Goal: Task Accomplishment & Management: Use online tool/utility

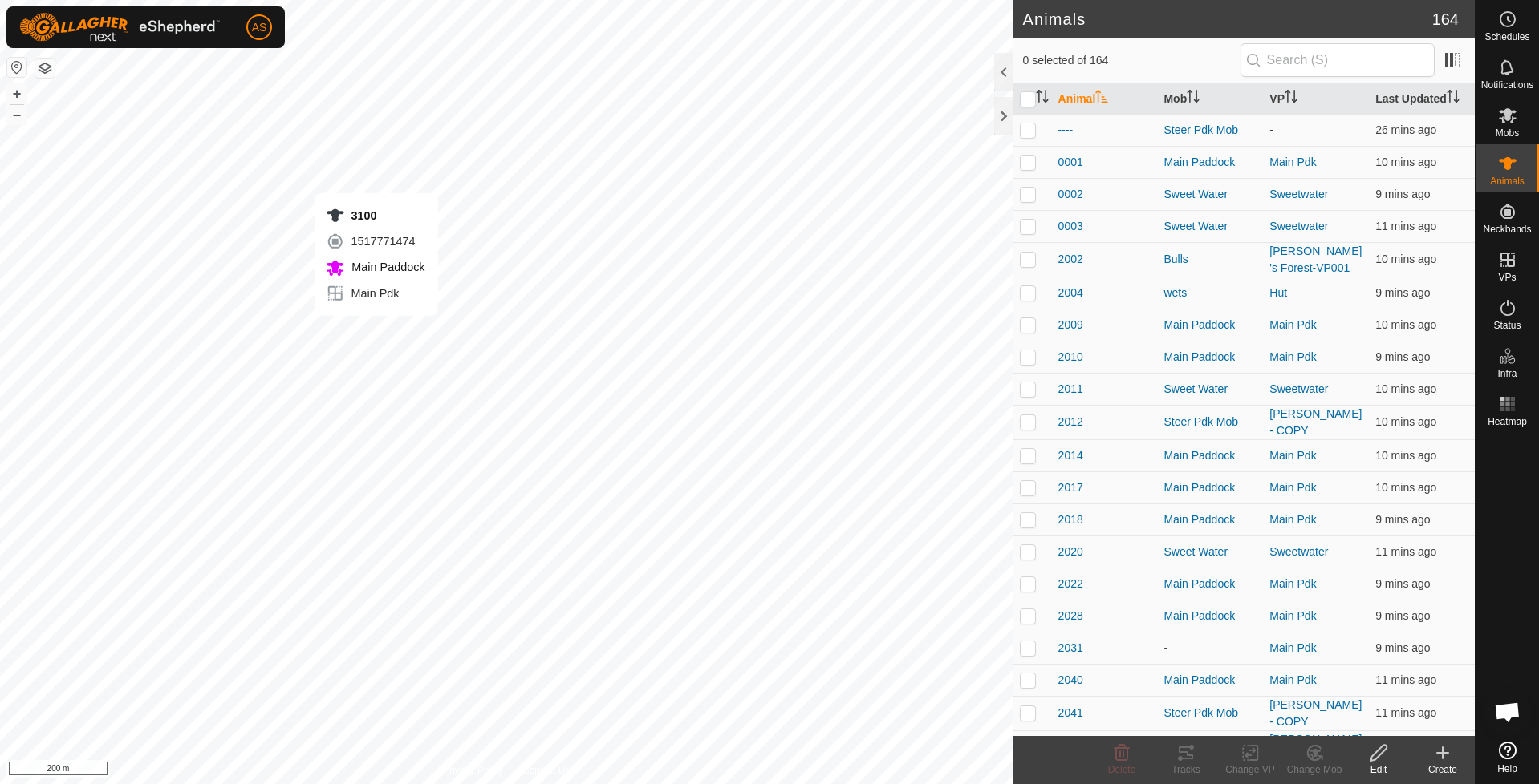
checkbox input "true"
click at [1188, 767] on div "Tracks" at bounding box center [1186, 769] width 64 height 14
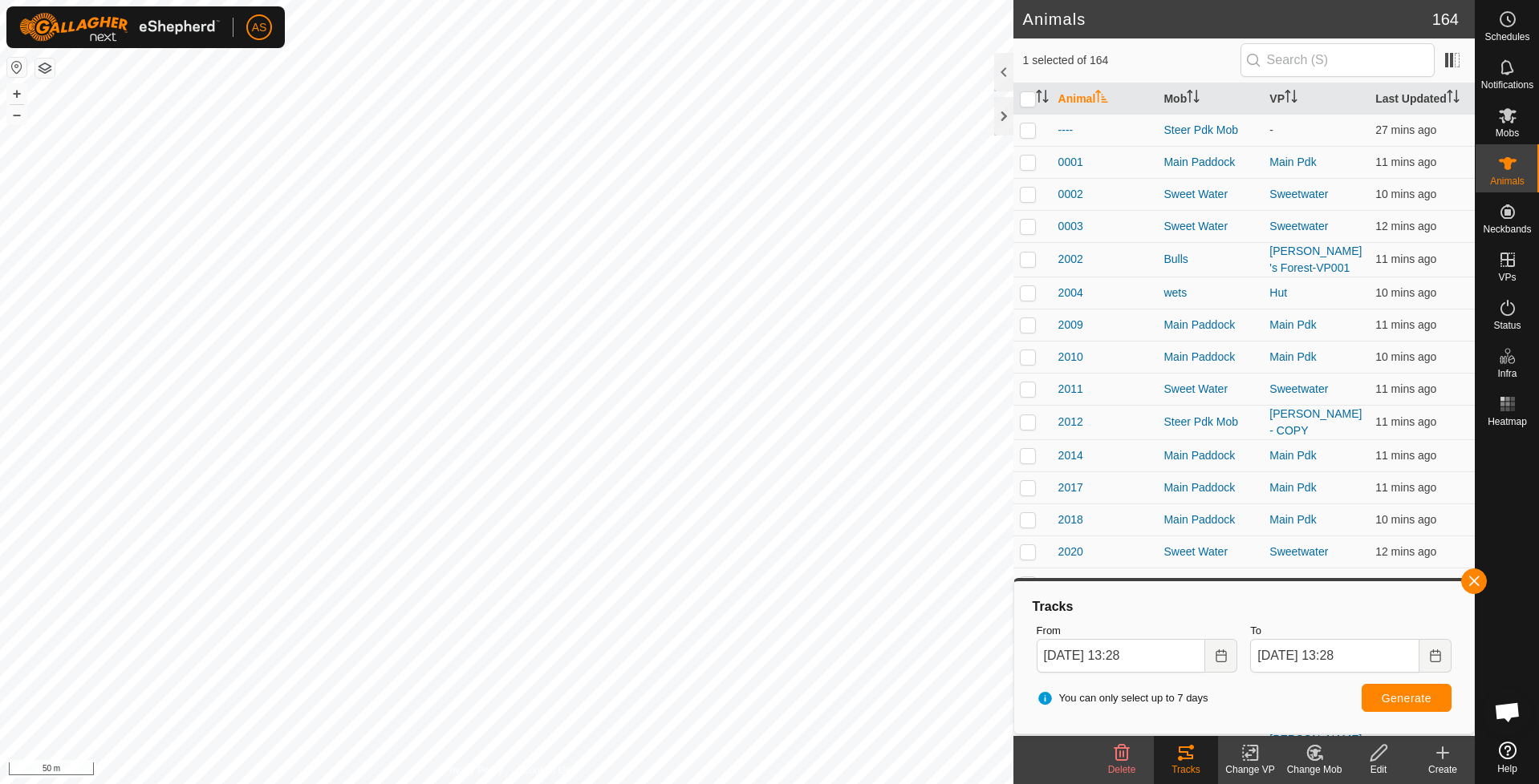
checkbox input "true"
click at [1375, 700] on button "Generate" at bounding box center [1407, 698] width 90 height 28
click at [1472, 579] on button "button" at bounding box center [1474, 581] width 26 height 26
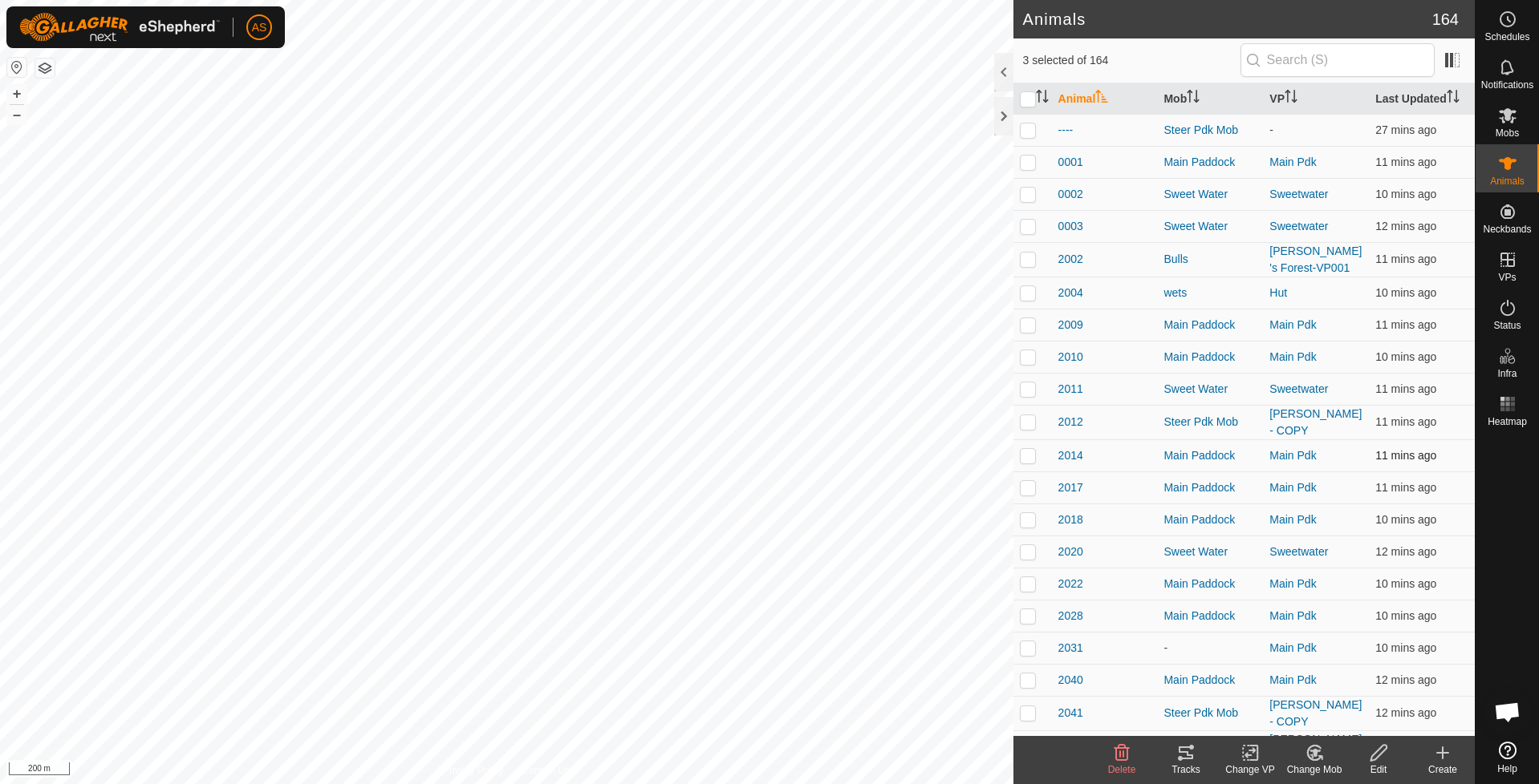
checkbox input "false"
checkbox input "true"
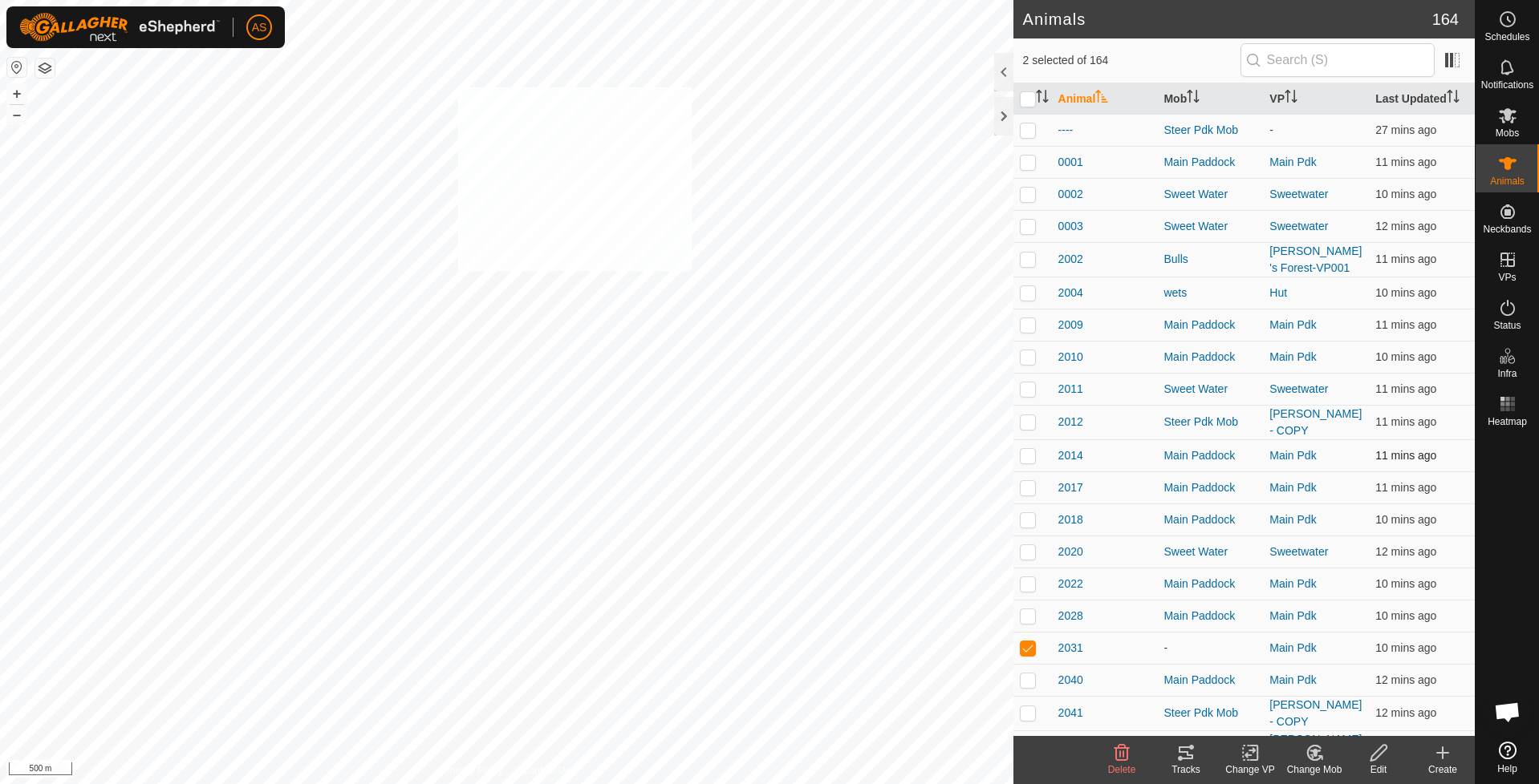
checkbox input "true"
click at [1193, 759] on icon at bounding box center [1186, 752] width 19 height 19
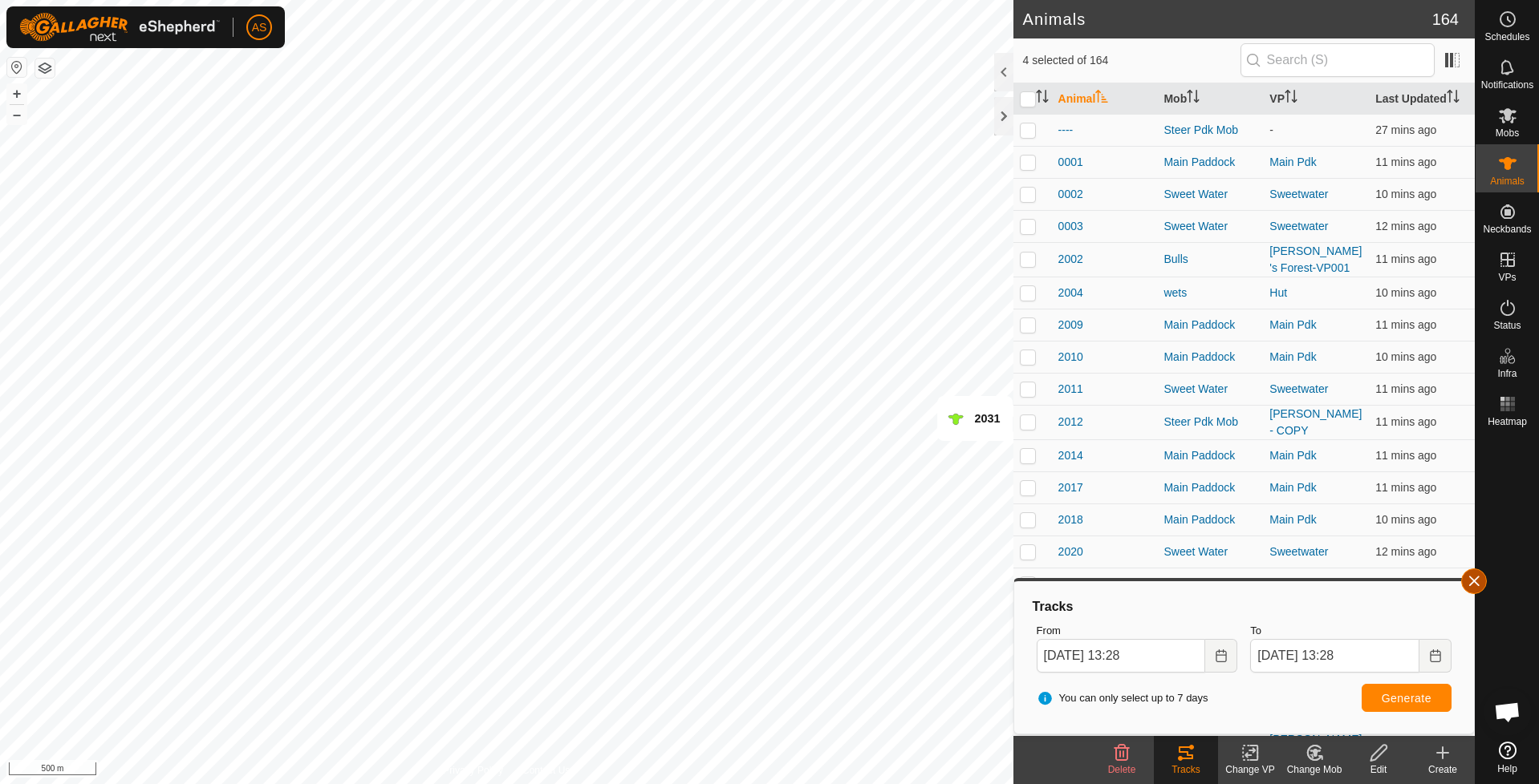
checkbox input "false"
click at [1483, 588] on button "button" at bounding box center [1474, 581] width 26 height 26
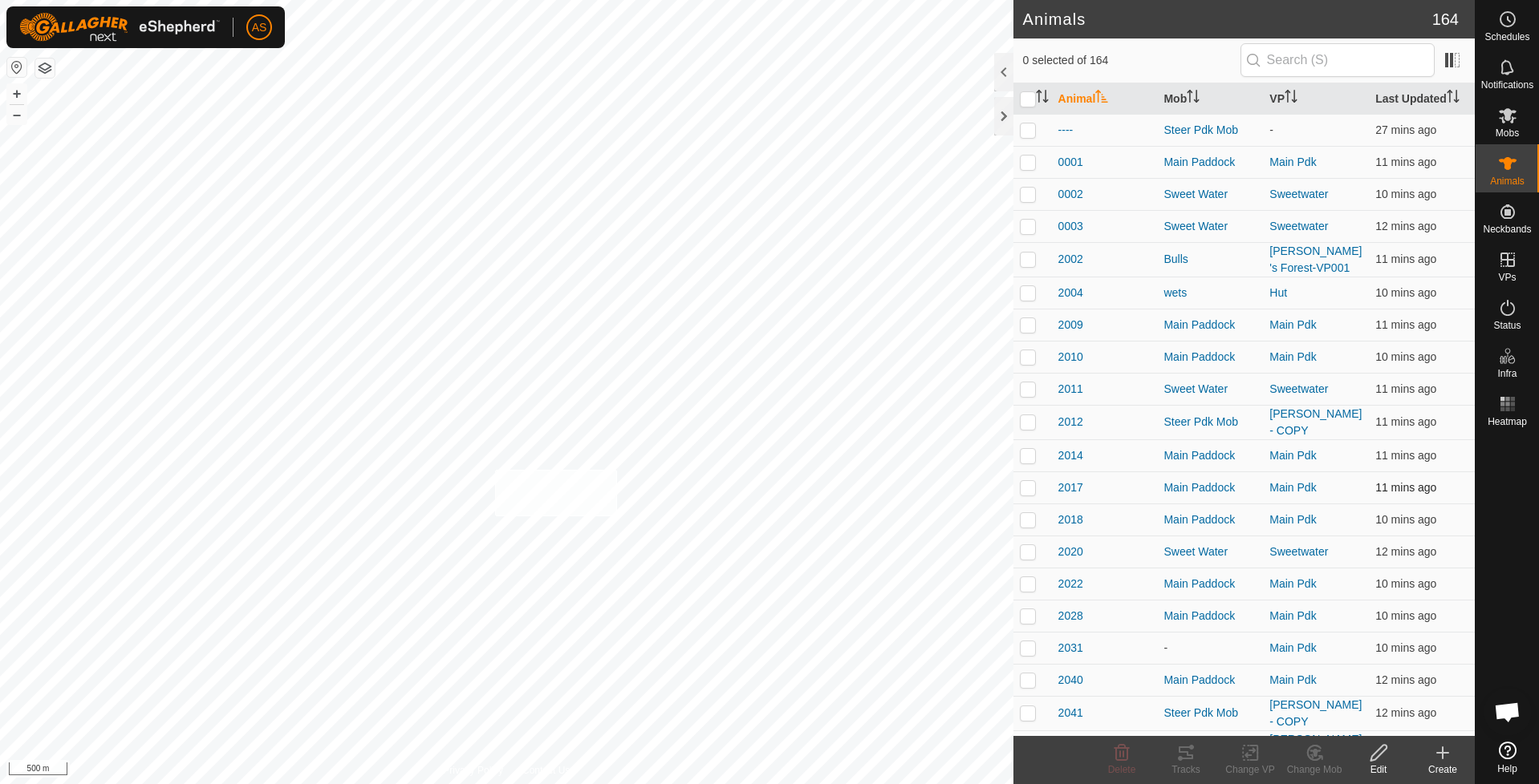
checkbox input "true"
click at [1191, 747] on icon at bounding box center [1185, 752] width 14 height 12
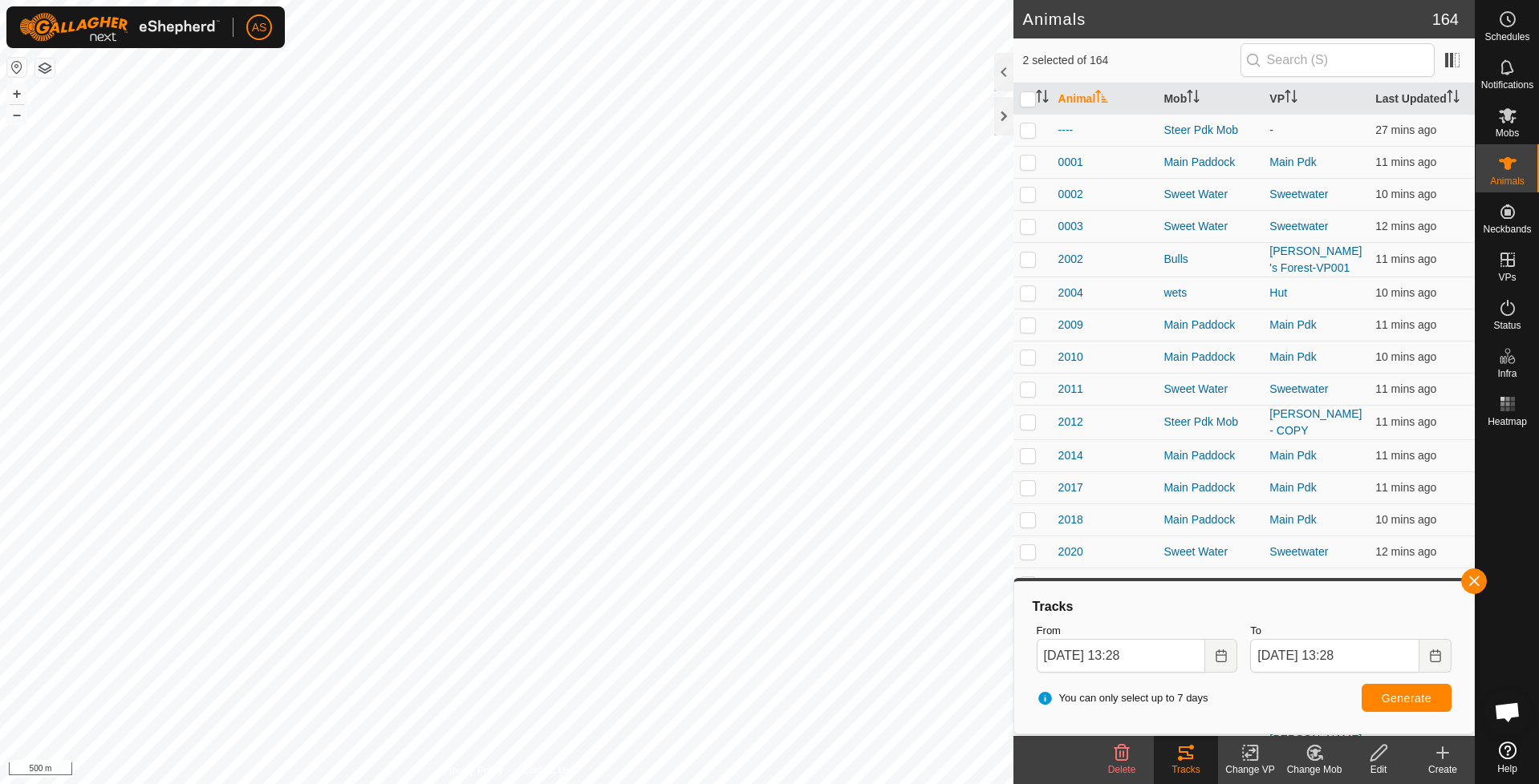
checkbox input "false"
click at [1472, 584] on button "button" at bounding box center [1474, 581] width 26 height 26
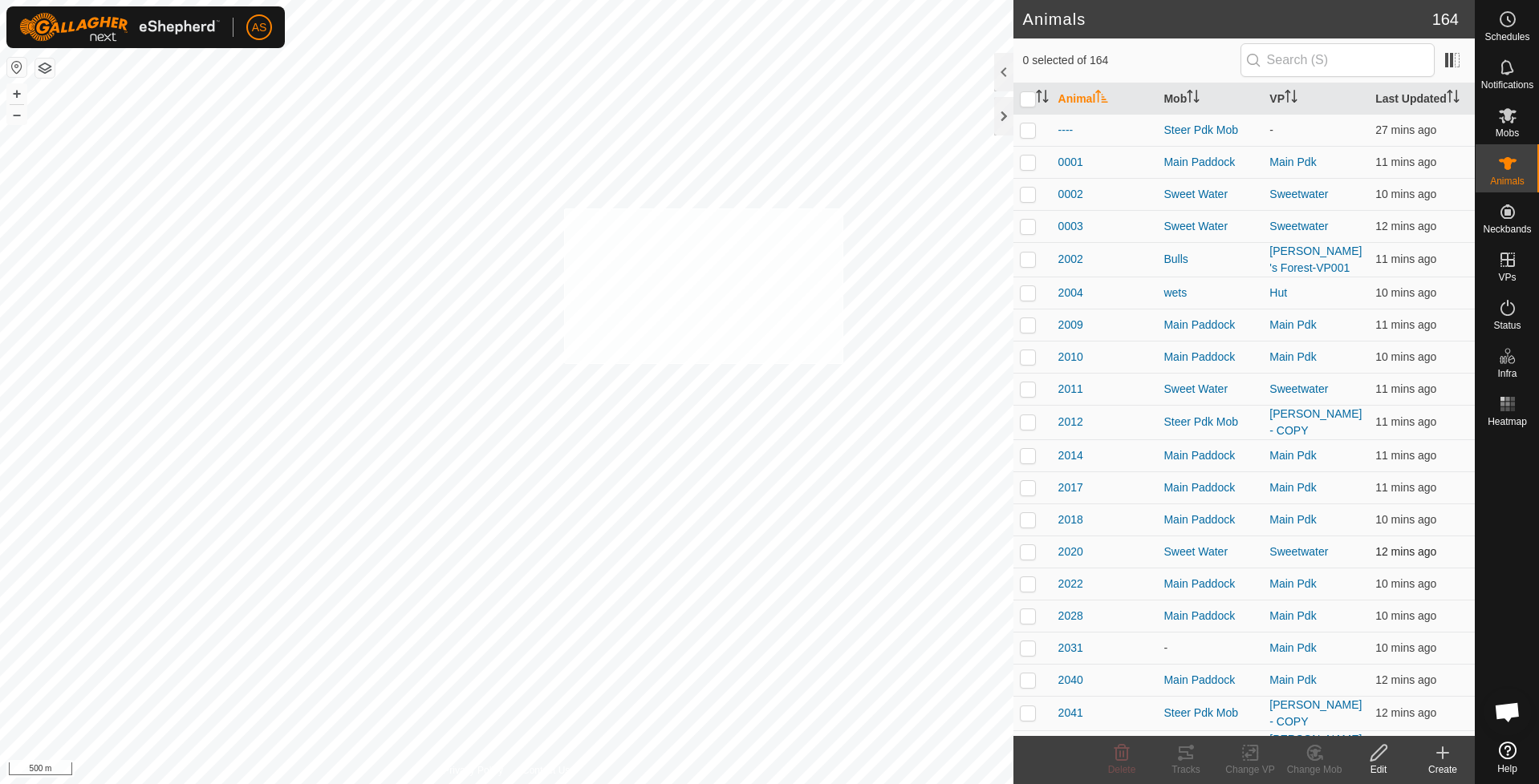
checkbox input "true"
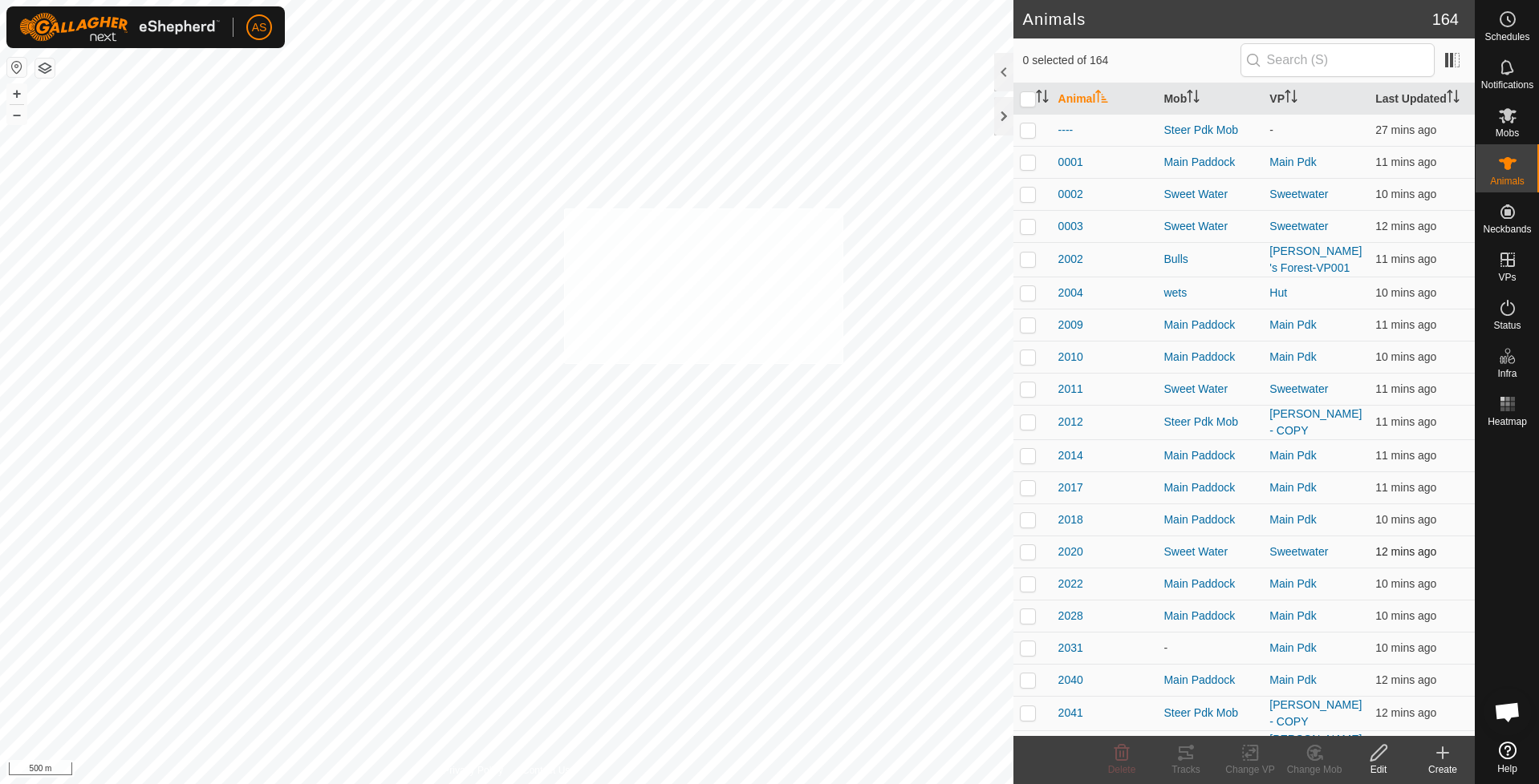
checkbox input "true"
click at [1180, 755] on icon at bounding box center [1186, 752] width 19 height 19
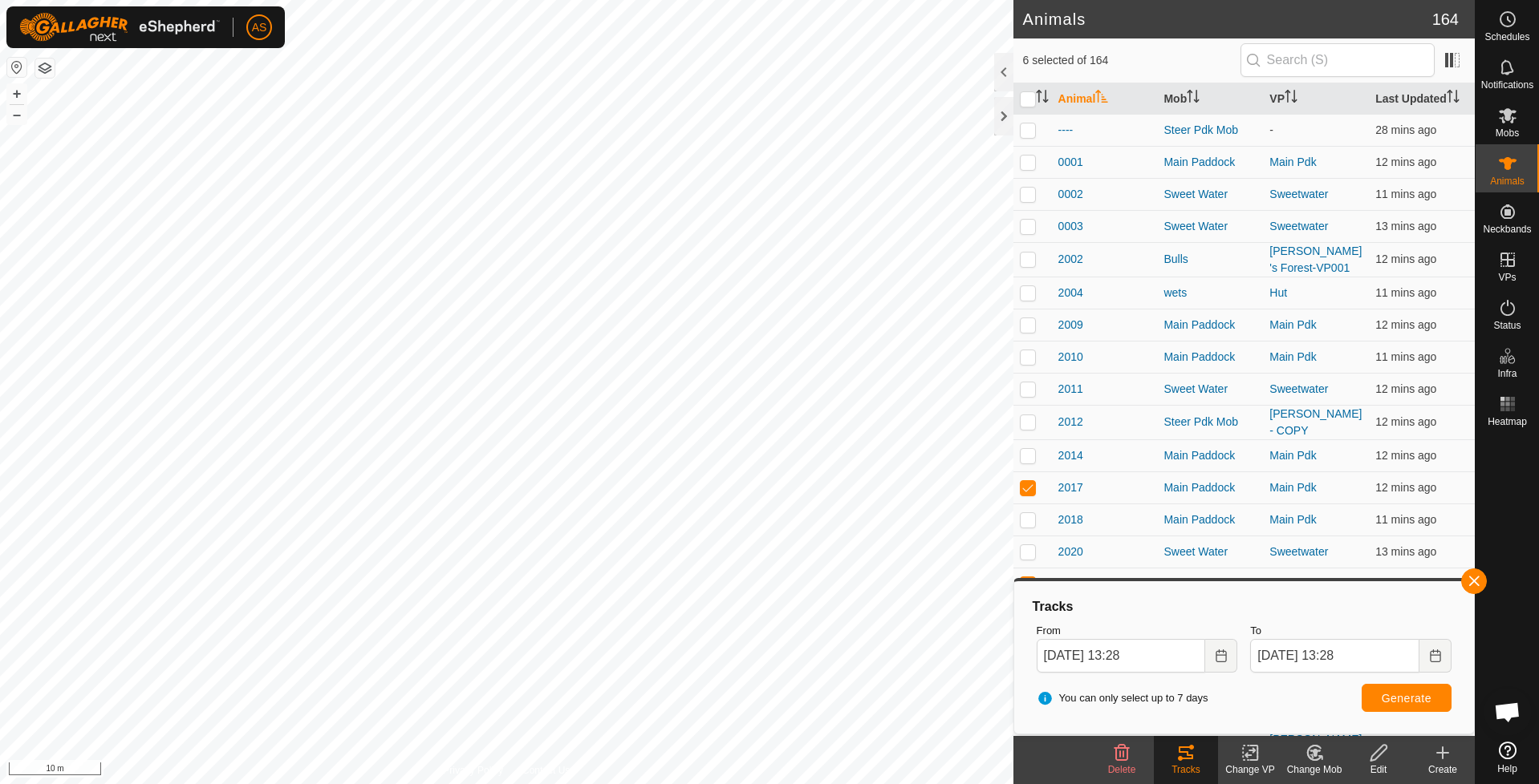
checkbox input "false"
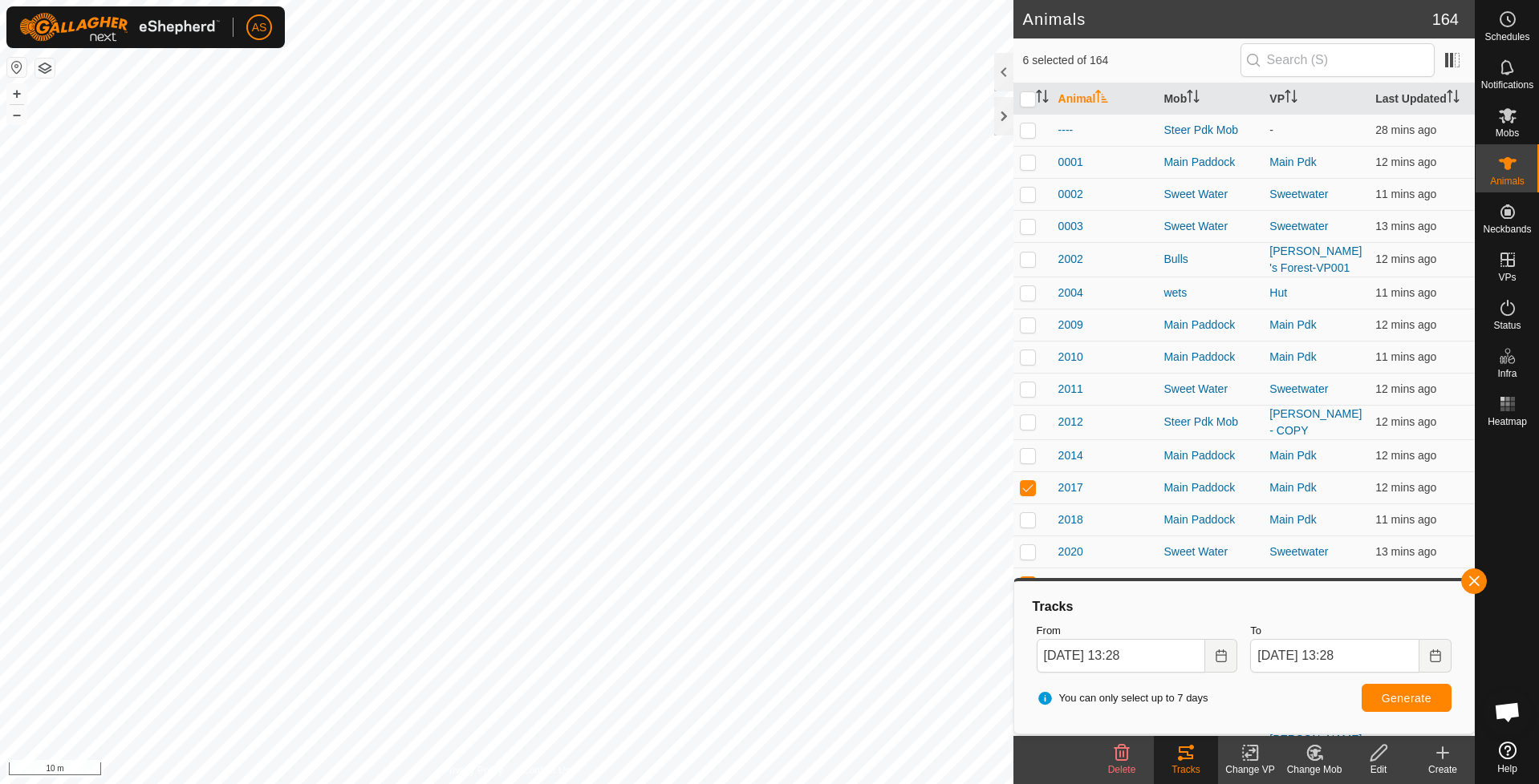
checkbox input "false"
click at [1470, 576] on span "button" at bounding box center [1473, 581] width 12 height 12
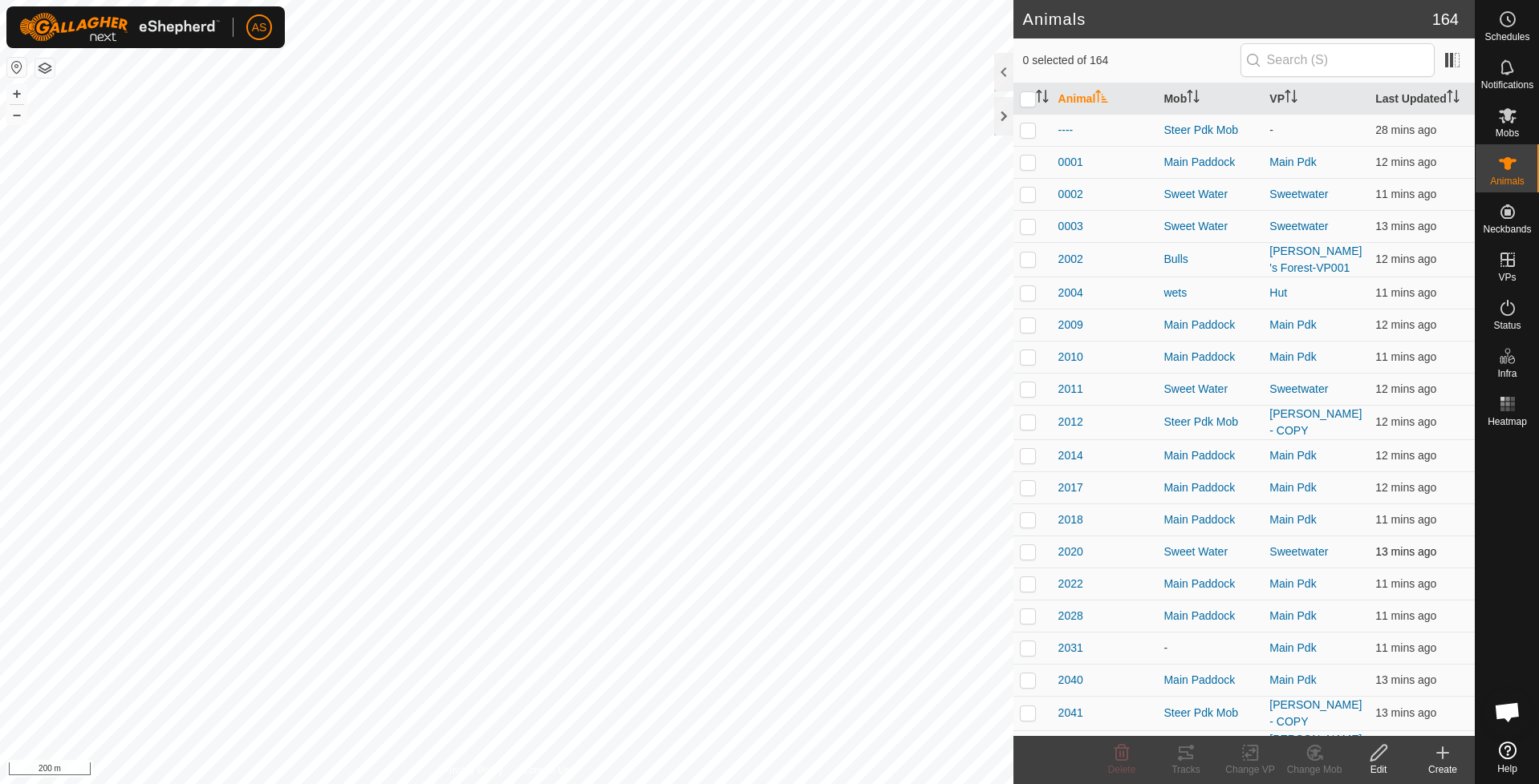
checkbox input "true"
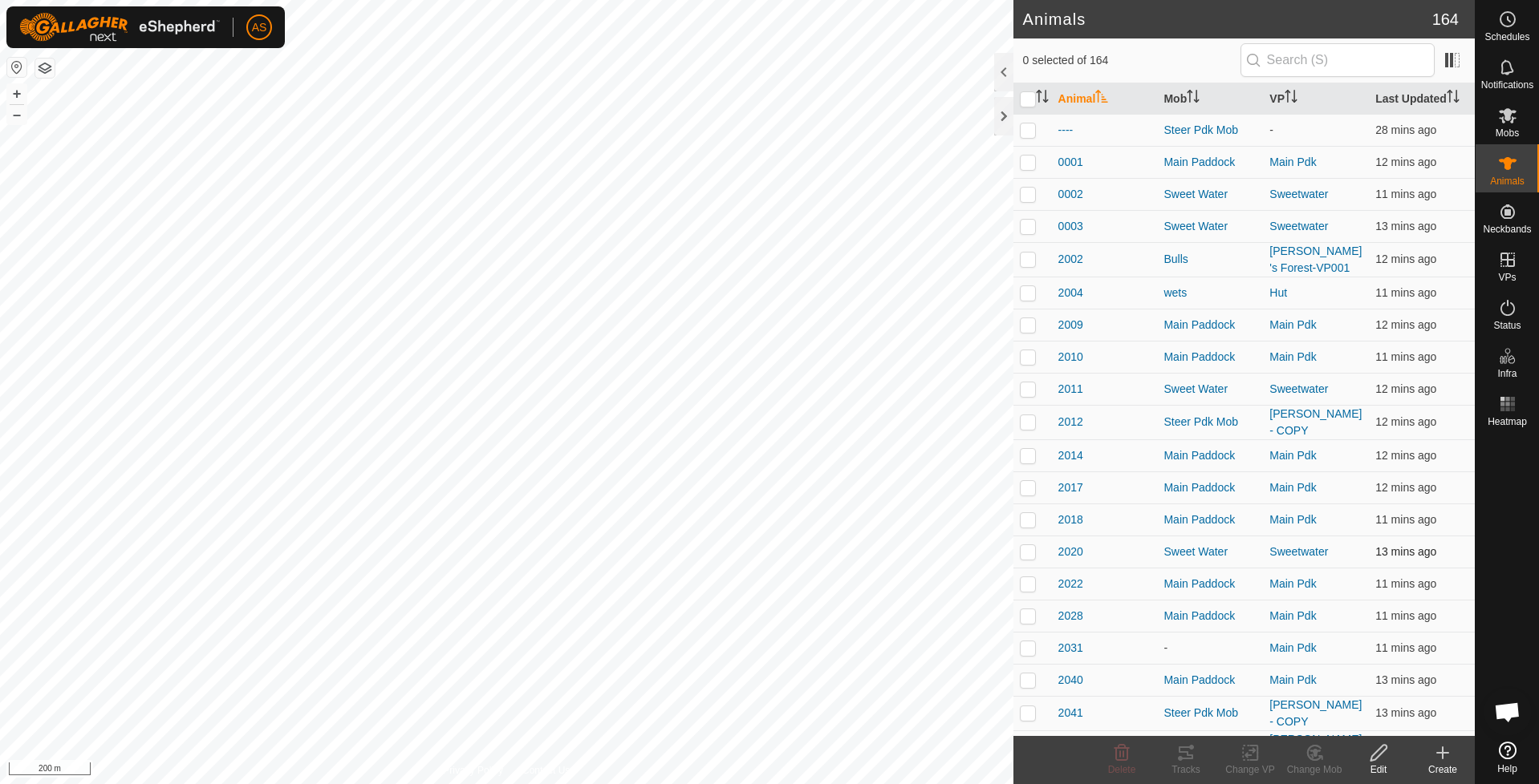
checkbox input "true"
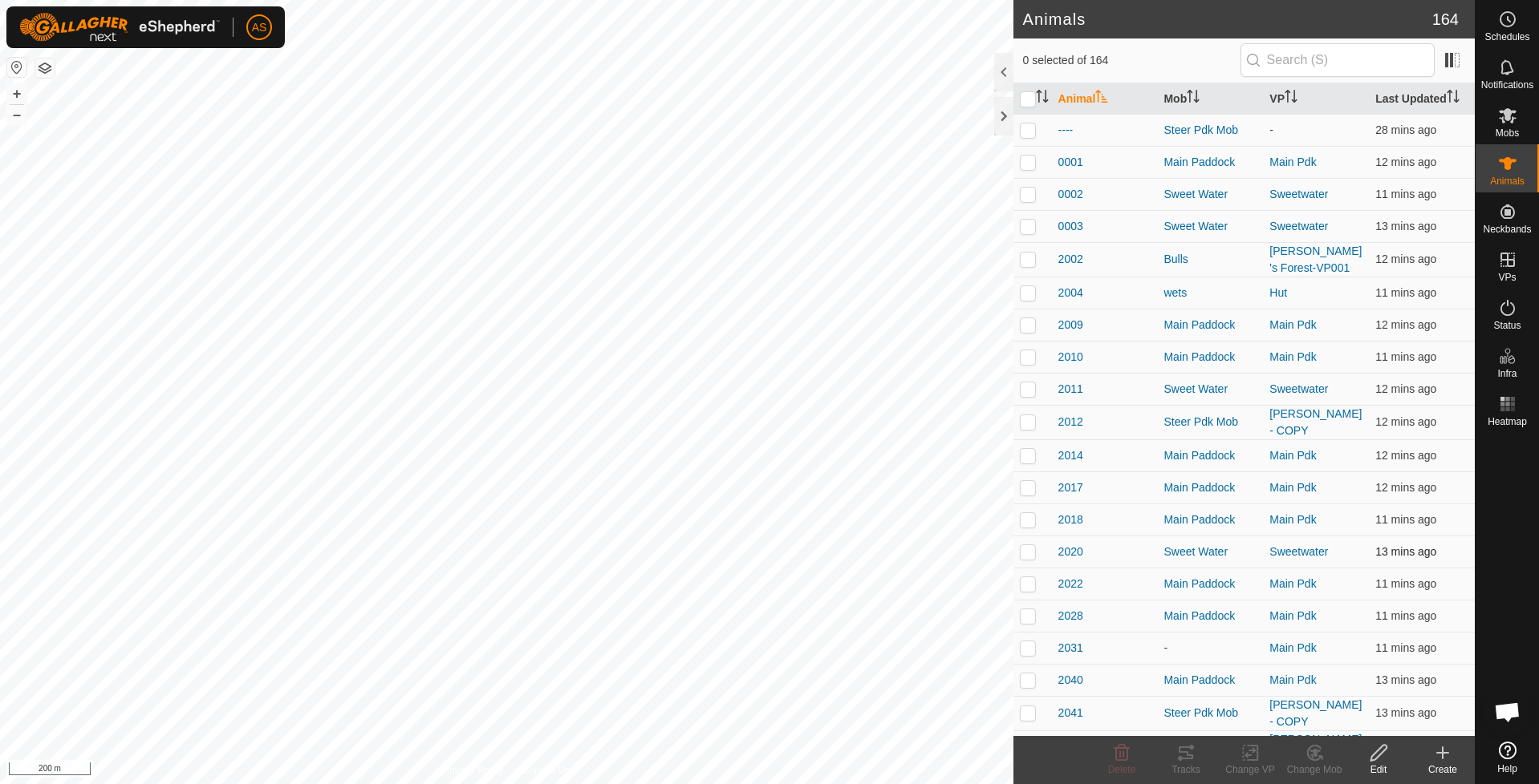
checkbox input "true"
click at [1252, 753] on icon at bounding box center [1251, 752] width 20 height 19
checkbox input "false"
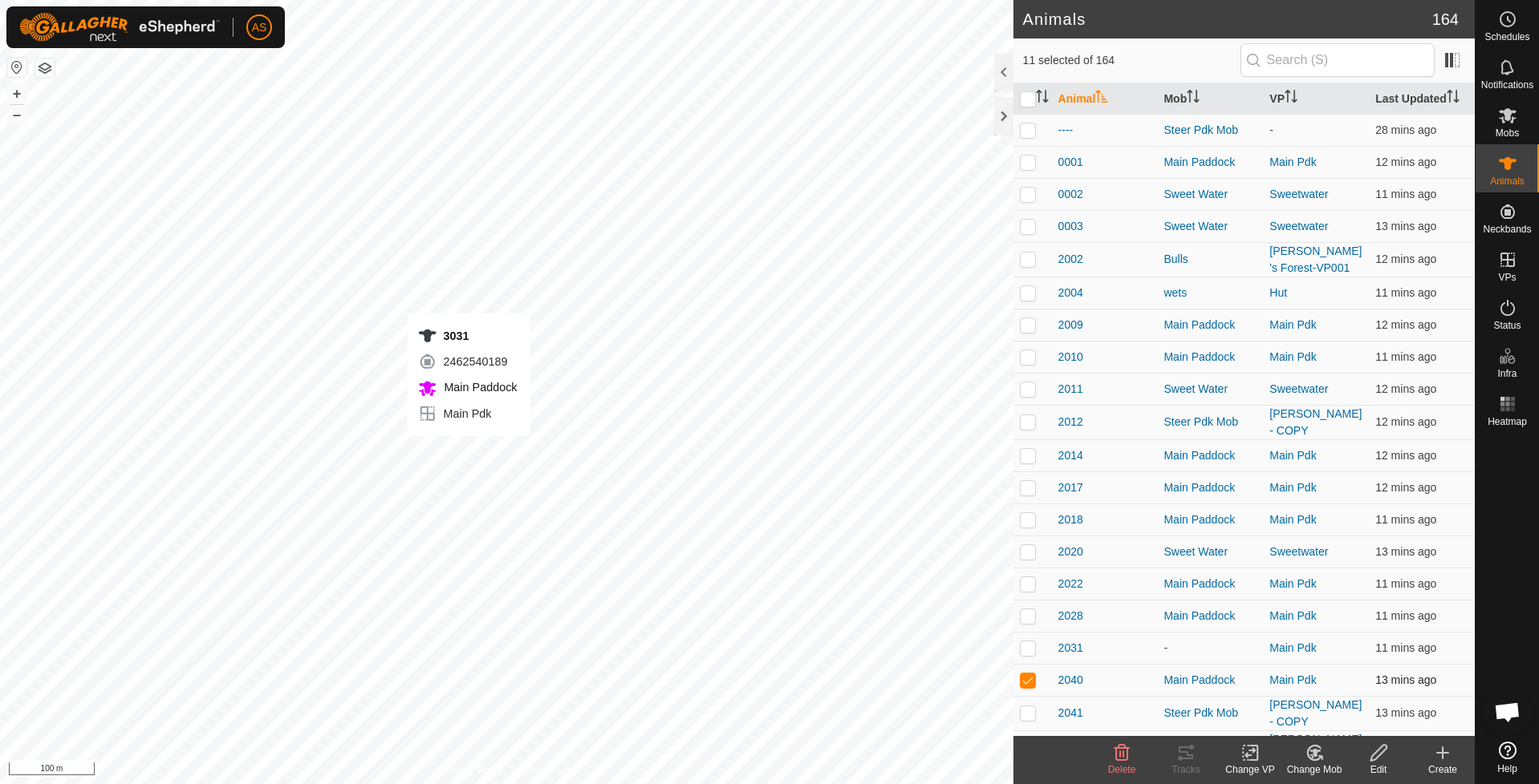
checkbox input "false"
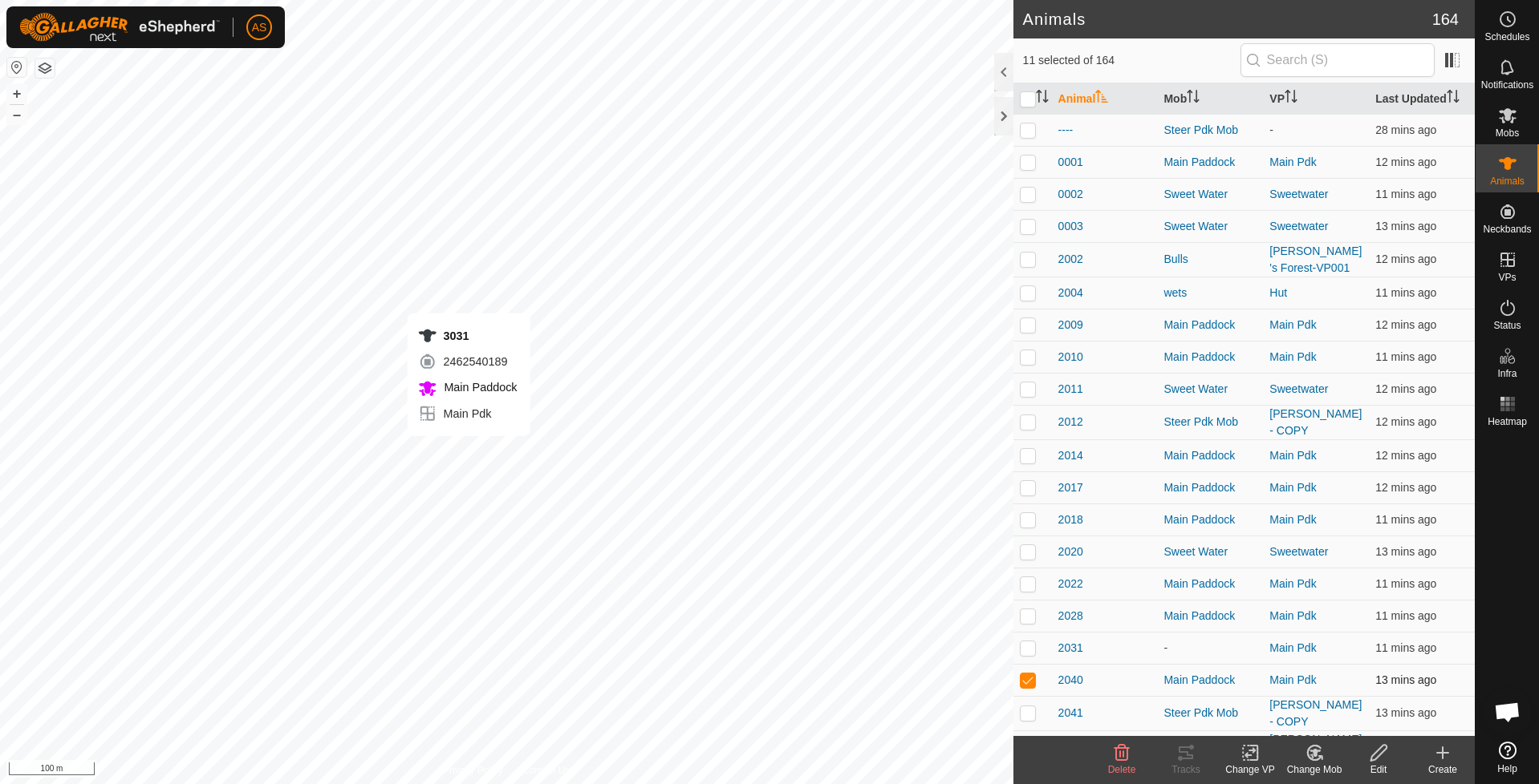
checkbox input "false"
checkbox input "true"
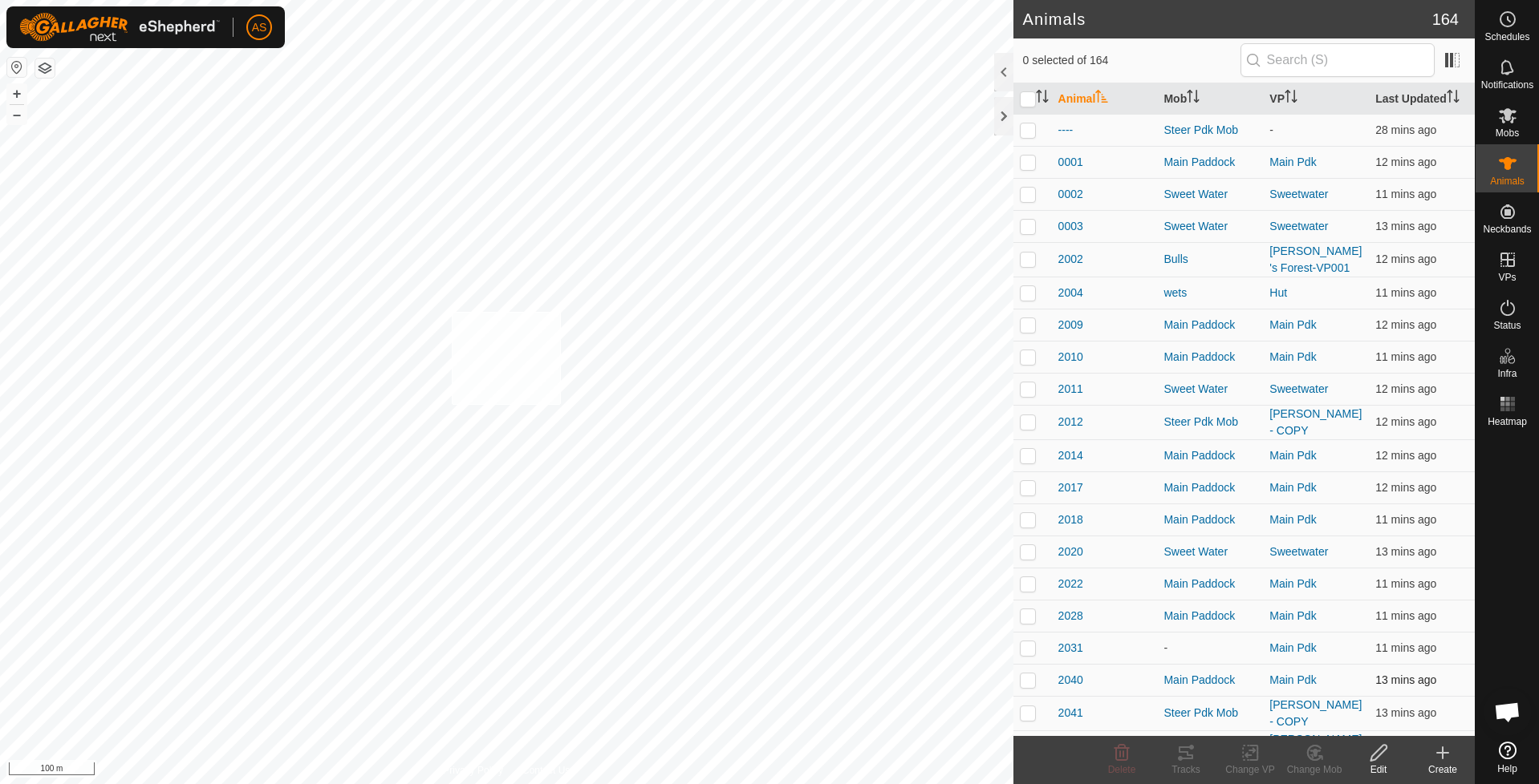
checkbox input "true"
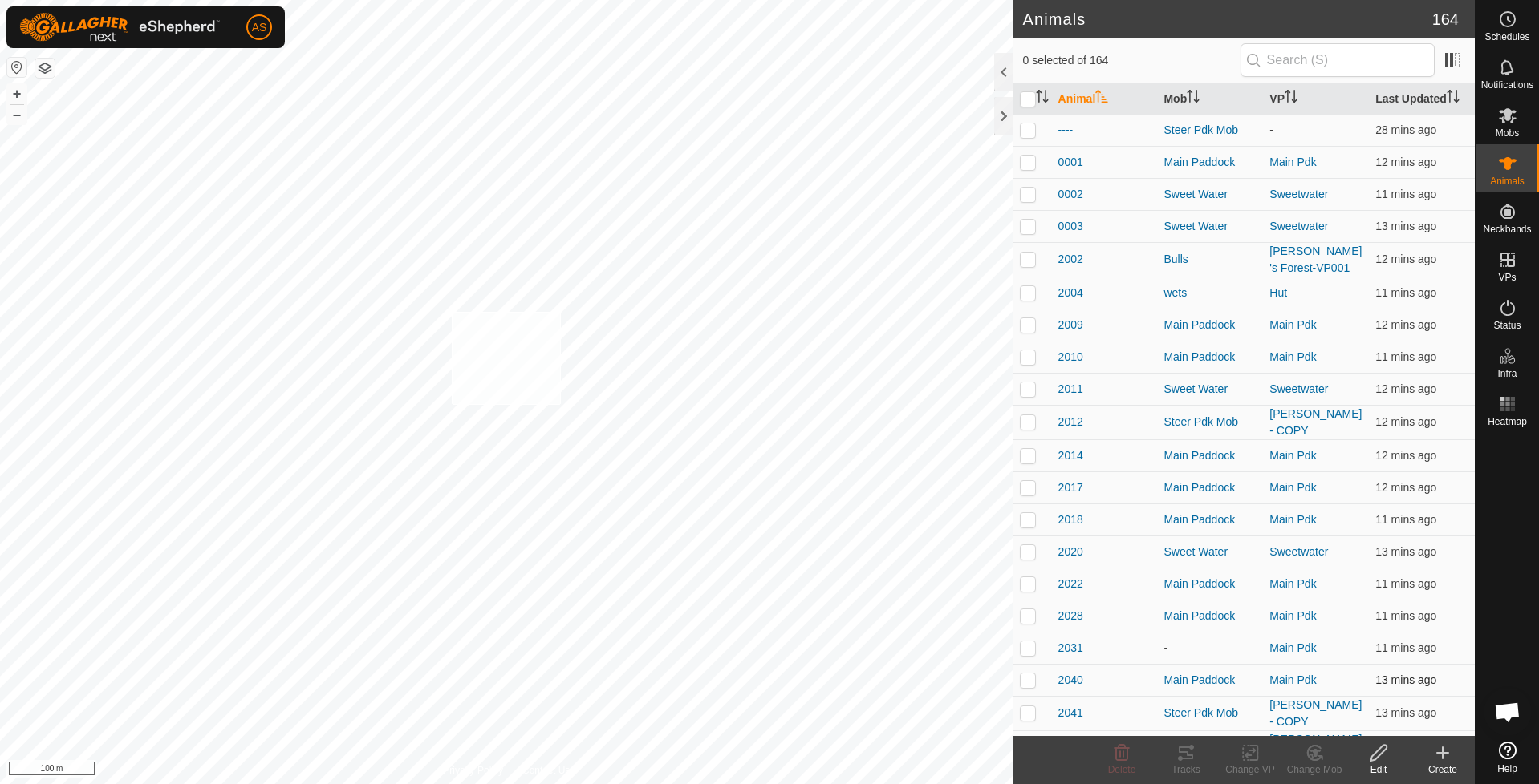
checkbox input "true"
click at [1184, 757] on icon at bounding box center [1186, 752] width 19 height 19
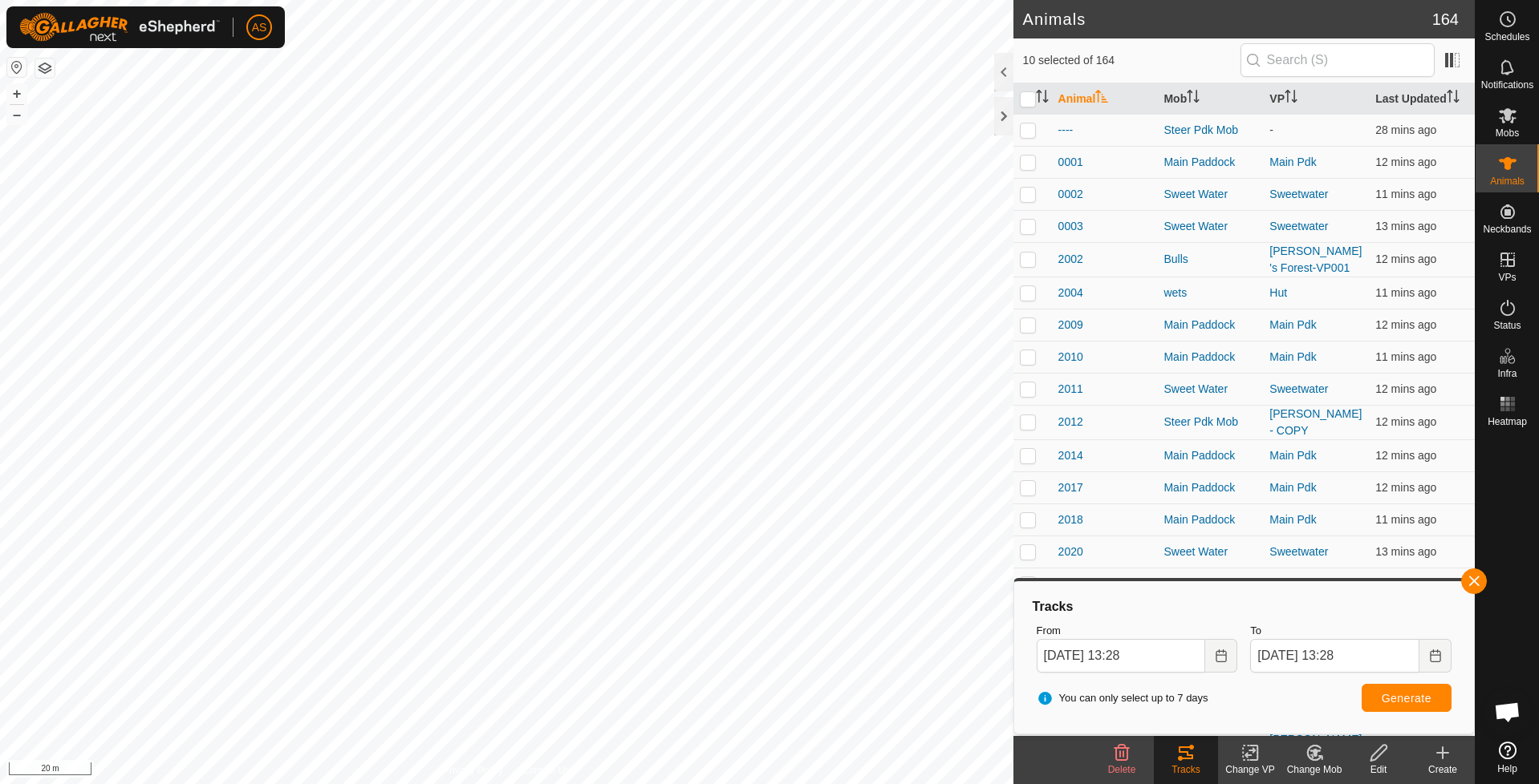
checkbox input "false"
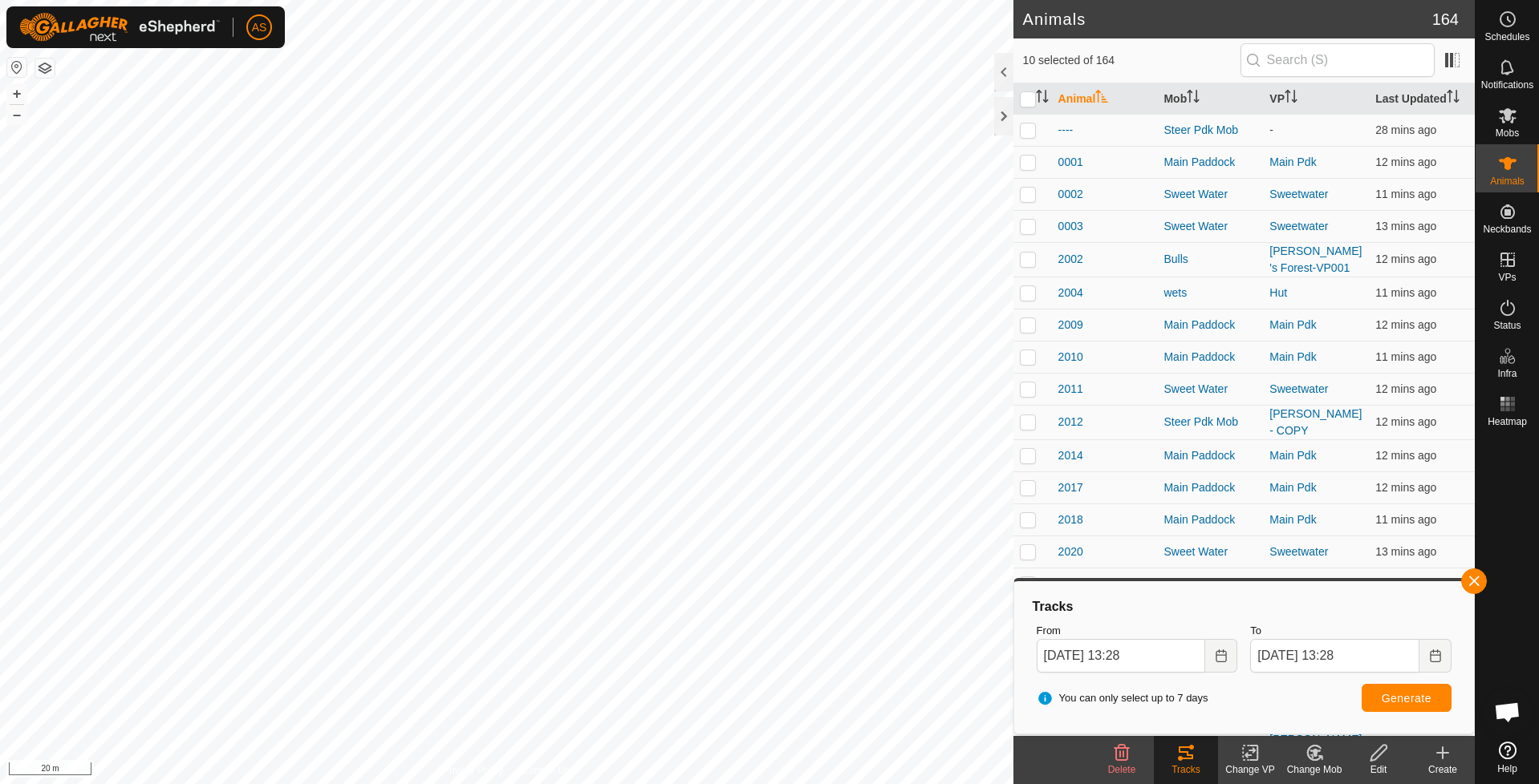
checkbox input "false"
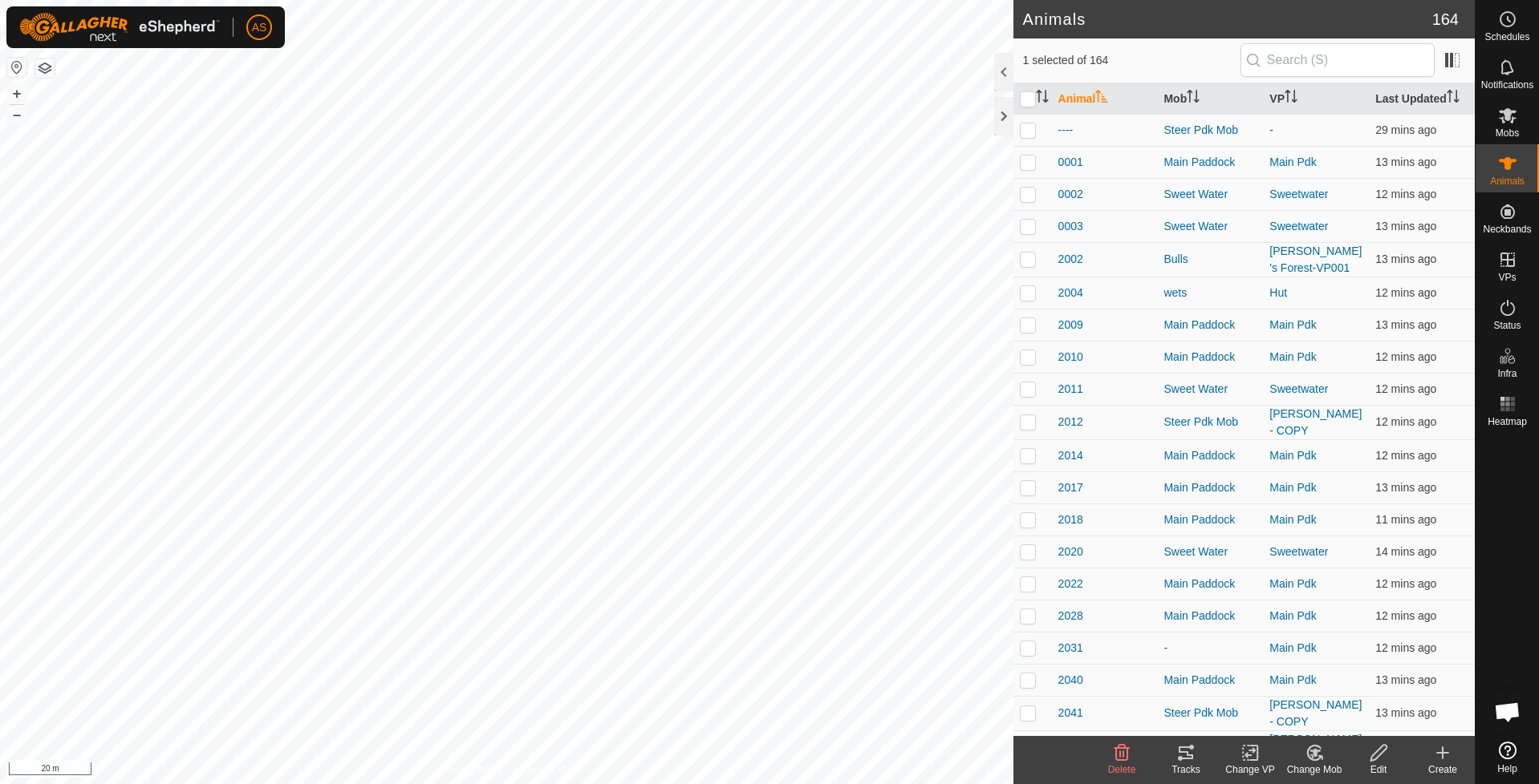
click at [1189, 760] on icon at bounding box center [1186, 752] width 19 height 19
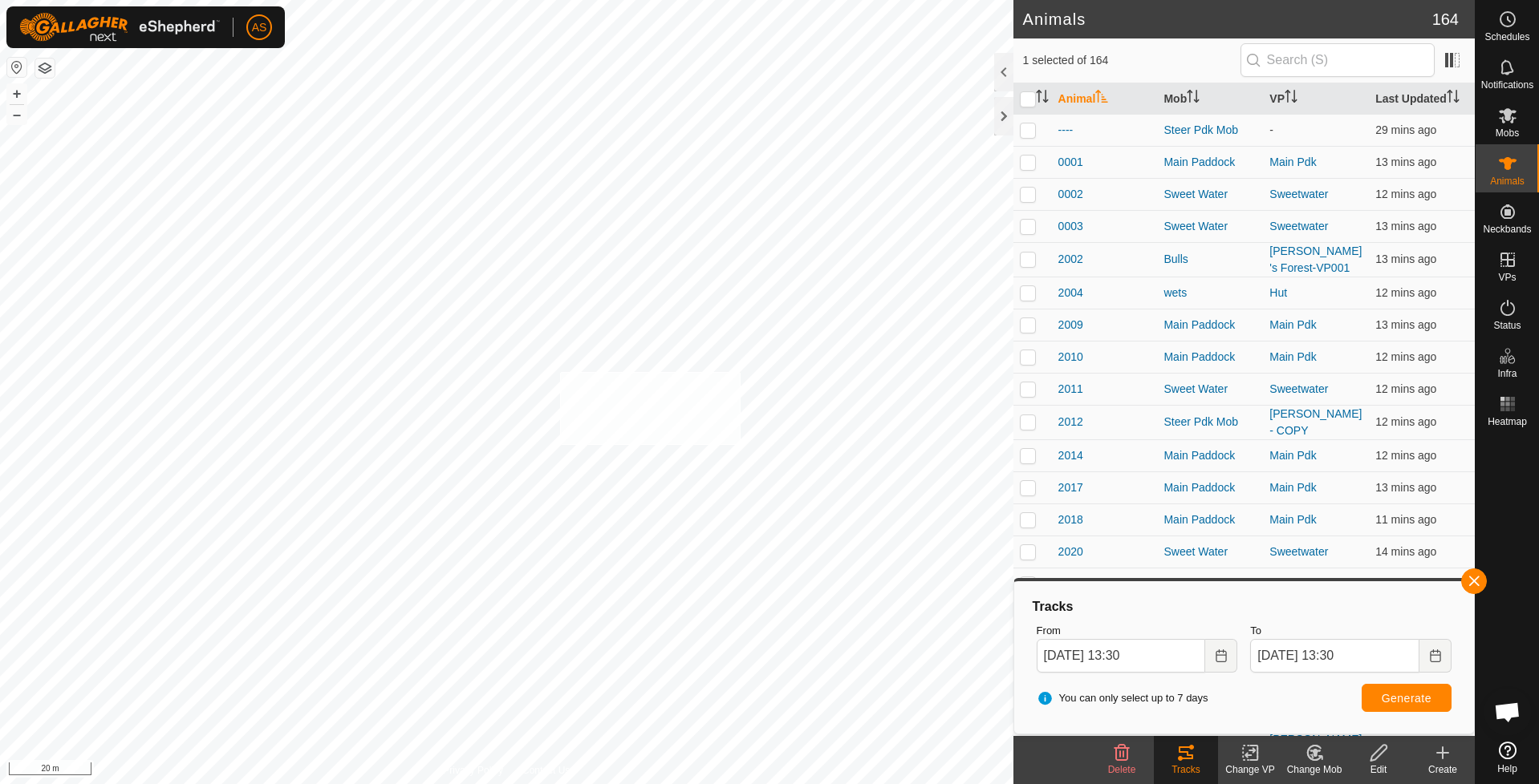
checkbox input "true"
checkbox input "false"
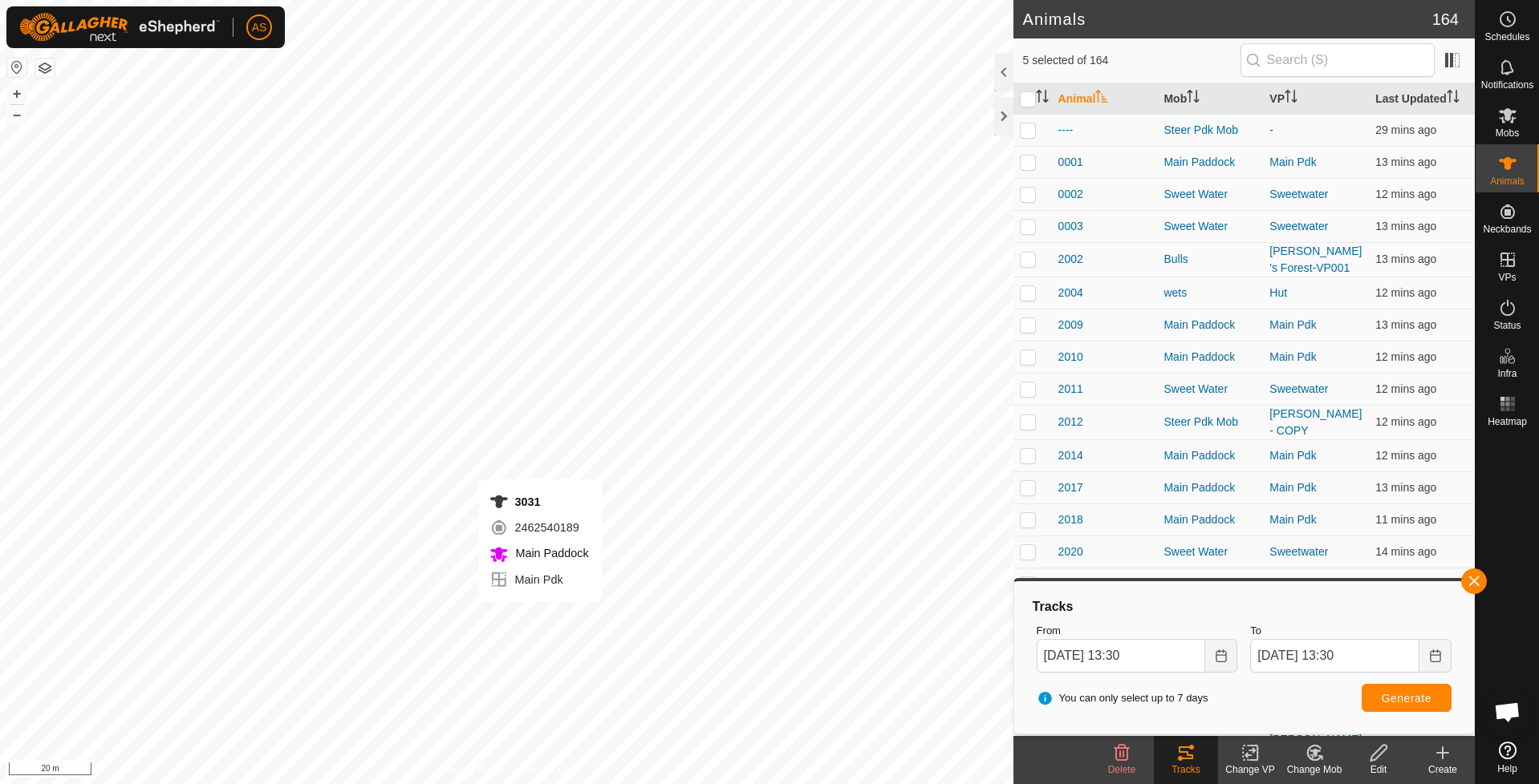
checkbox input "false"
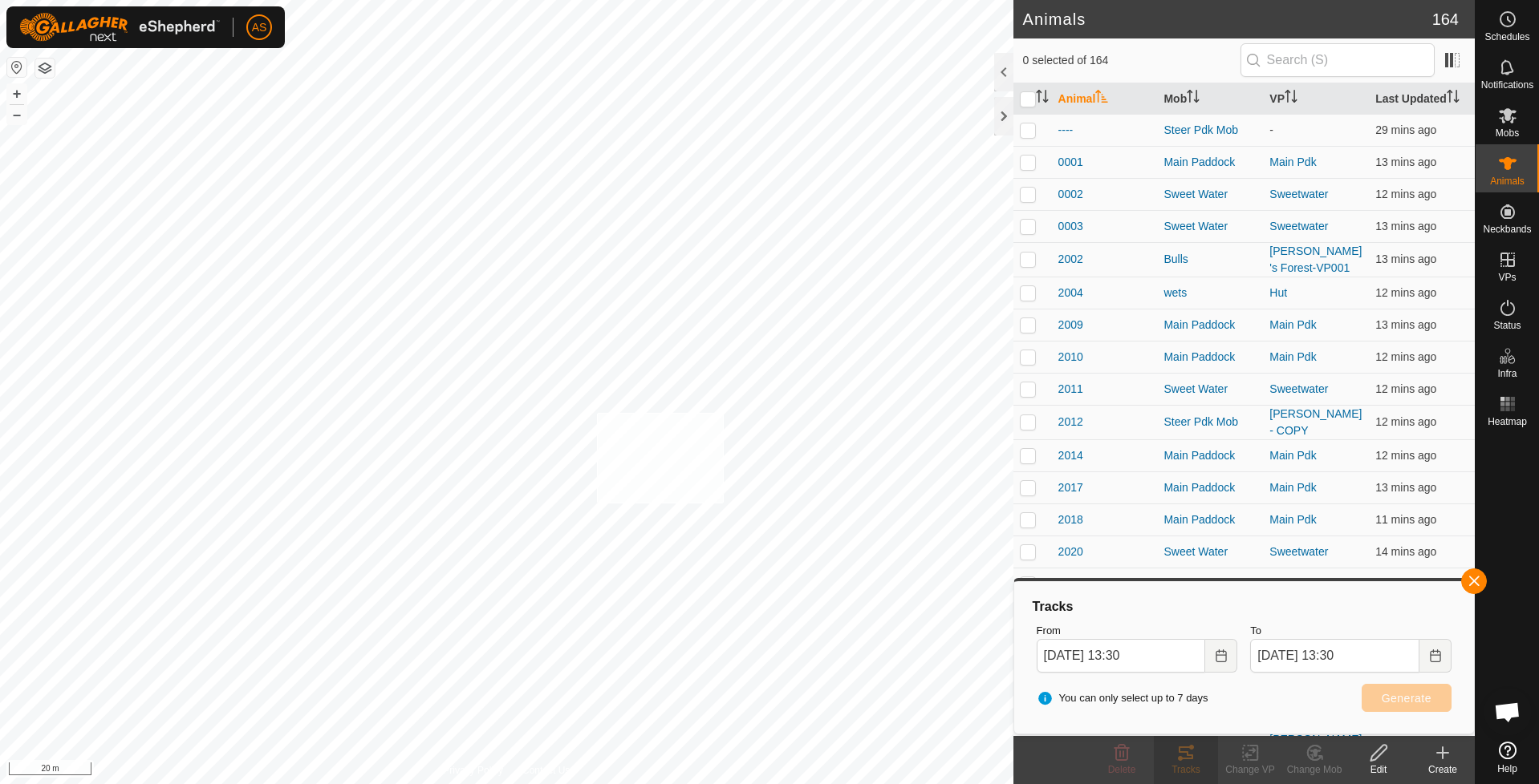
checkbox input "true"
click at [1382, 708] on button "Generate" at bounding box center [1407, 698] width 90 height 28
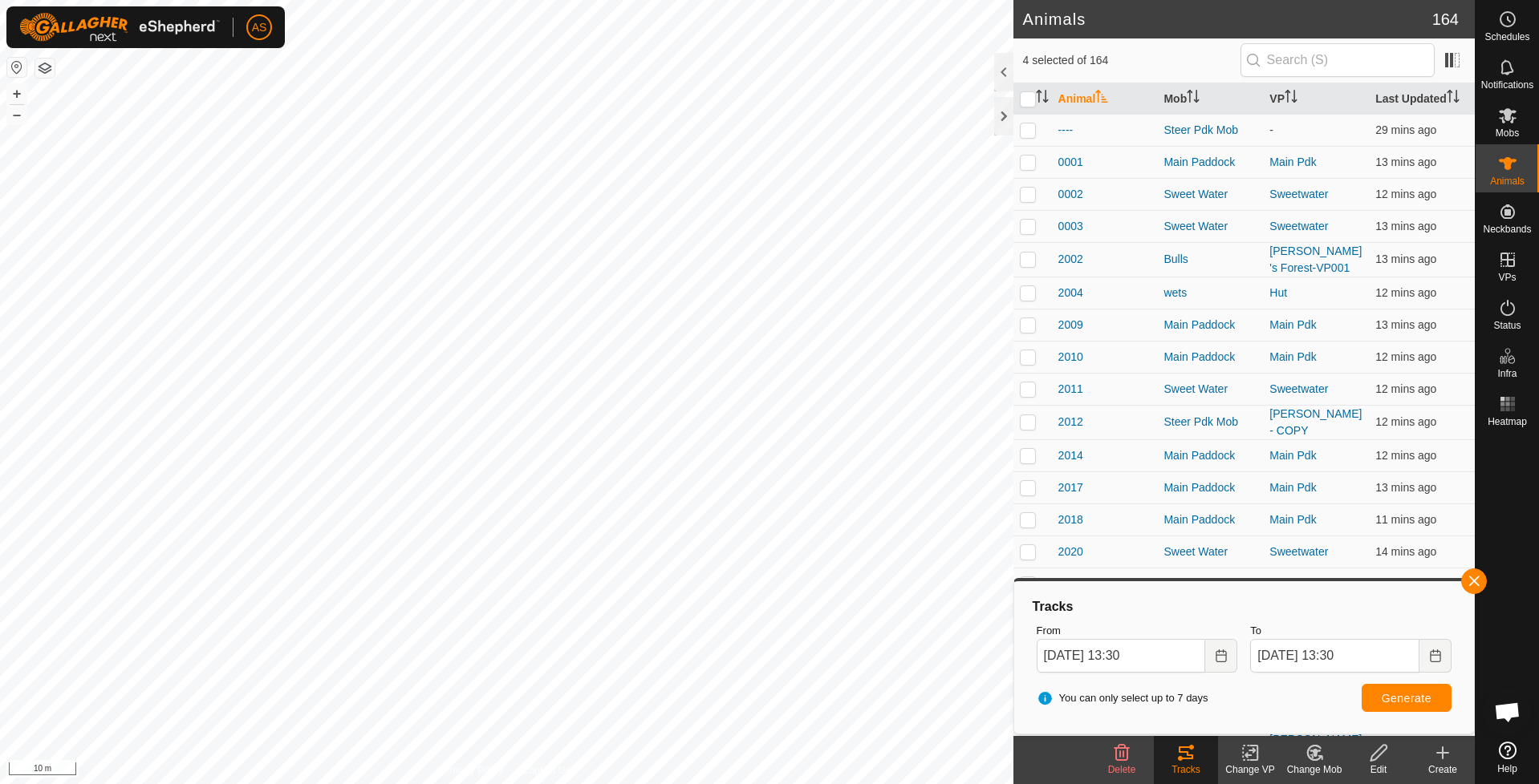
checkbox input "false"
checkbox input "true"
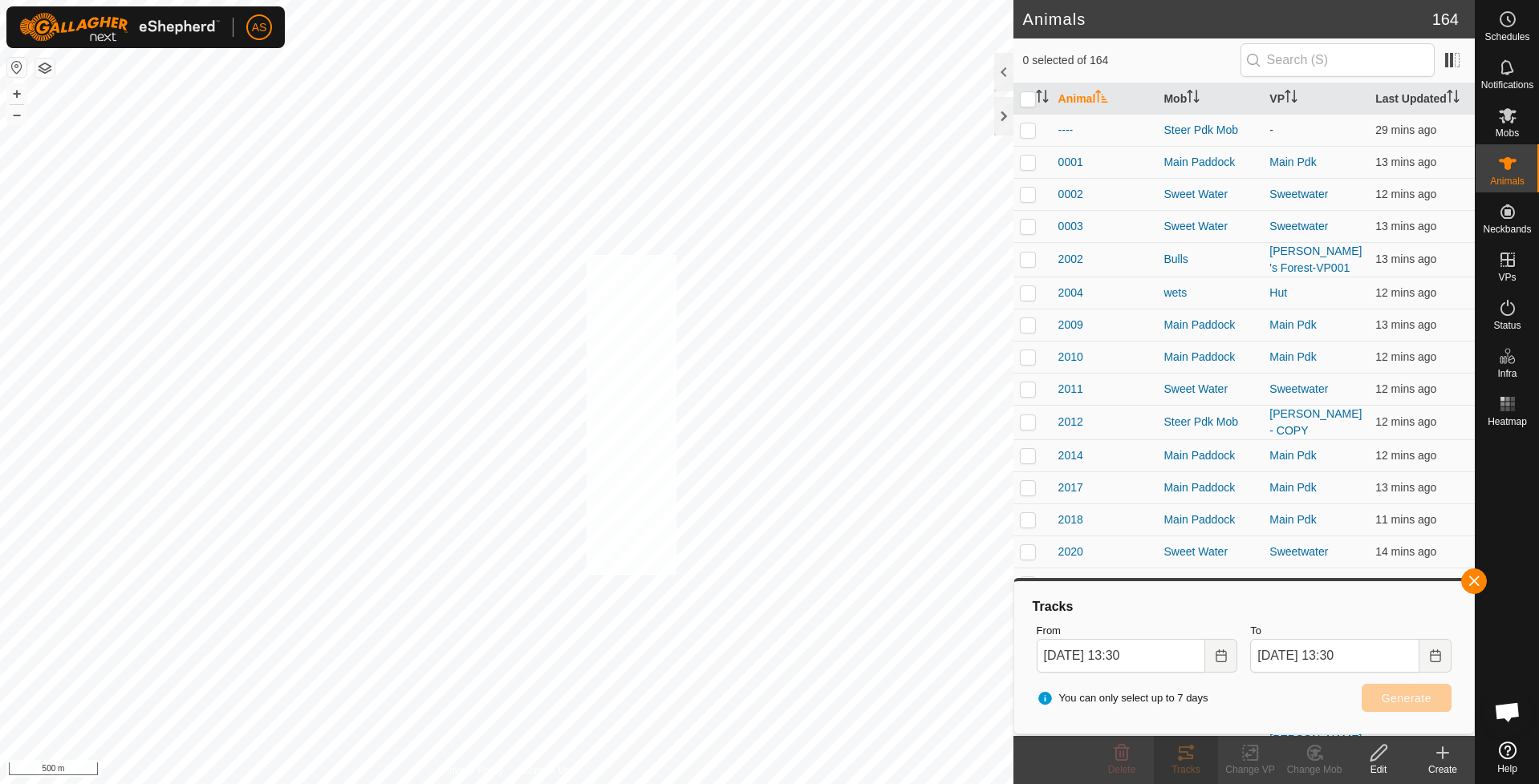
checkbox input "true"
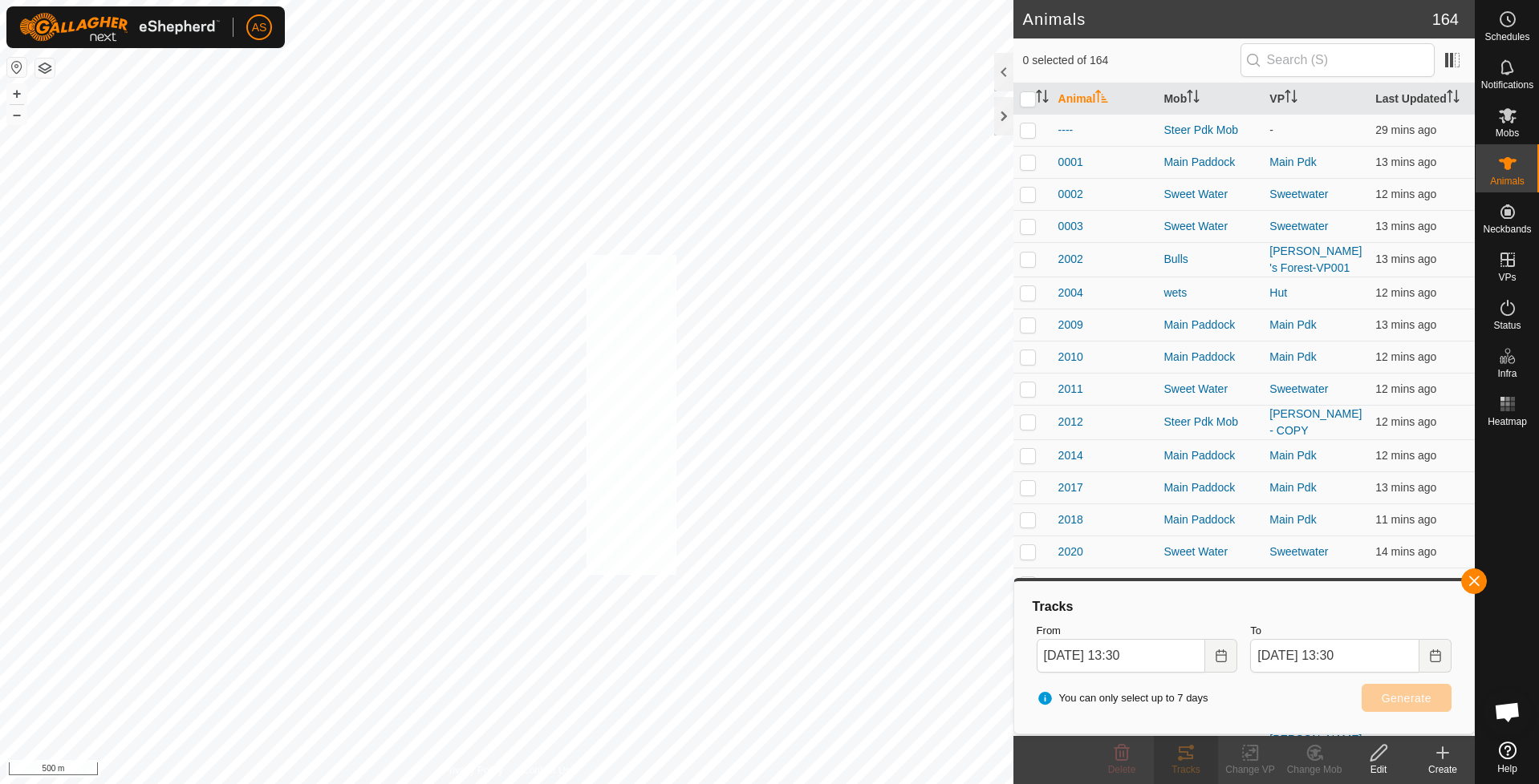
checkbox input "true"
checkbox input "false"
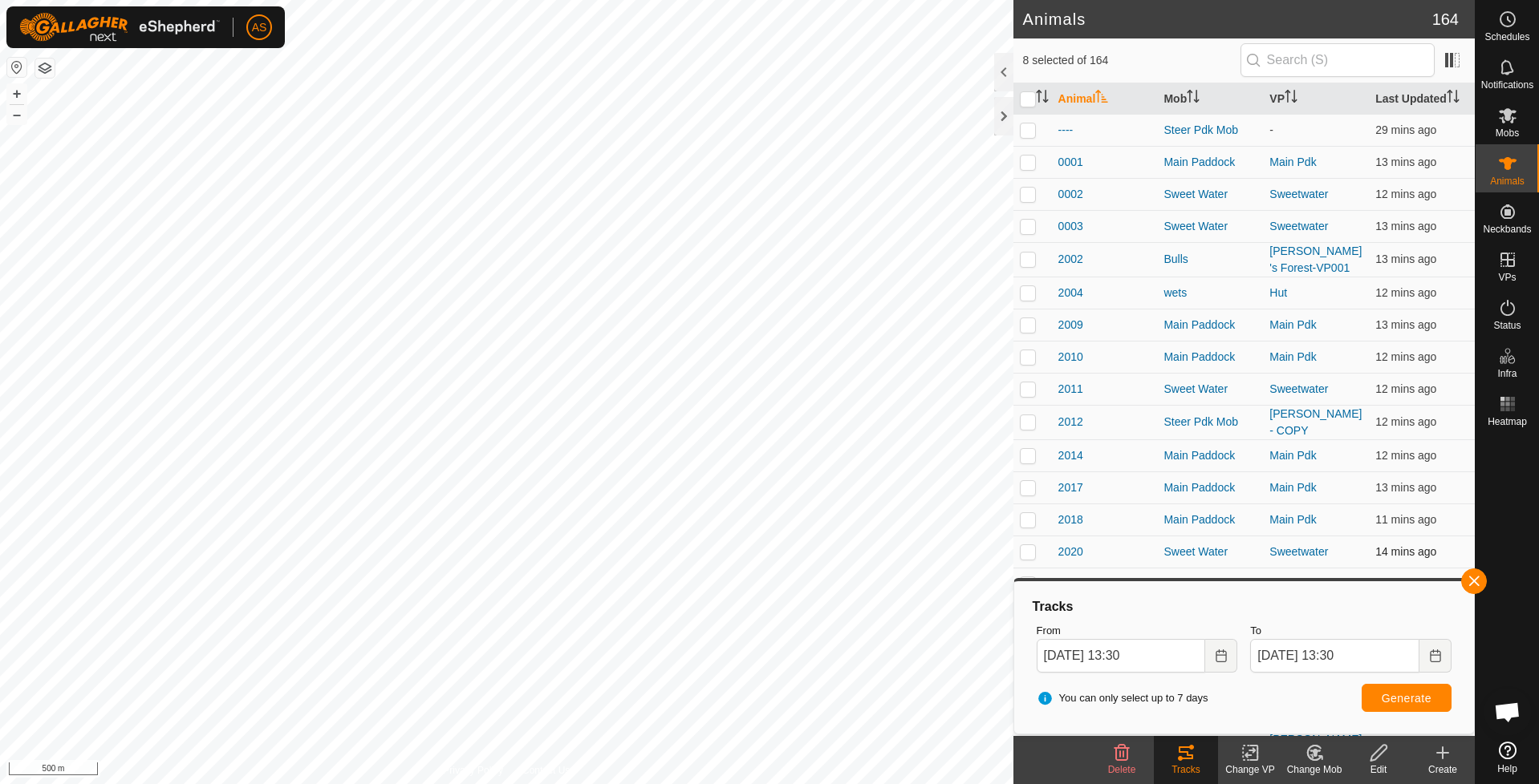
checkbox input "false"
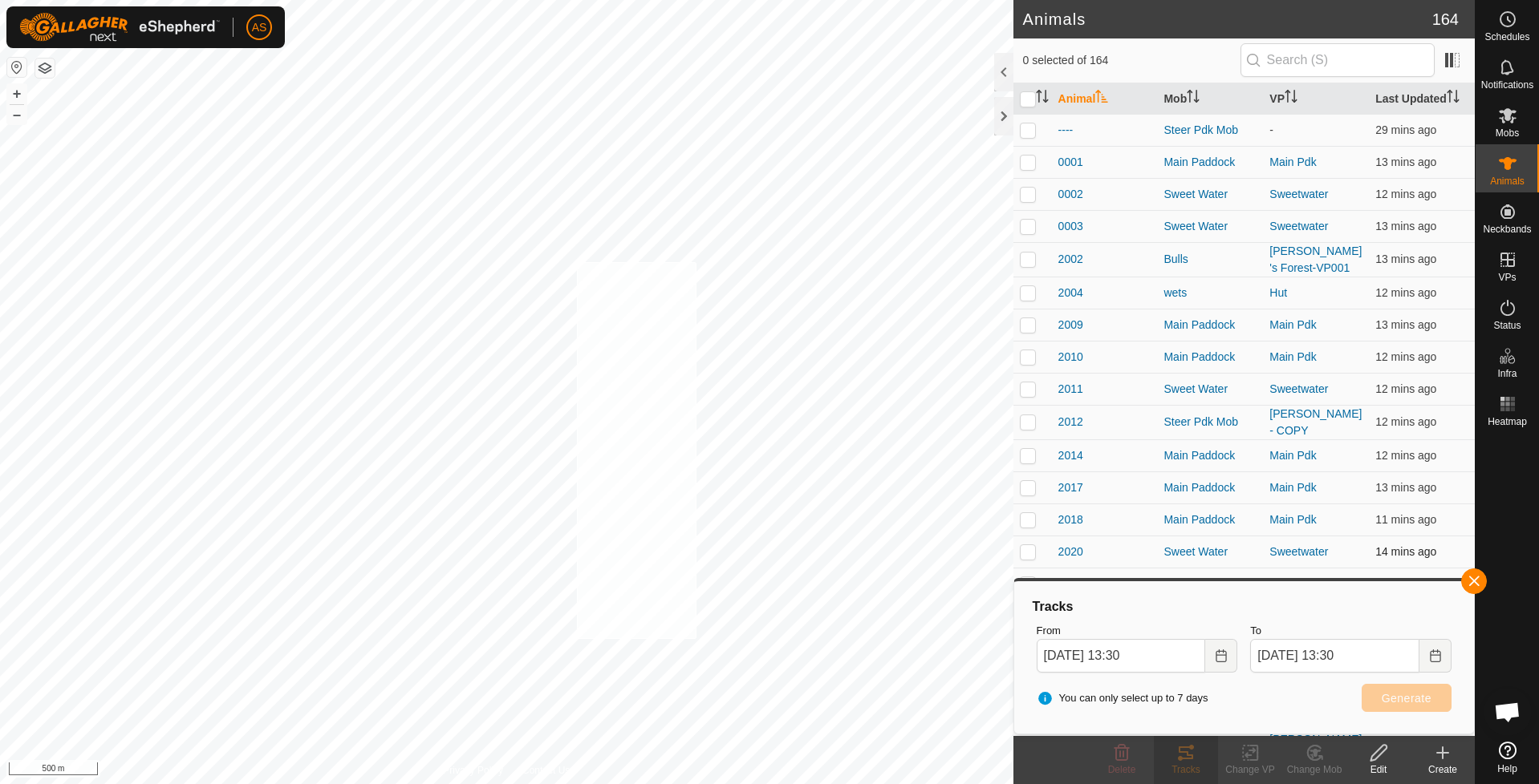
checkbox input "true"
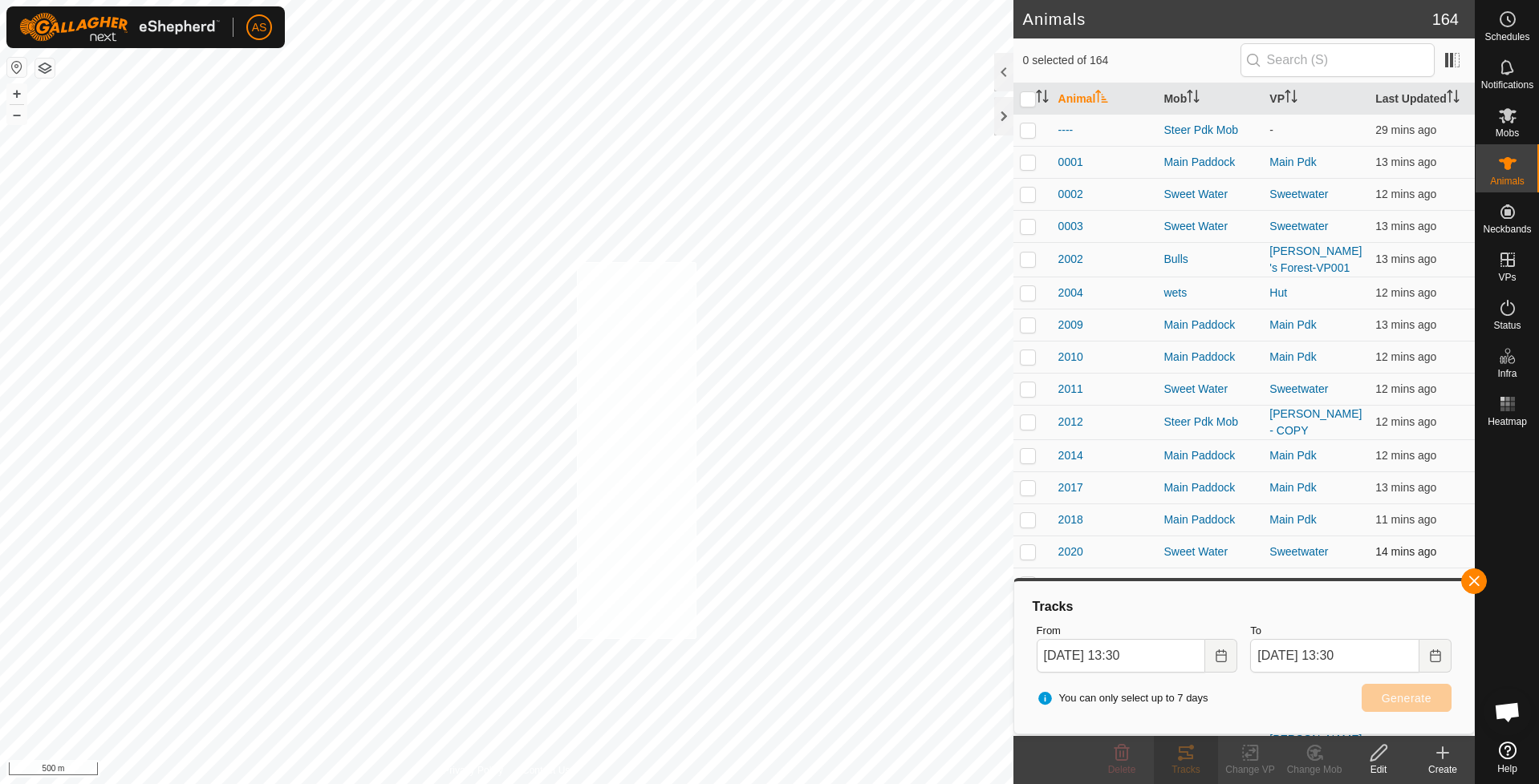
checkbox input "true"
click at [1413, 702] on span "Generate" at bounding box center [1407, 698] width 50 height 12
checkbox input "false"
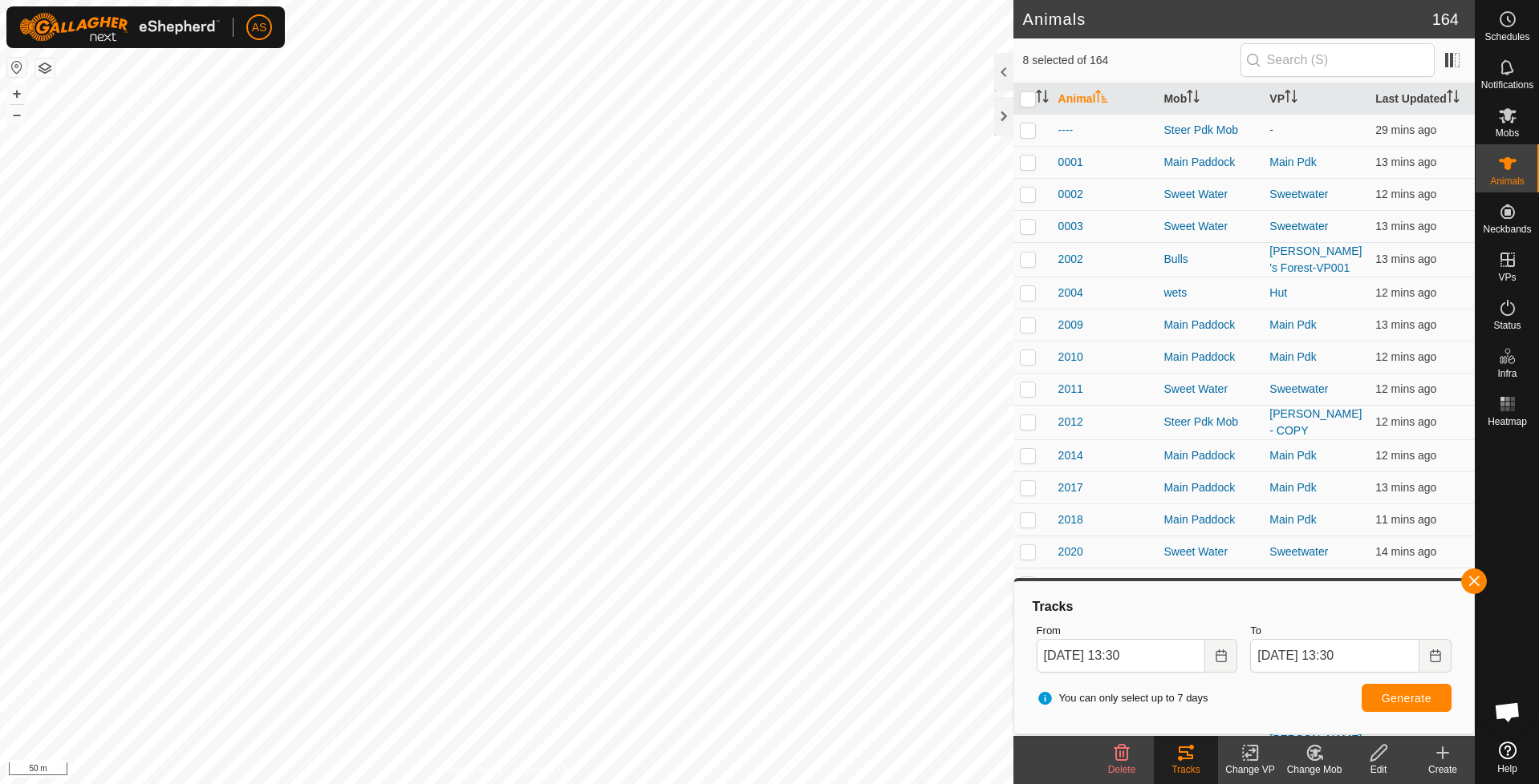
checkbox input "false"
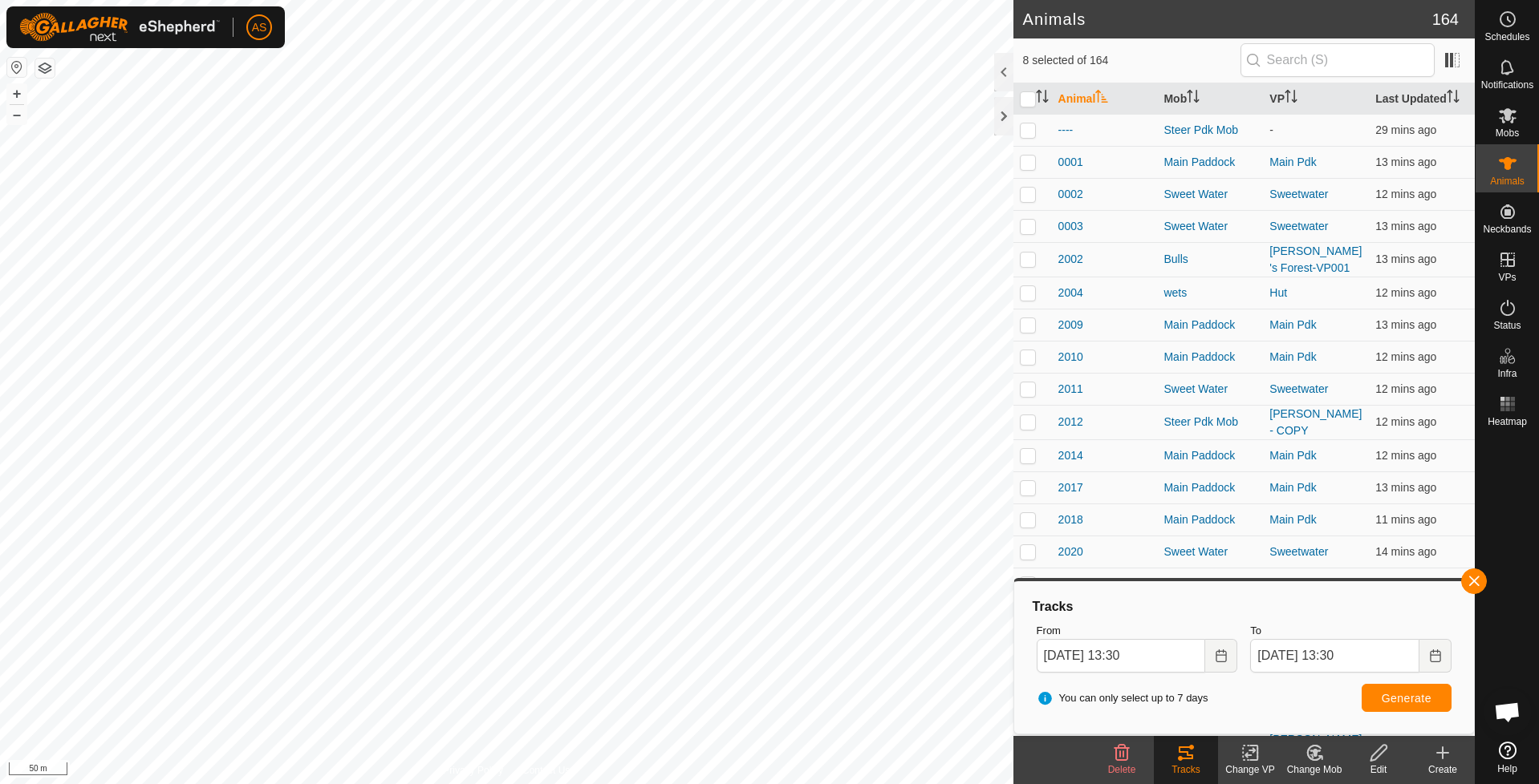
checkbox input "false"
click at [1475, 583] on button "button" at bounding box center [1474, 581] width 26 height 26
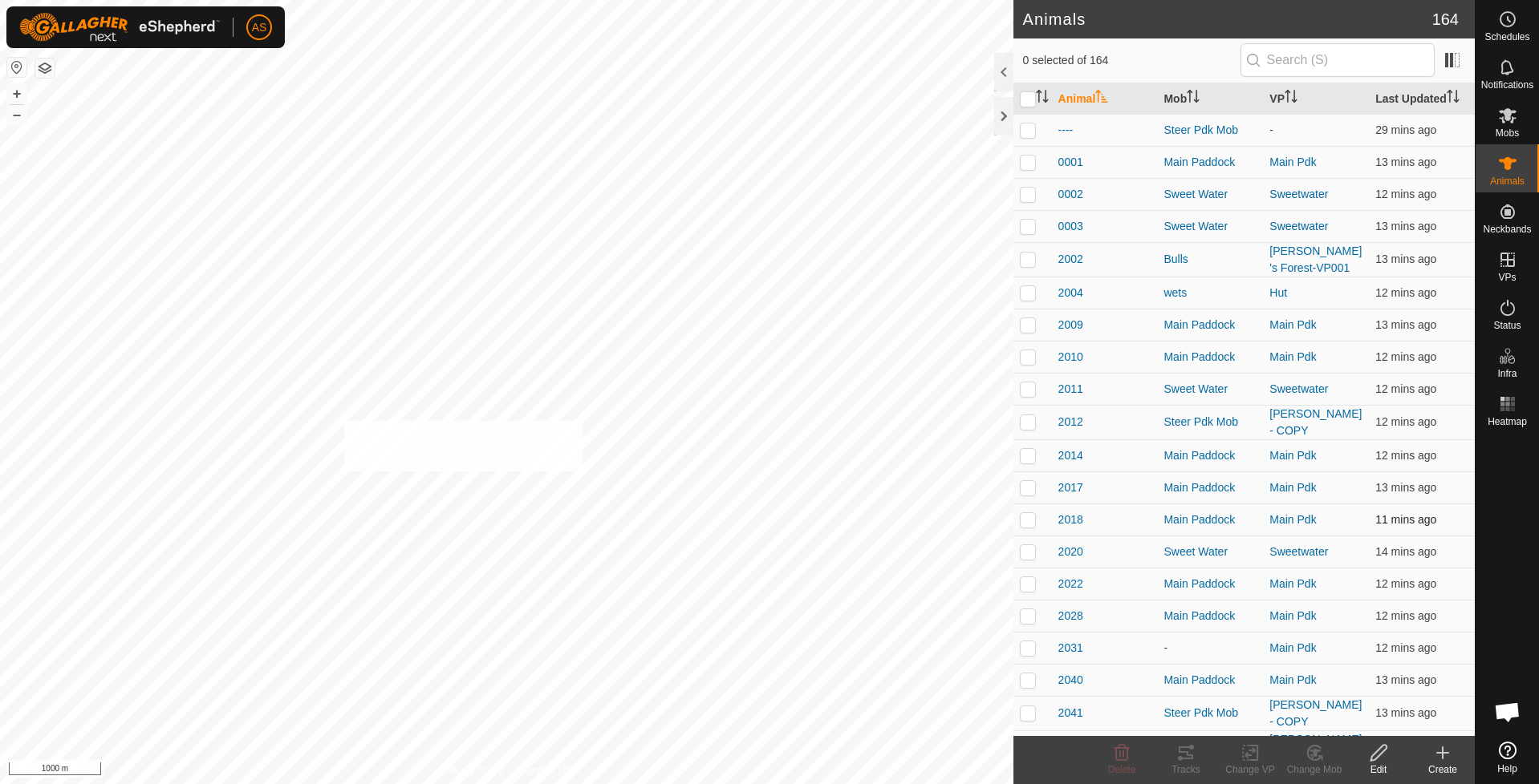
checkbox input "true"
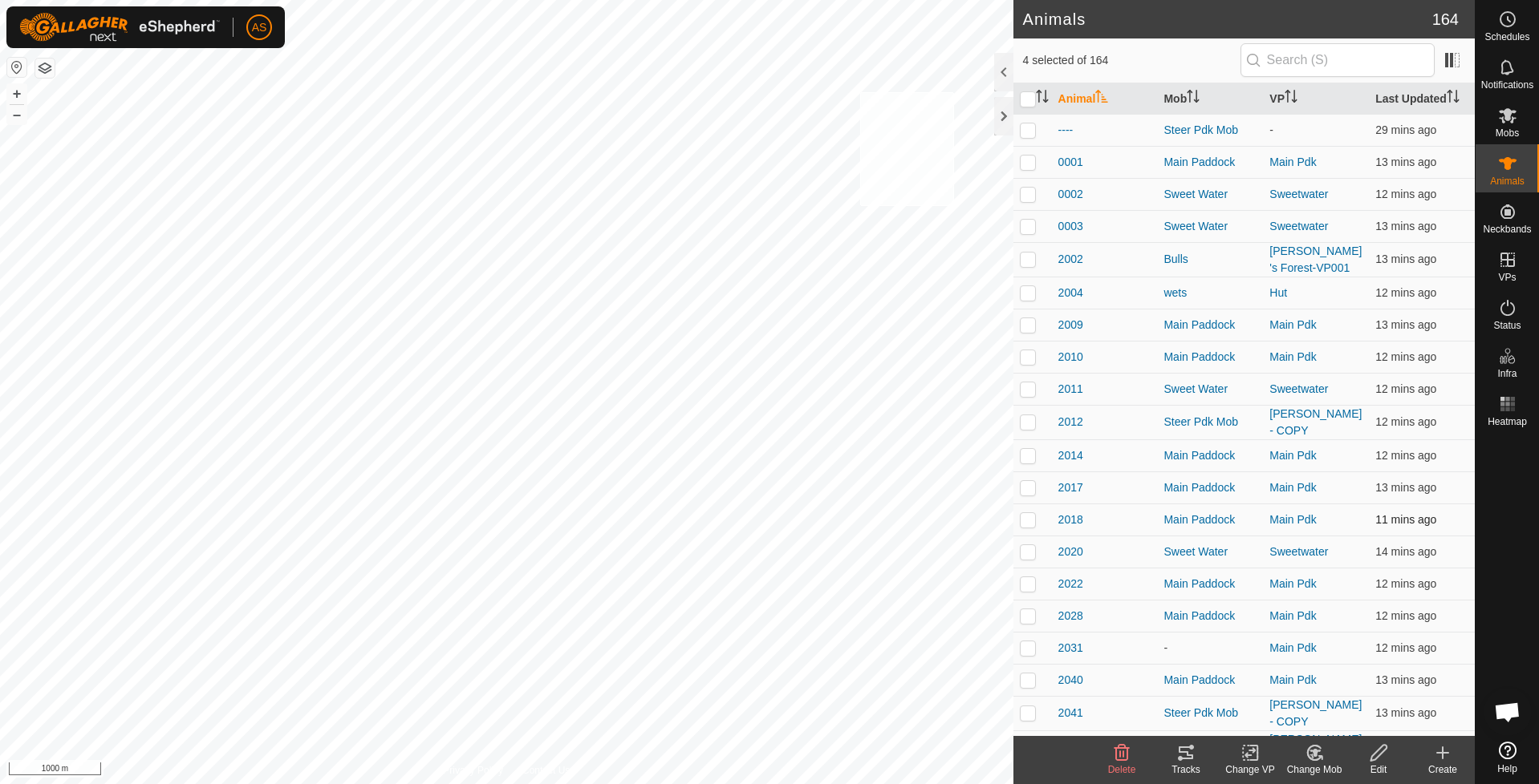
checkbox input "true"
click at [1178, 761] on icon at bounding box center [1186, 752] width 19 height 19
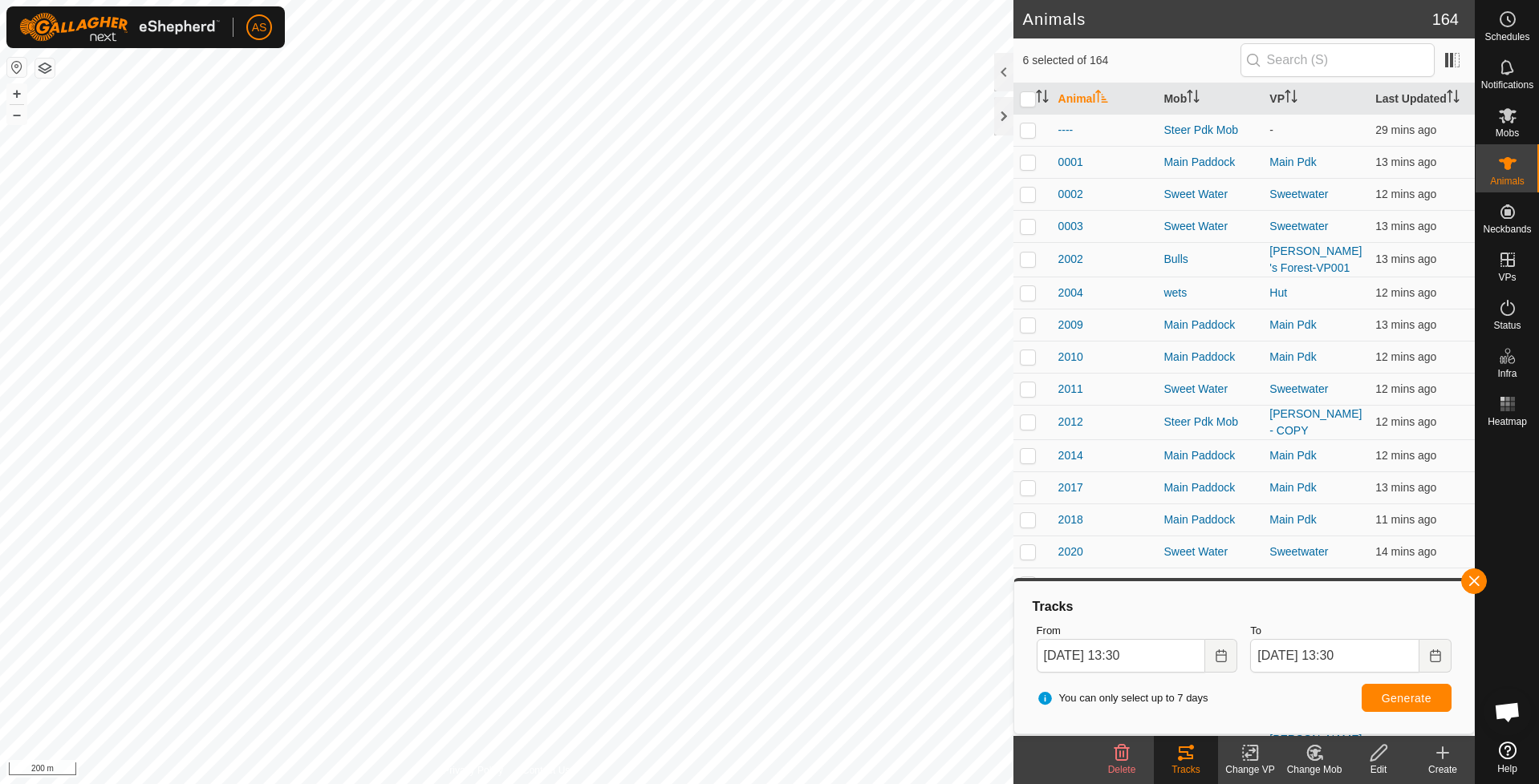
click at [250, 783] on html "AS Schedules Notifications Mobs Animals Neckbands VPs Status Infra Heatmap Help…" at bounding box center [770, 392] width 1539 height 784
checkbox input "false"
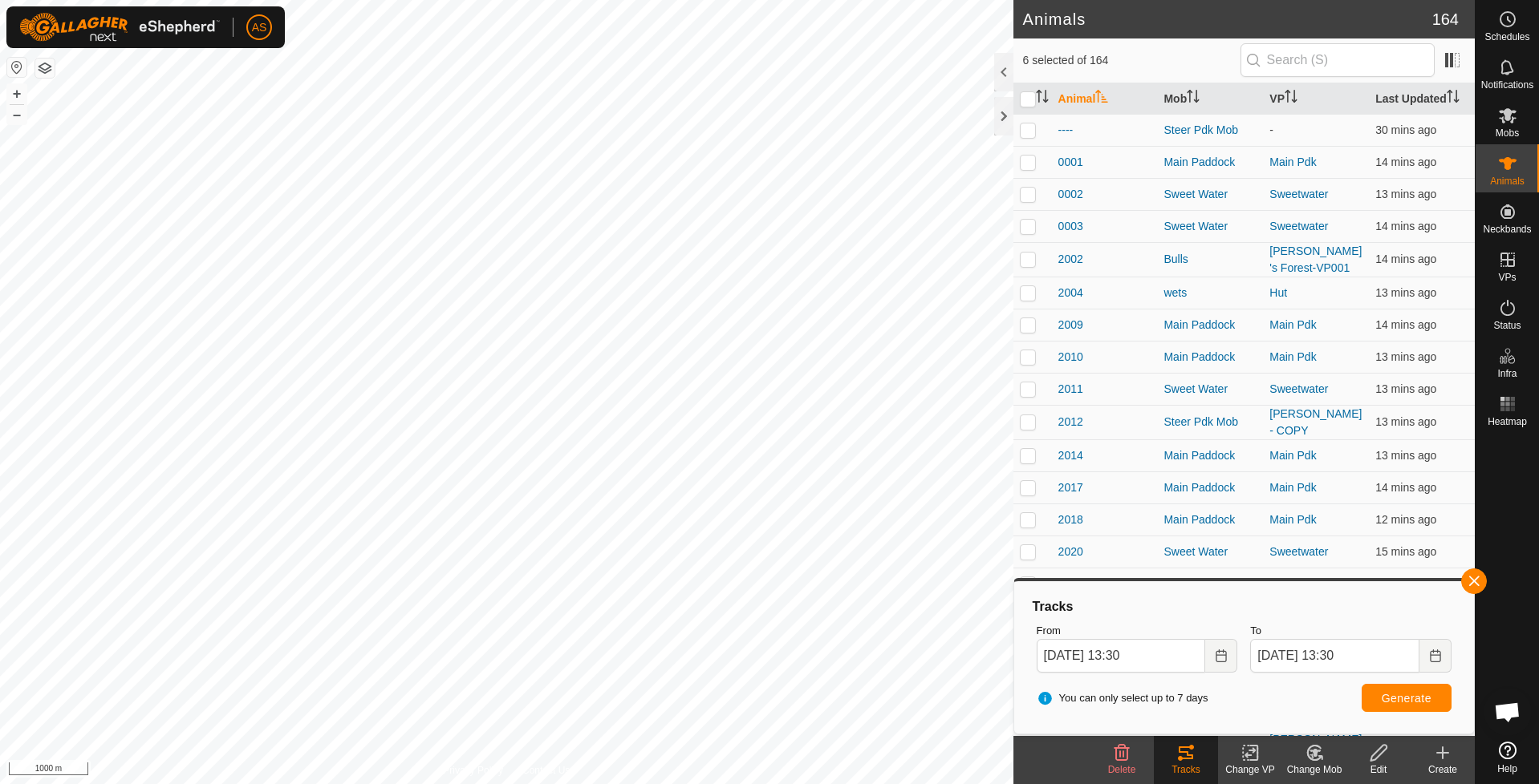
checkbox input "false"
click at [1480, 582] on button "button" at bounding box center [1474, 581] width 26 height 26
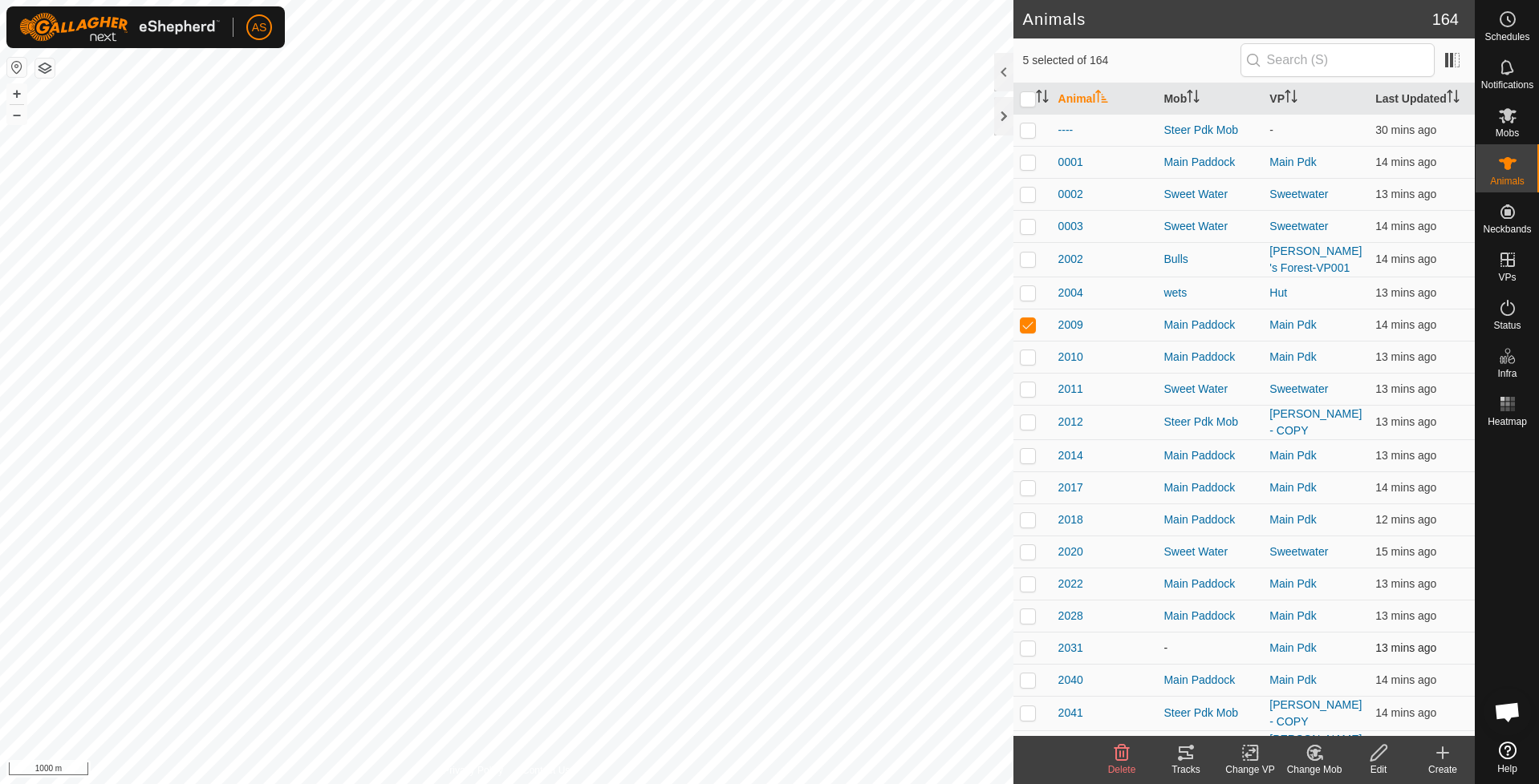
checkbox input "true"
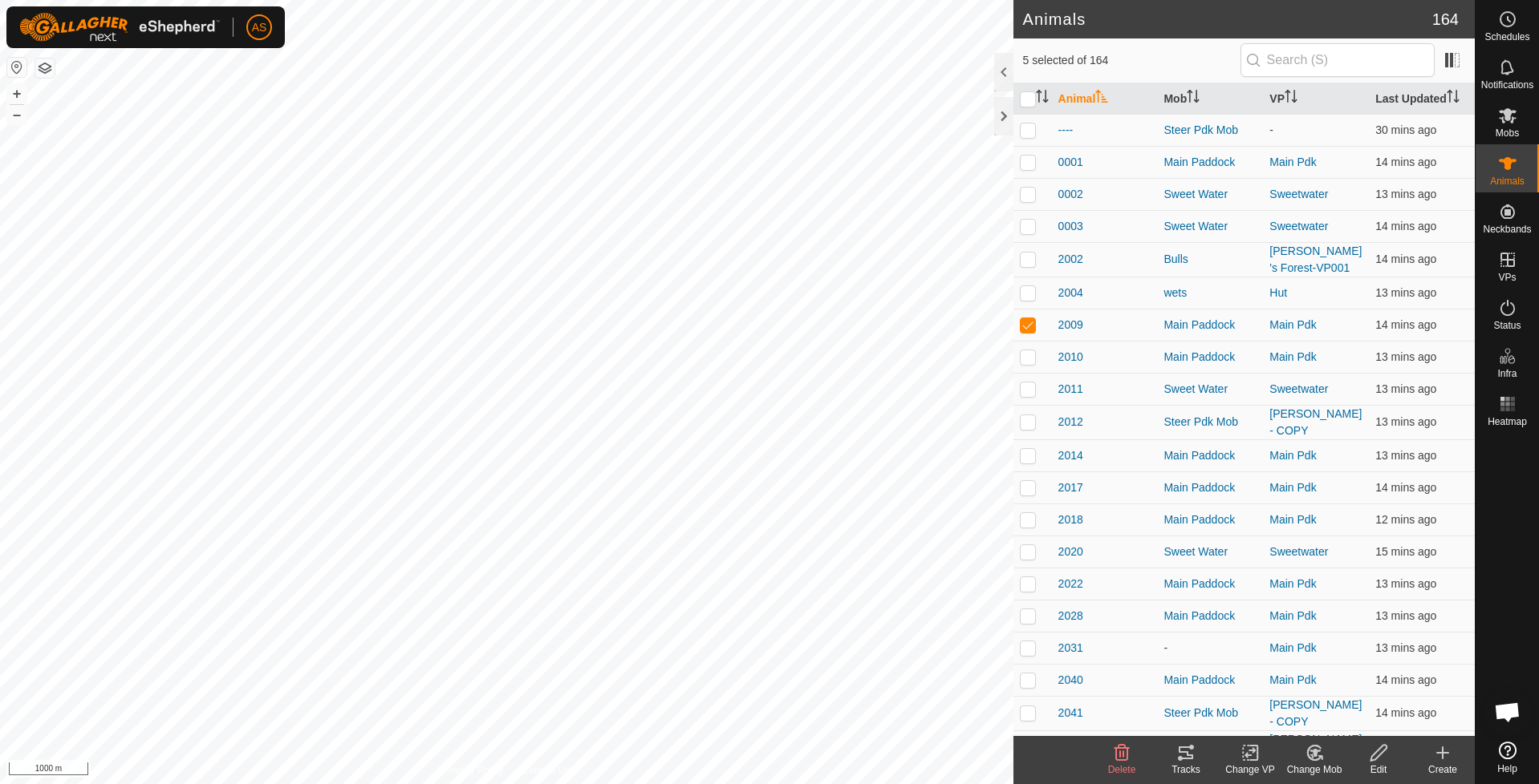
click at [1183, 758] on icon at bounding box center [1185, 752] width 14 height 12
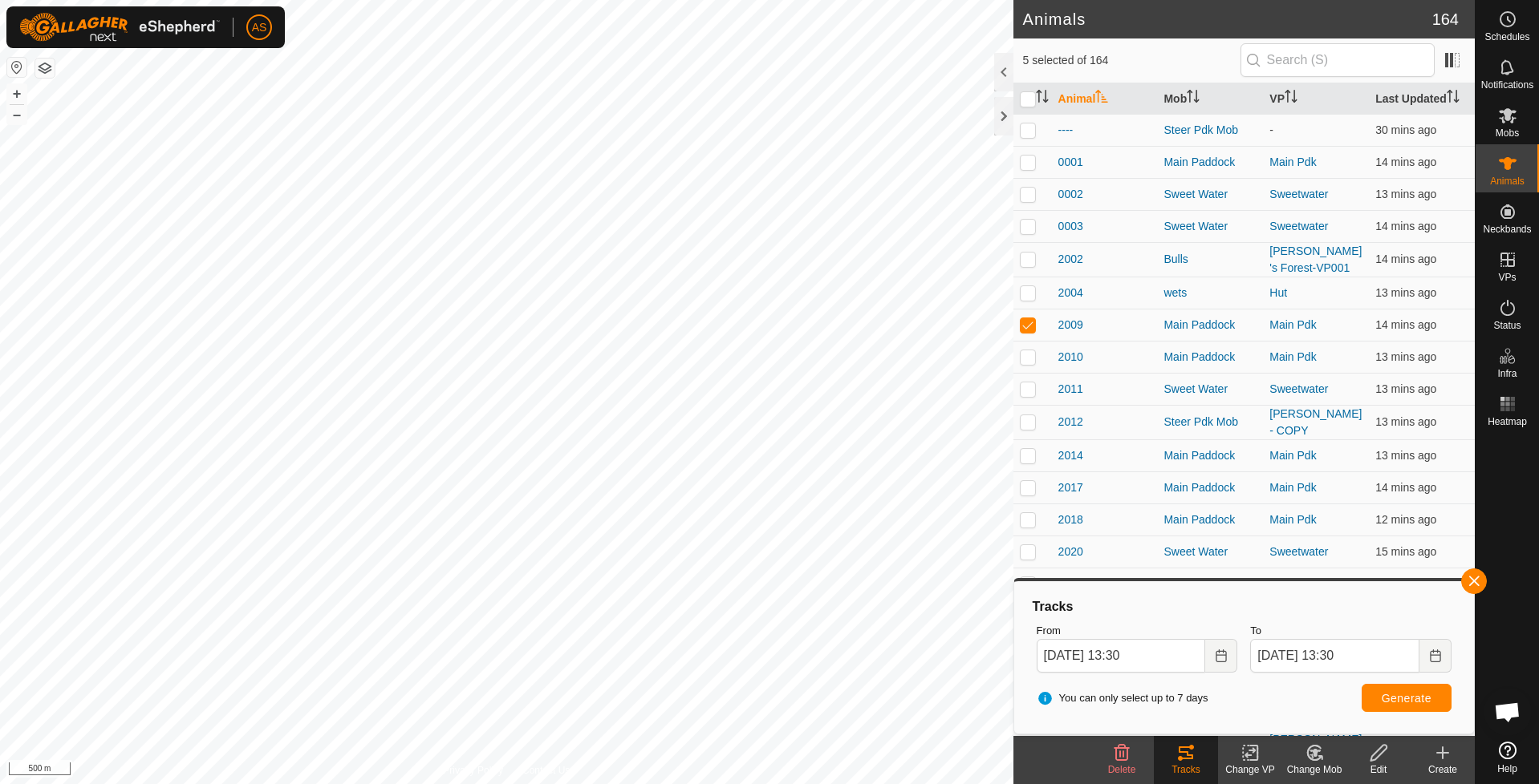
checkbox input "false"
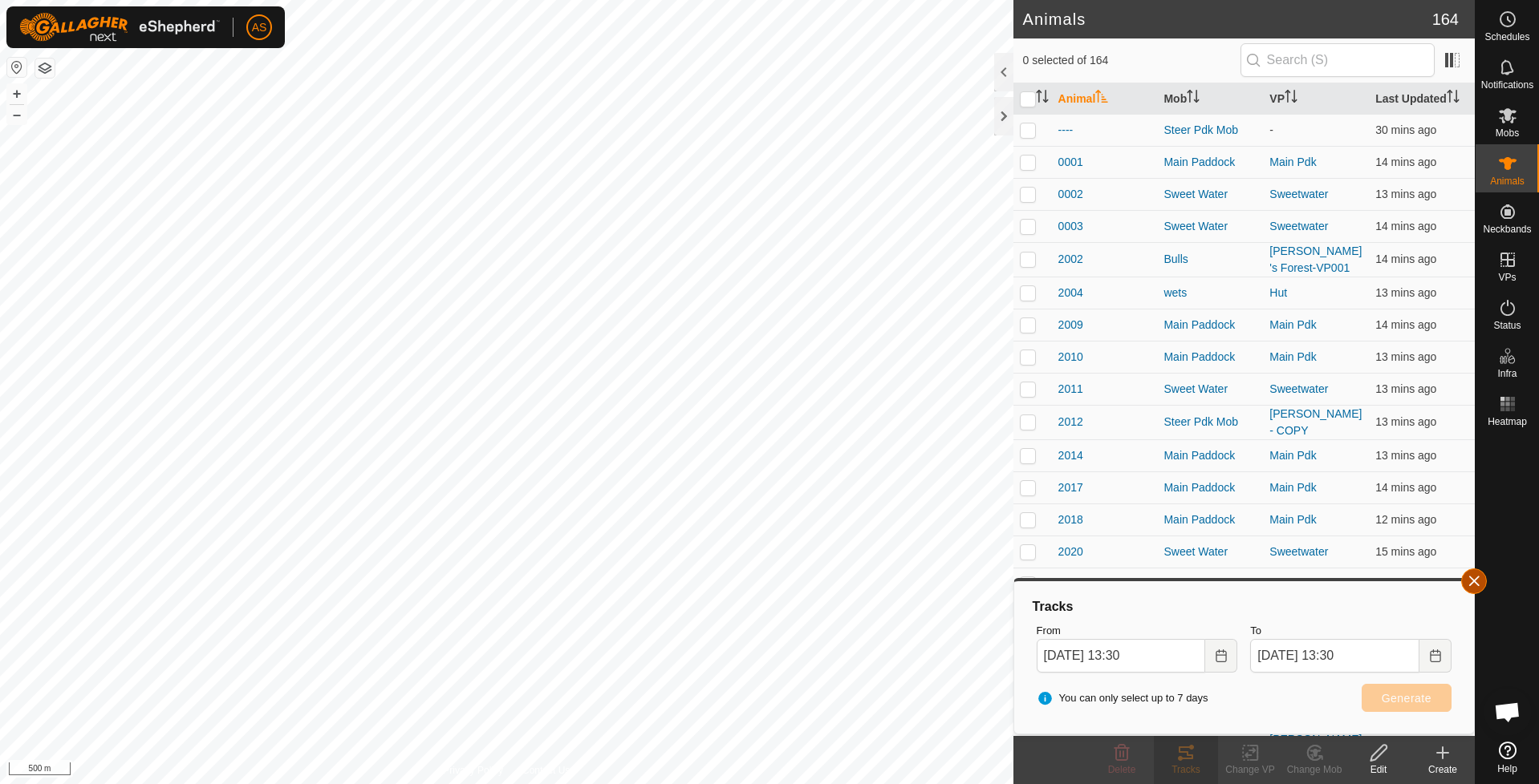
click at [1476, 583] on button "button" at bounding box center [1474, 581] width 26 height 26
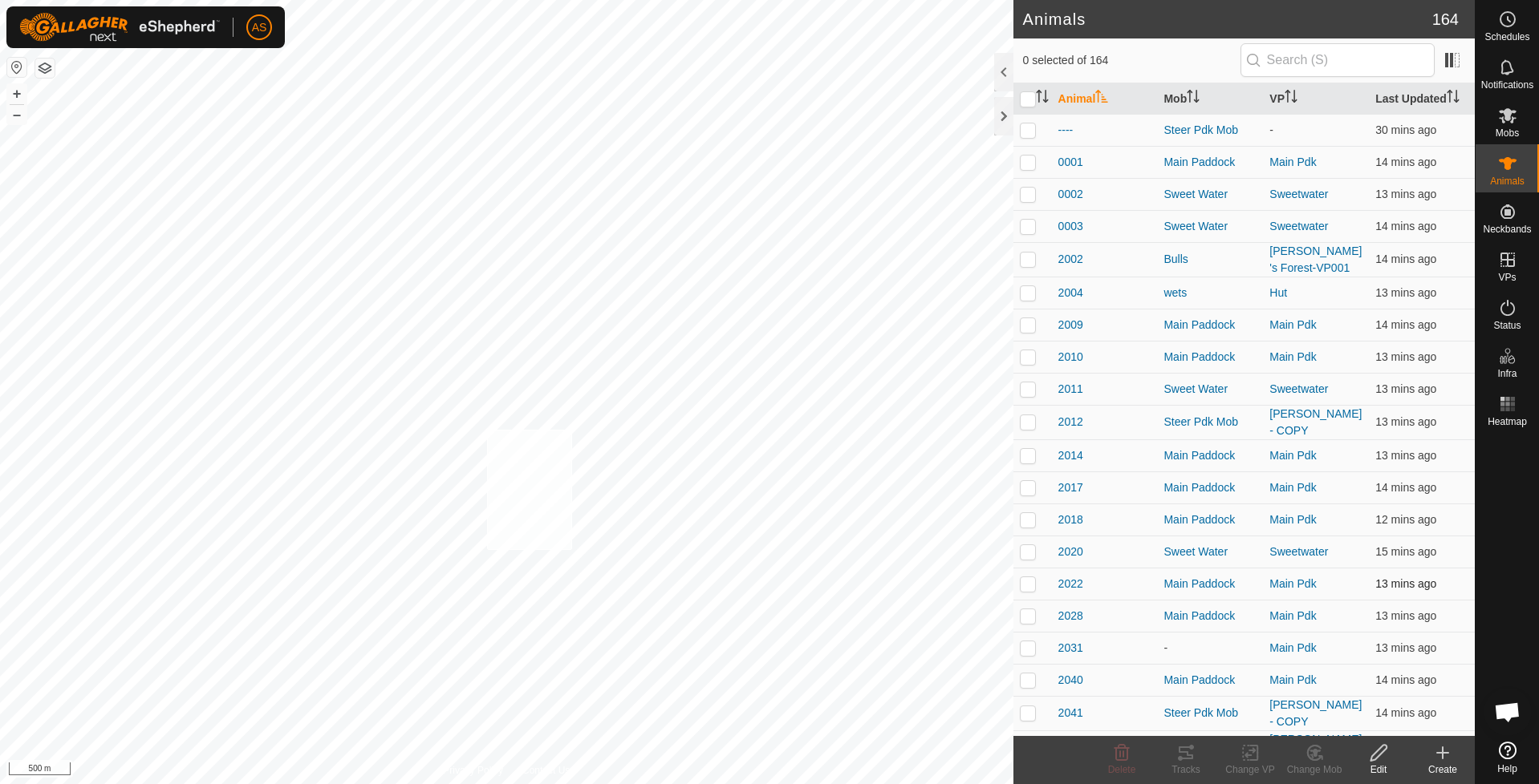
checkbox input "true"
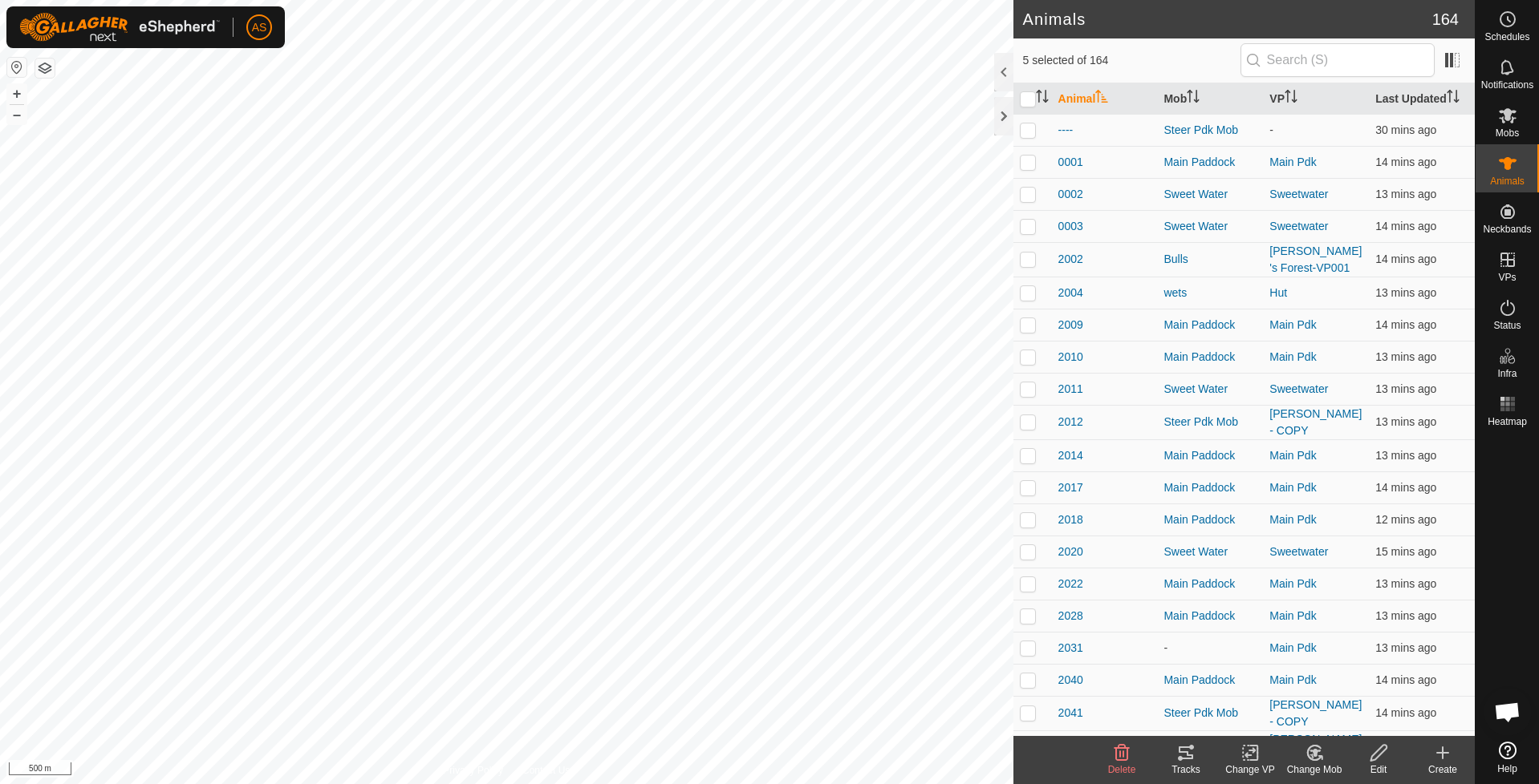
click at [1173, 757] on tracks-svg-icon at bounding box center [1186, 752] width 64 height 19
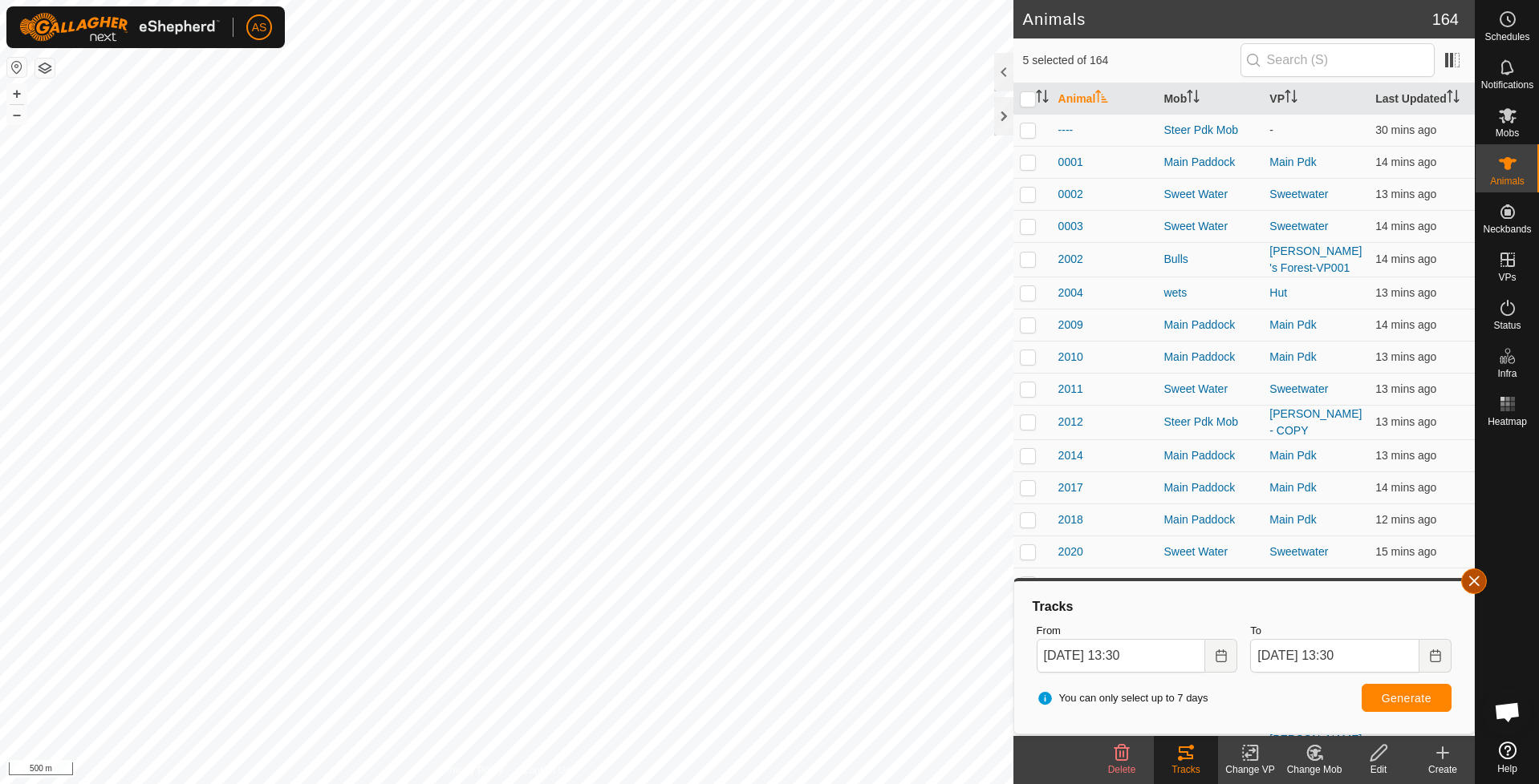
click at [1469, 581] on button "button" at bounding box center [1474, 581] width 26 height 26
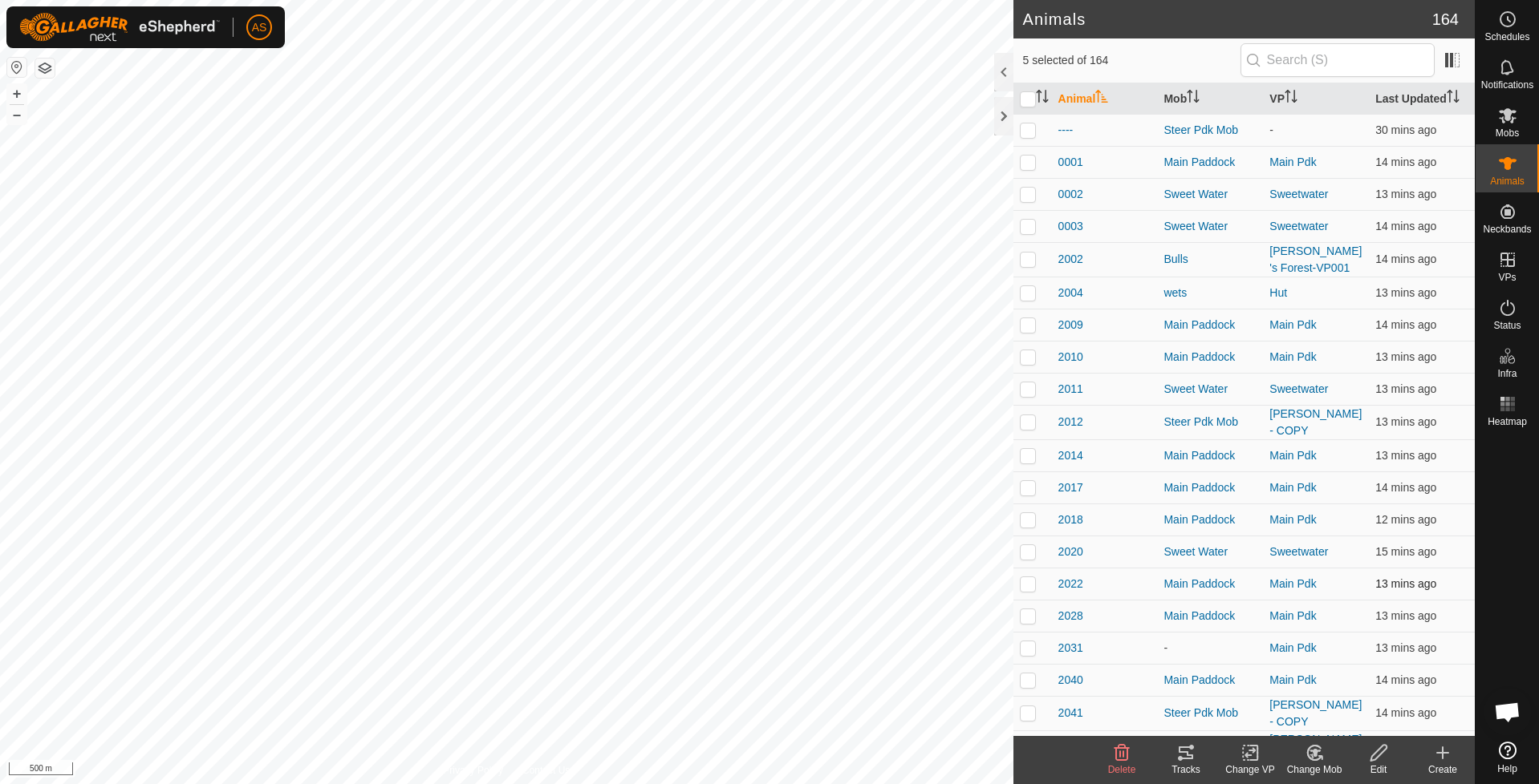
checkbox input "false"
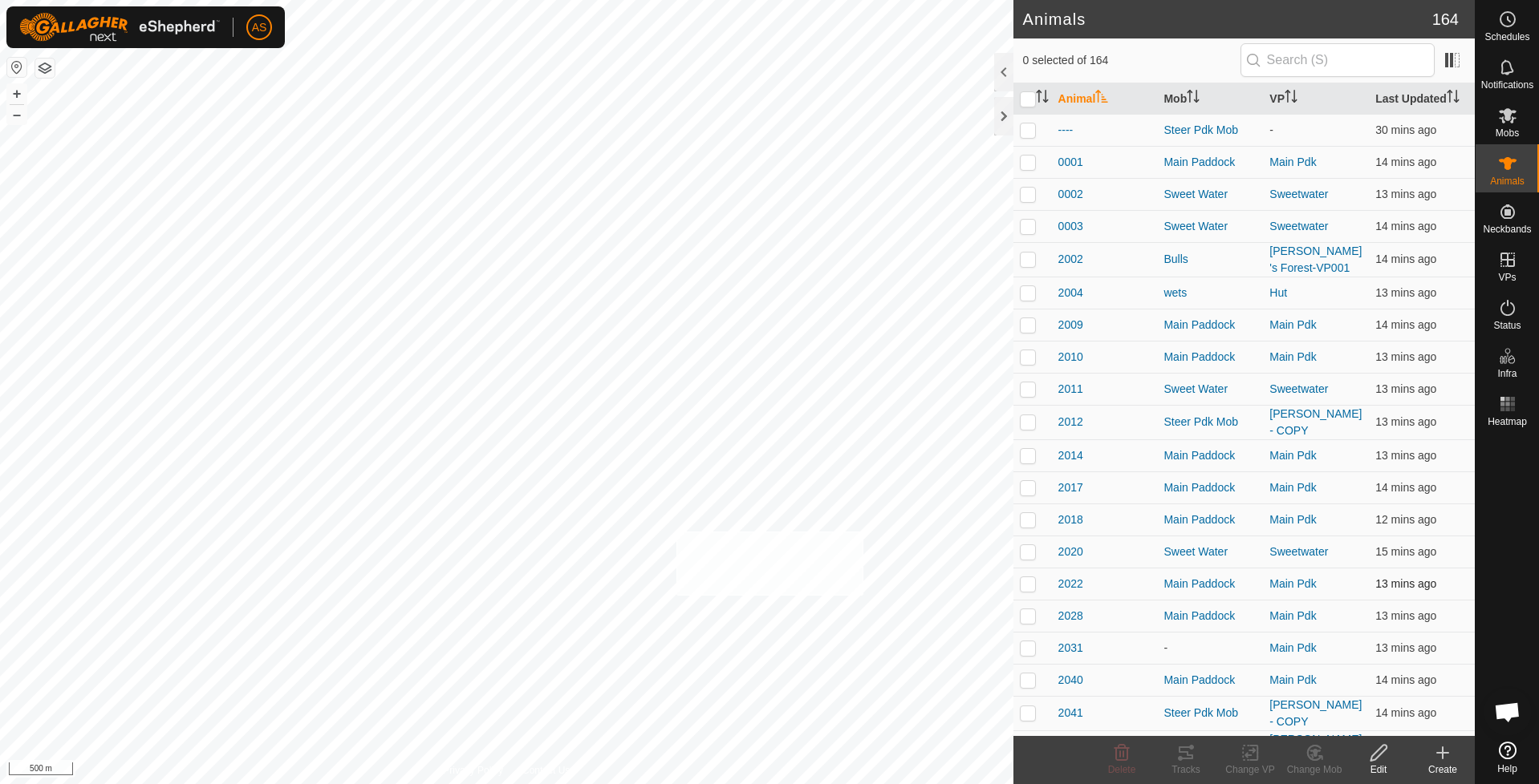
checkbox input "true"
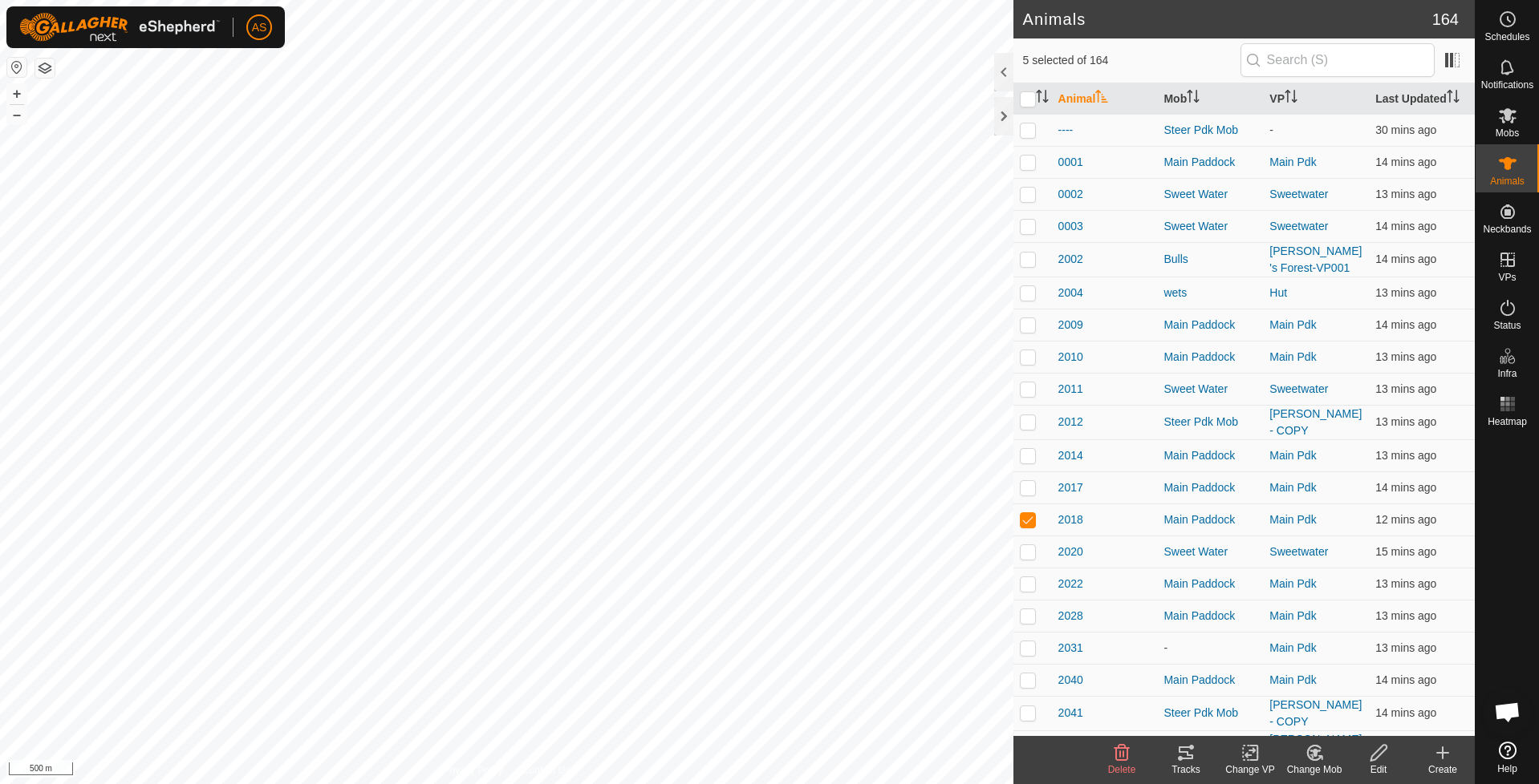
click at [1183, 758] on icon at bounding box center [1185, 752] width 14 height 12
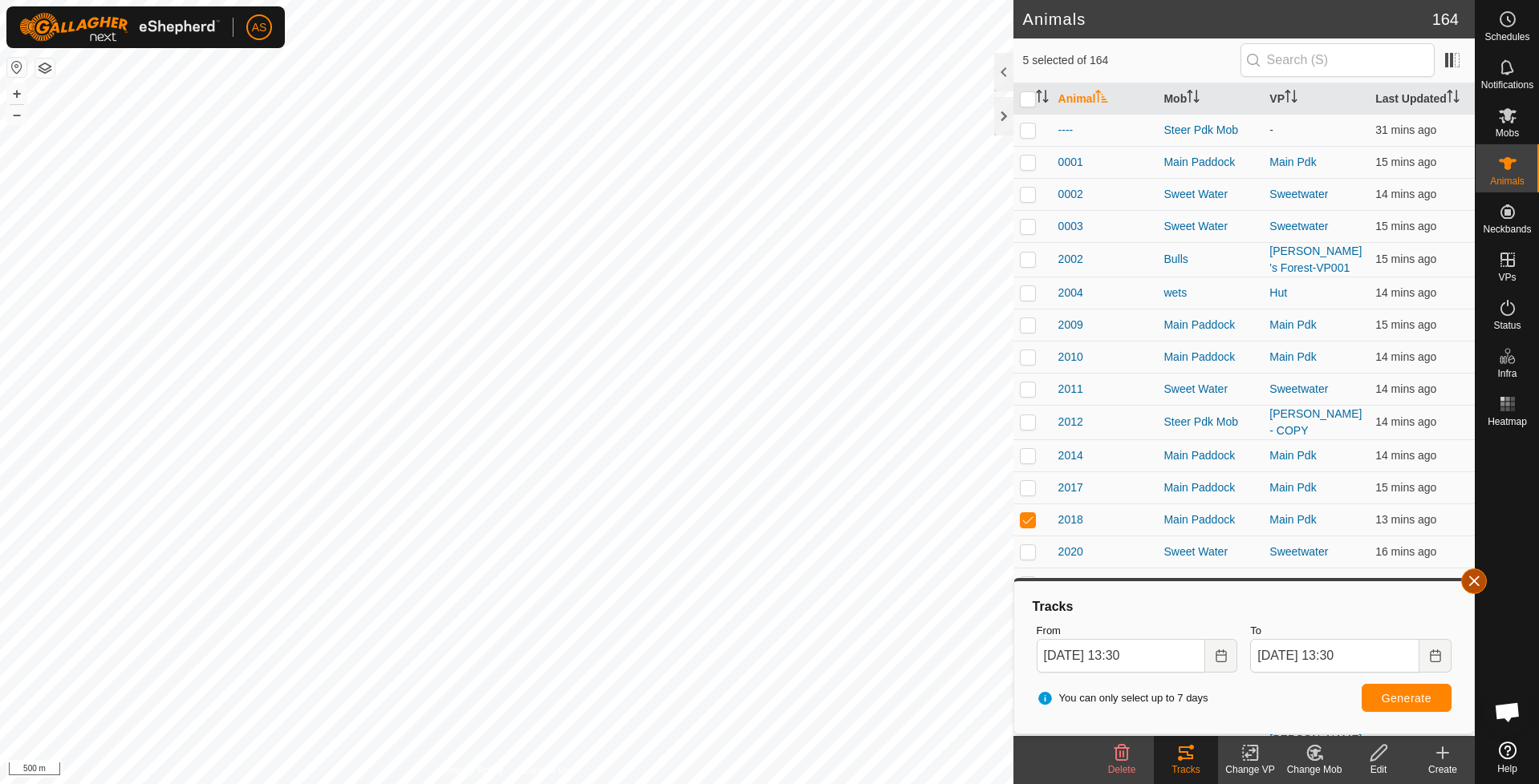
click at [1475, 588] on button "button" at bounding box center [1474, 581] width 26 height 26
checkbox input "false"
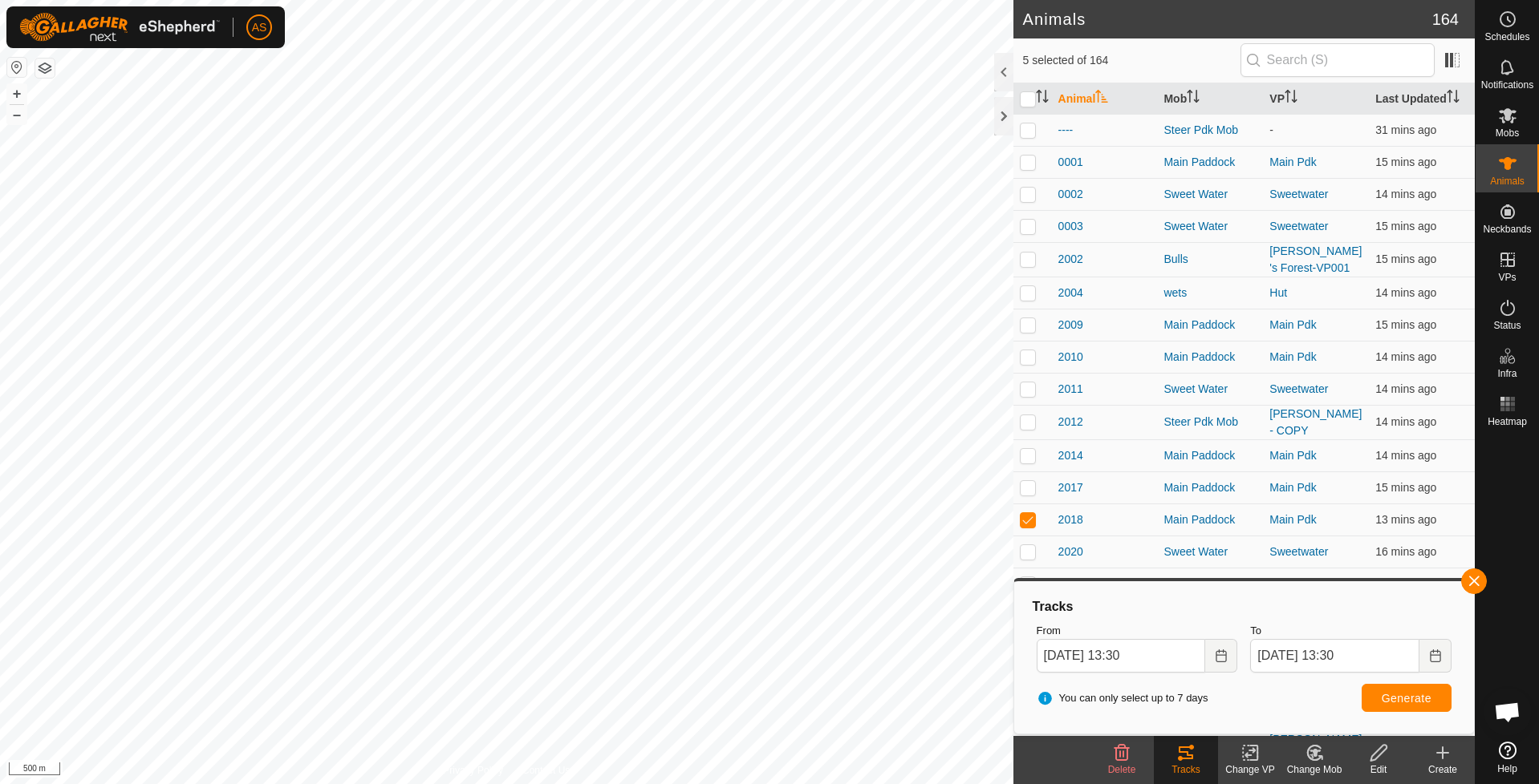
checkbox input "false"
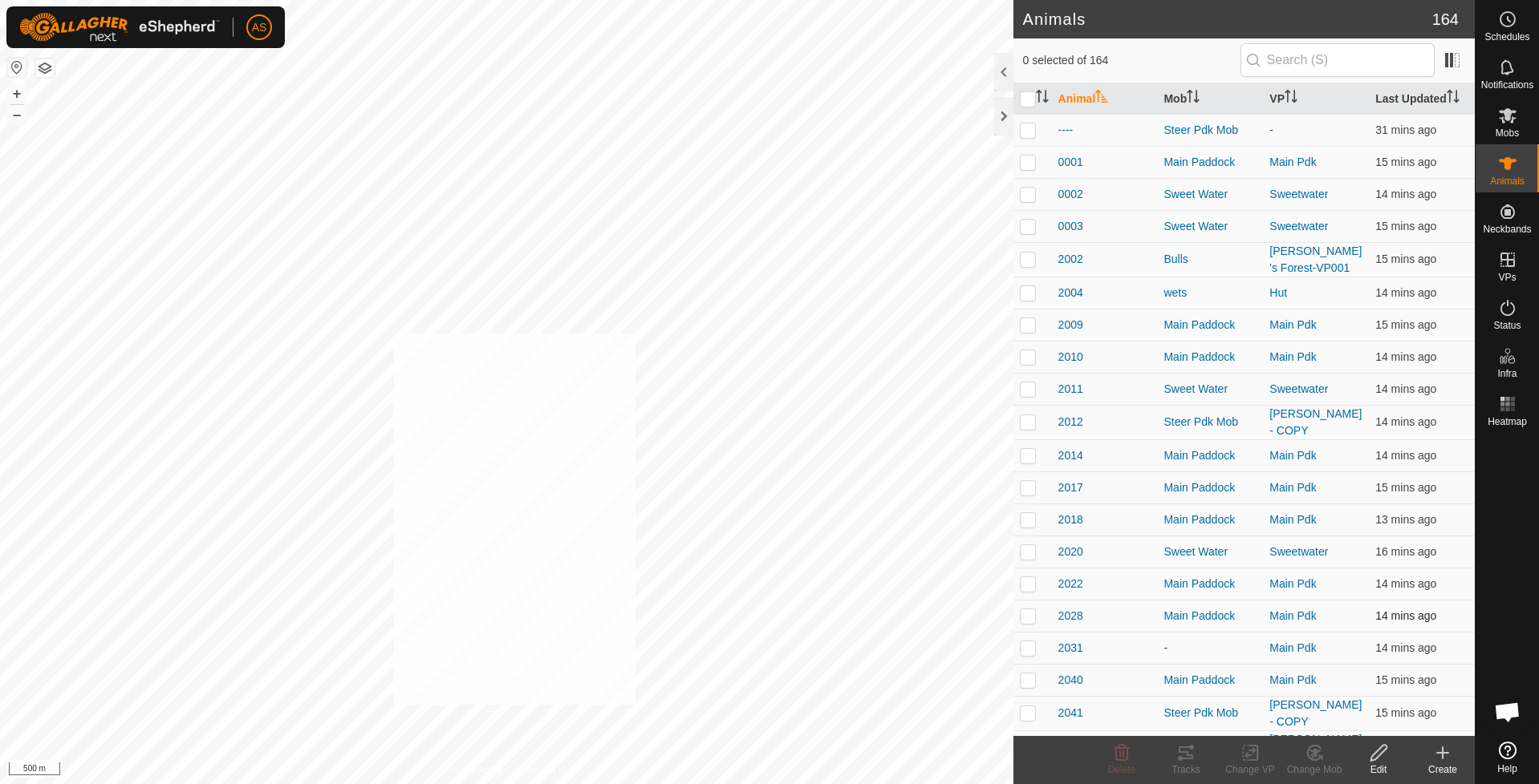
checkbox input "true"
click at [1187, 748] on icon at bounding box center [1185, 752] width 14 height 12
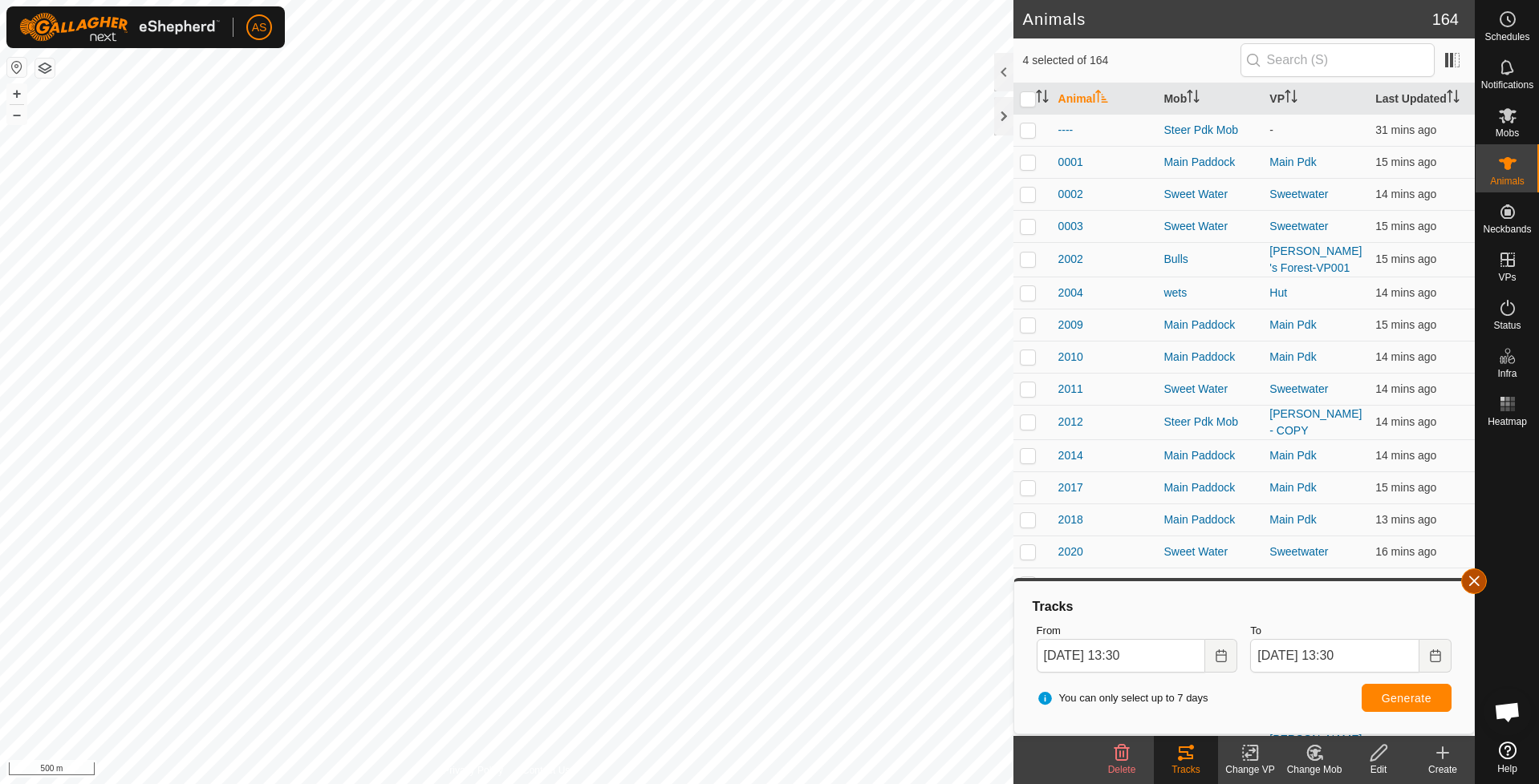
checkbox input "false"
click at [1476, 586] on button "button" at bounding box center [1474, 581] width 26 height 26
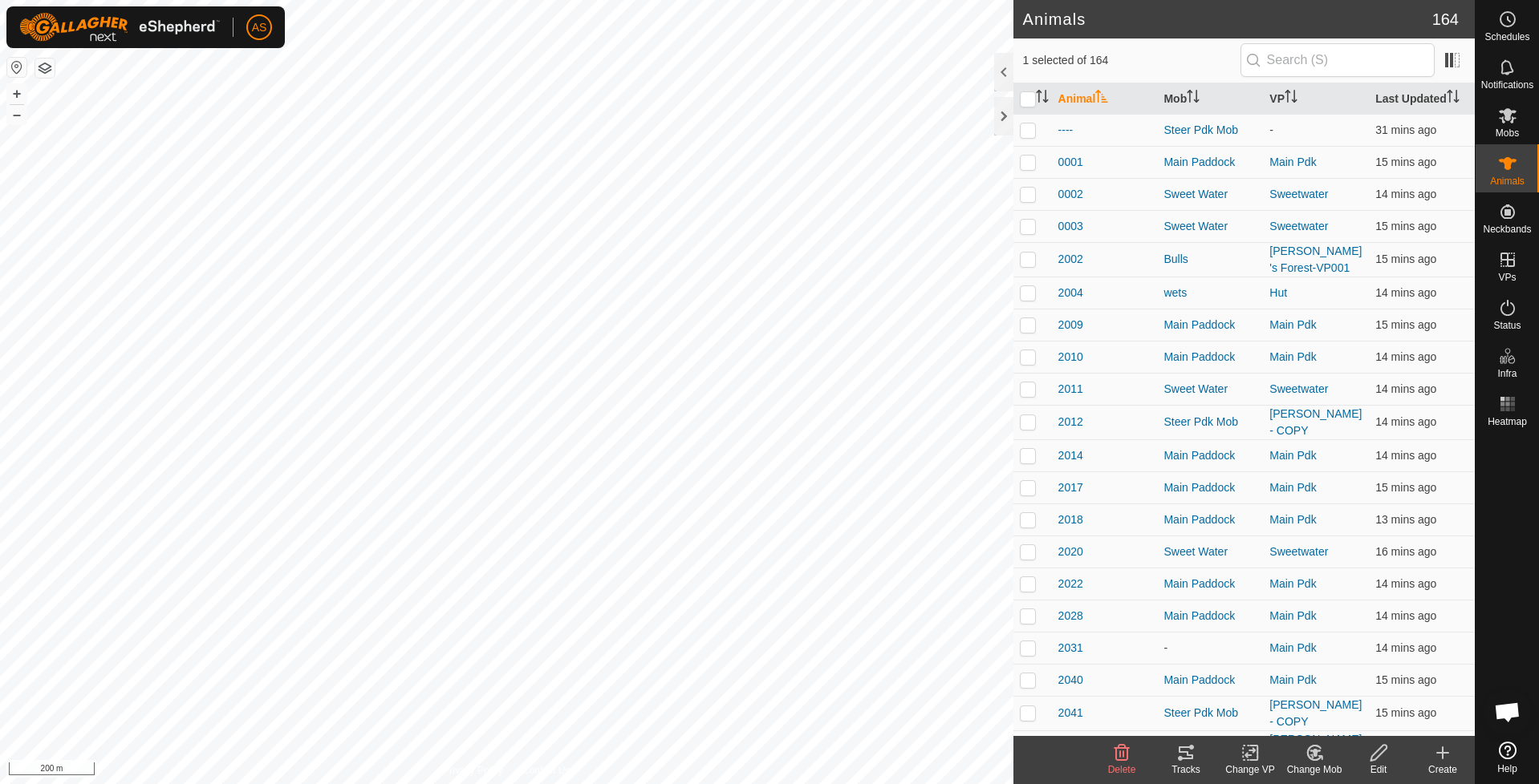
click at [1189, 767] on div "Tracks" at bounding box center [1186, 769] width 64 height 14
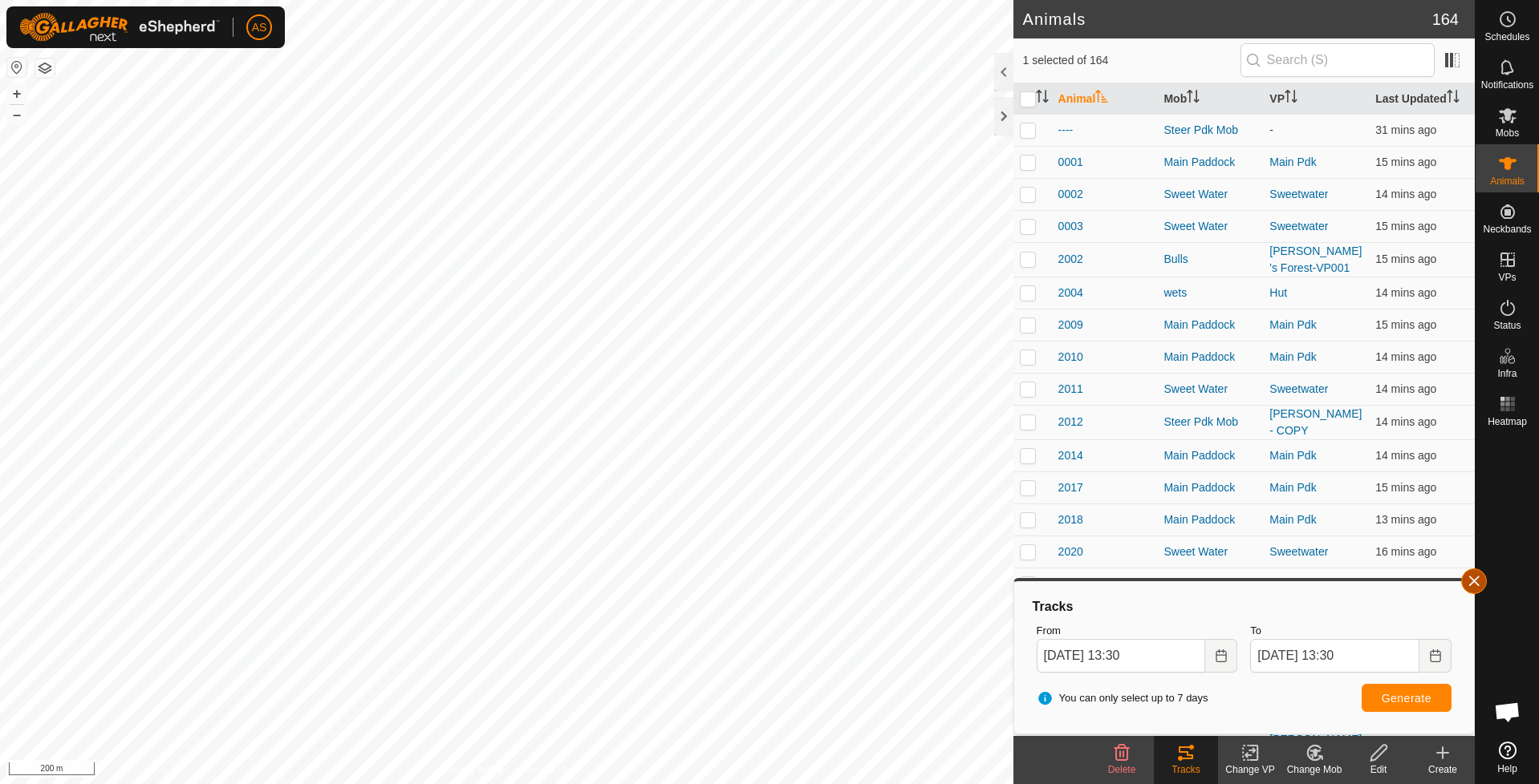
click at [1476, 580] on button "button" at bounding box center [1474, 581] width 26 height 26
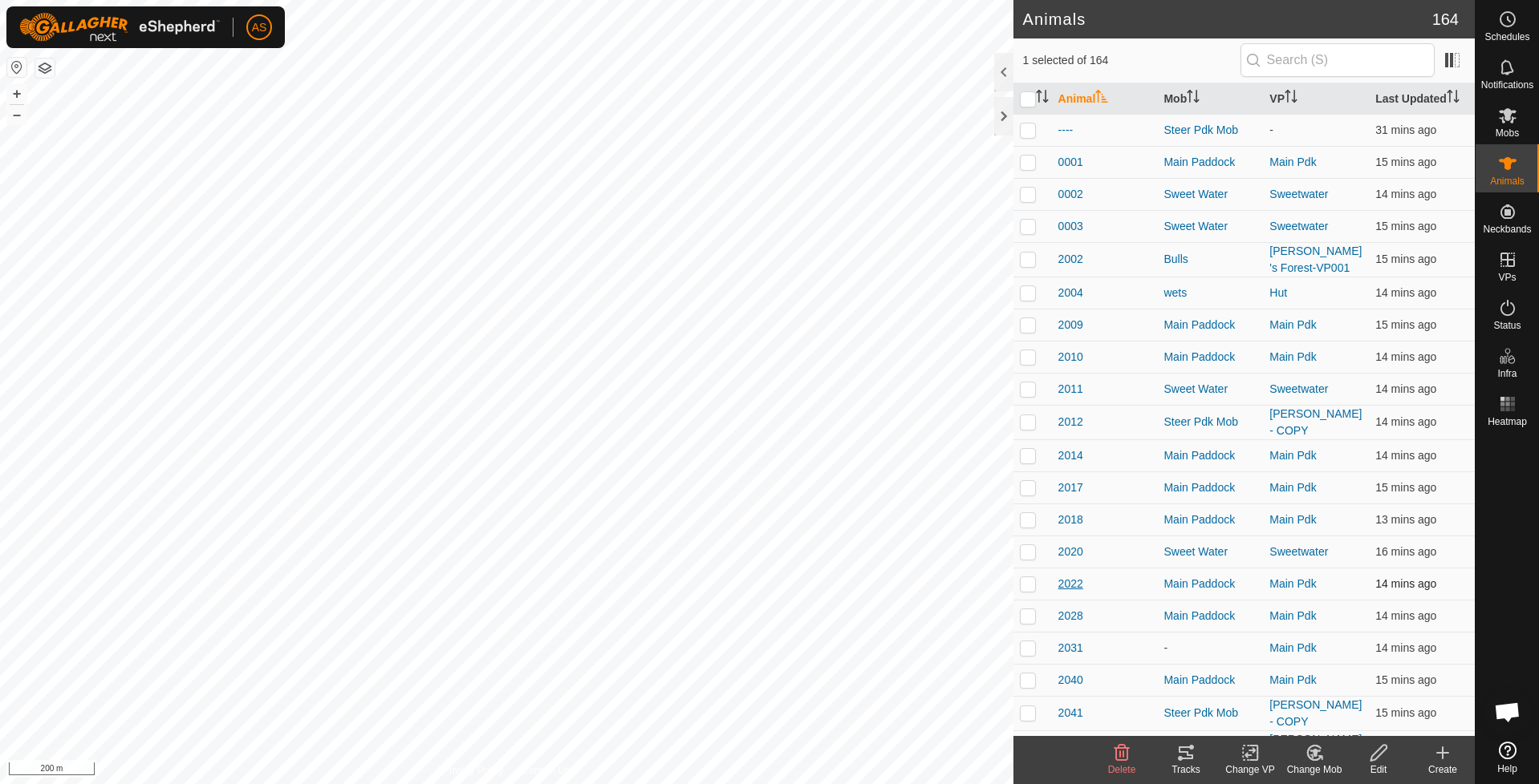
checkbox input "false"
checkbox input "true"
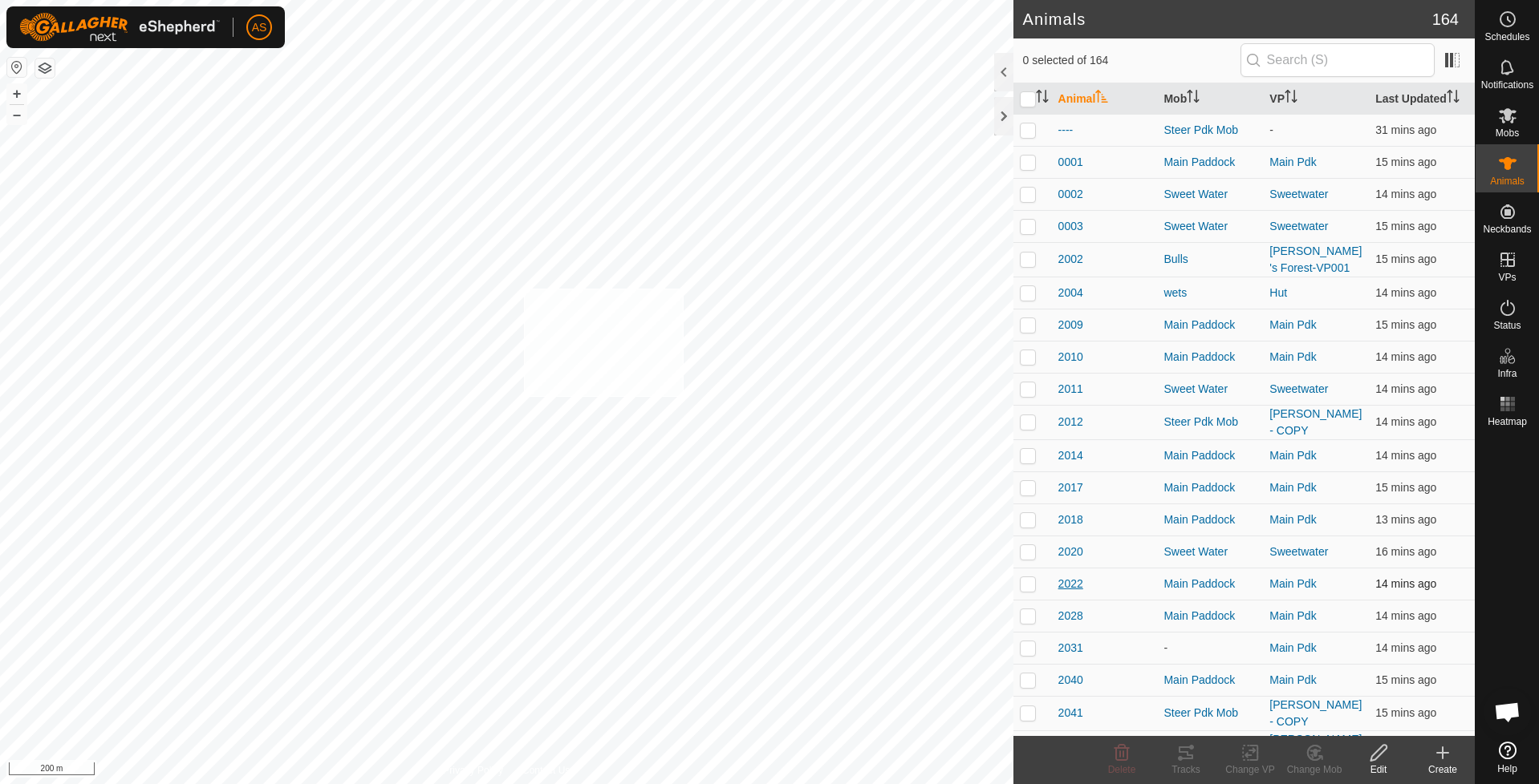
checkbox input "true"
click at [1187, 754] on icon at bounding box center [1185, 752] width 14 height 12
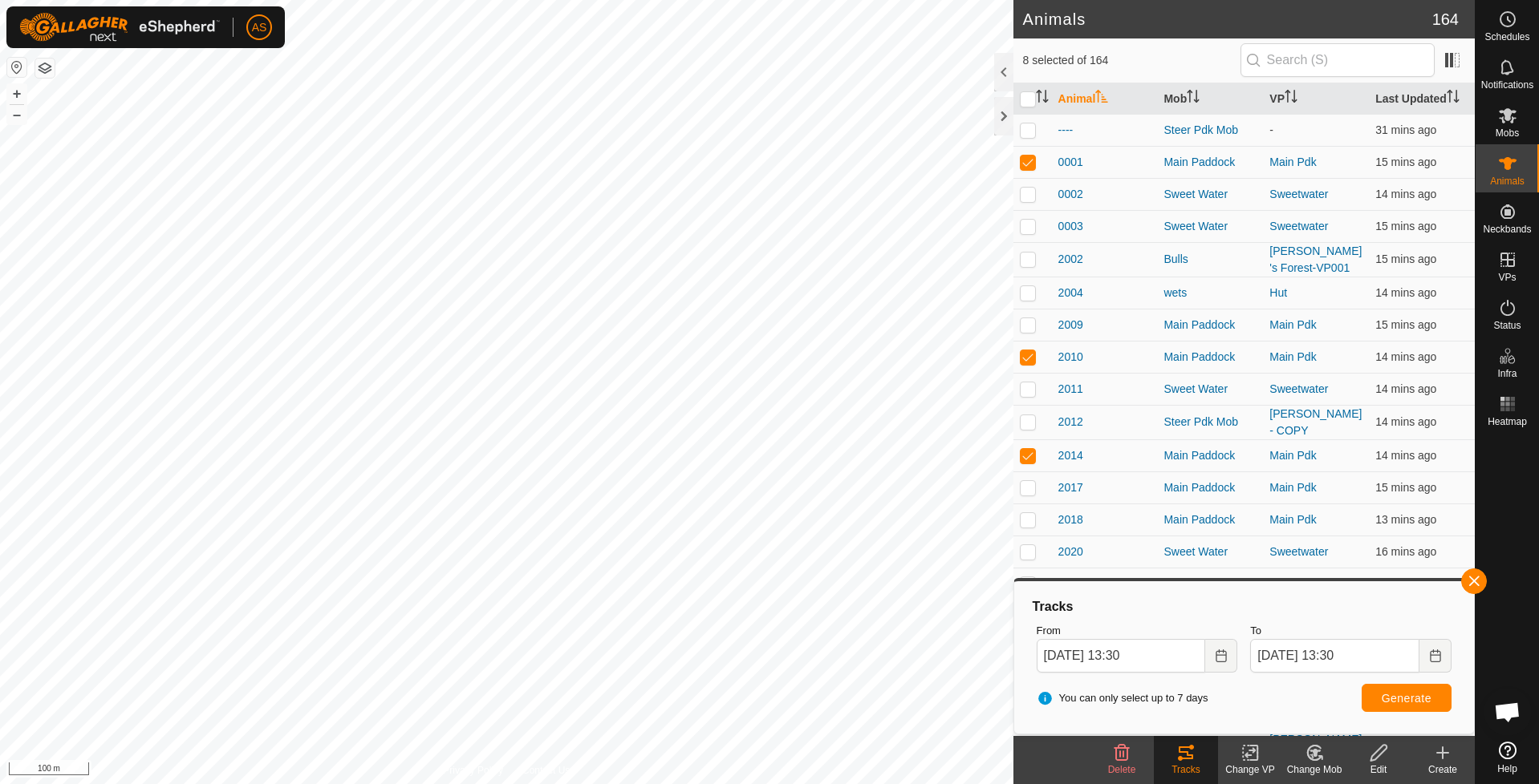
checkbox input "false"
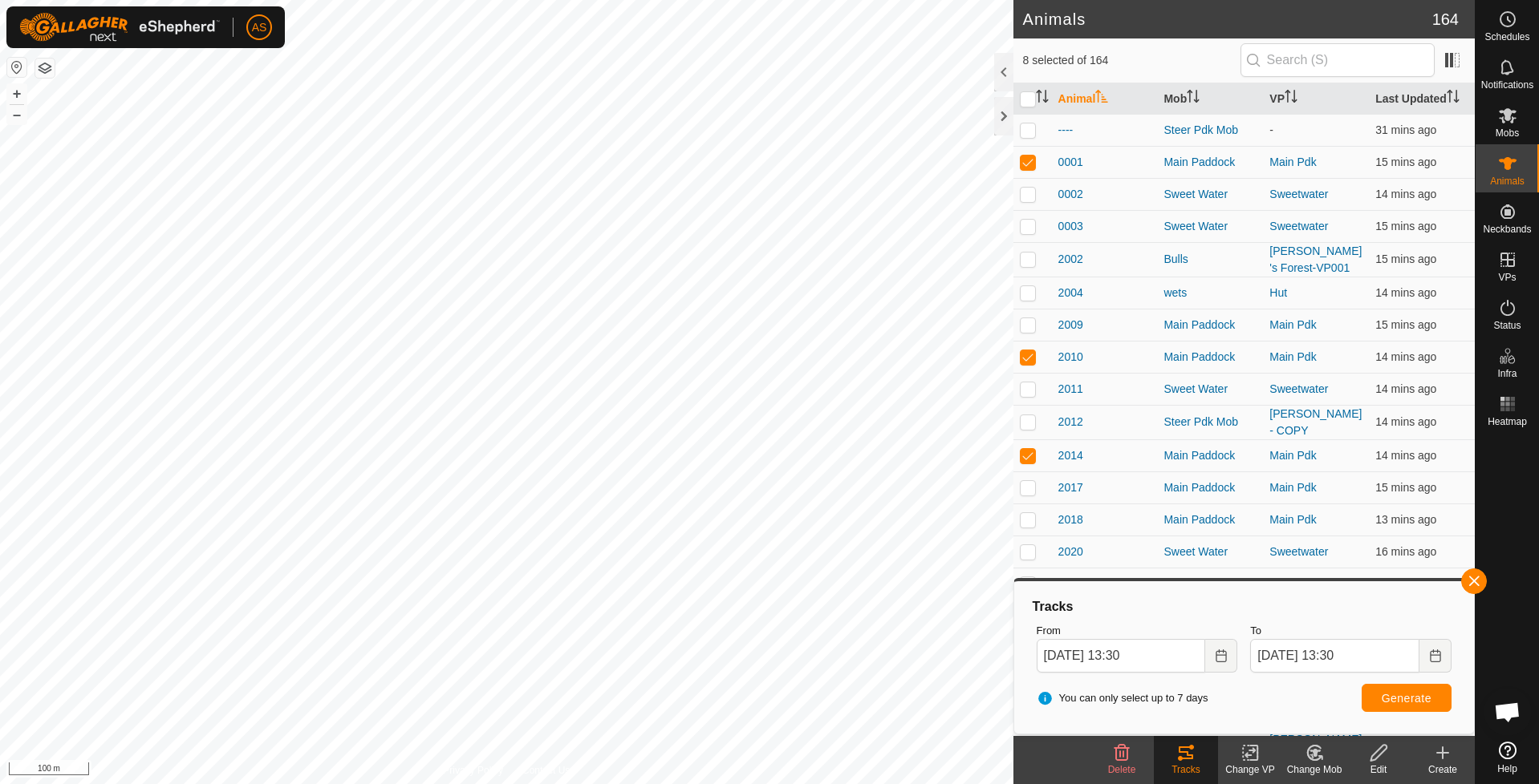
checkbox input "false"
click at [1480, 583] on button "button" at bounding box center [1474, 581] width 26 height 26
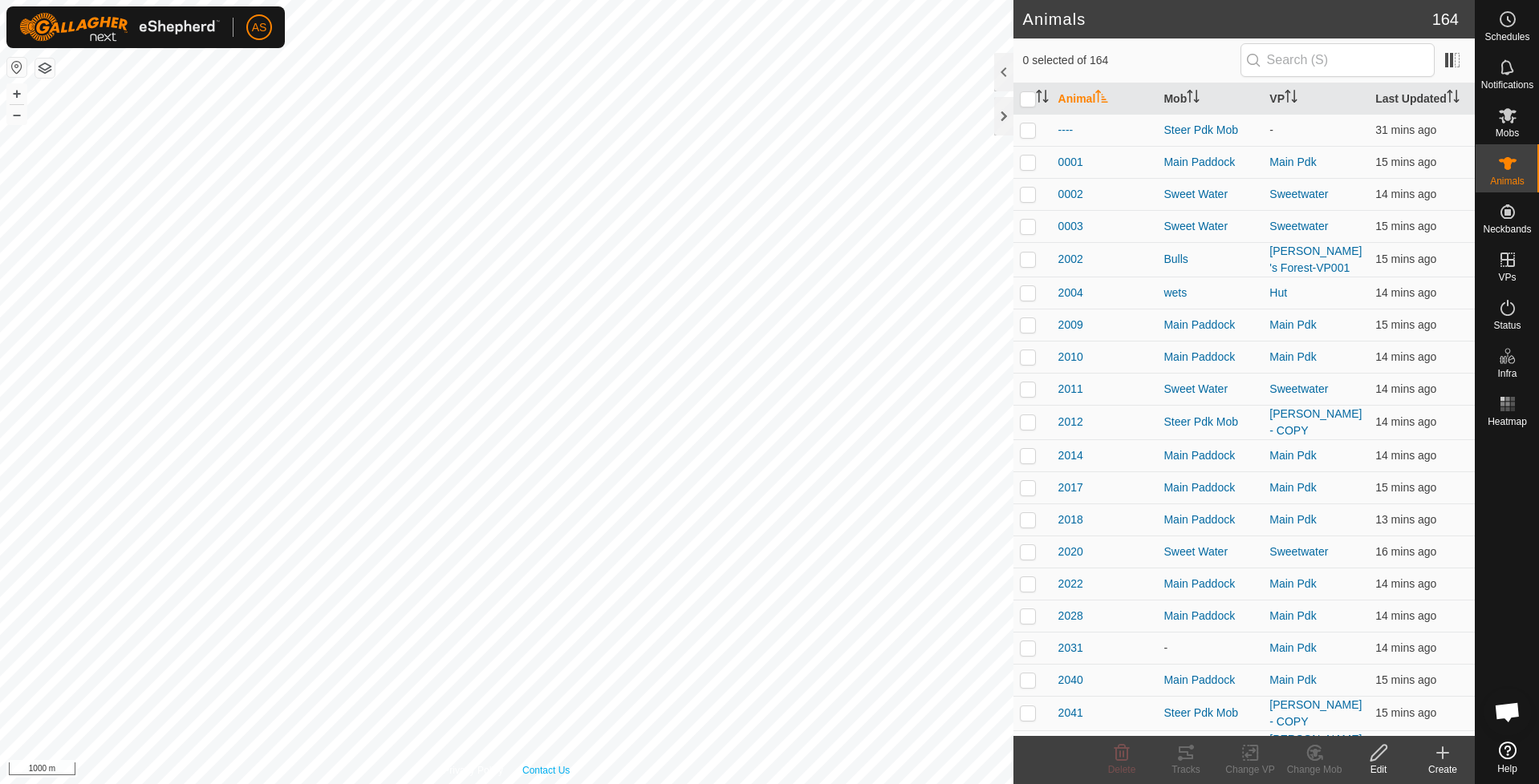
click at [536, 763] on div "Privacy Policy Contact Us 3108 3060832944 Main Pdk [DATE] 12:32:53 pm + – ⇧ i 1…" at bounding box center [506, 392] width 1014 height 784
checkbox input "true"
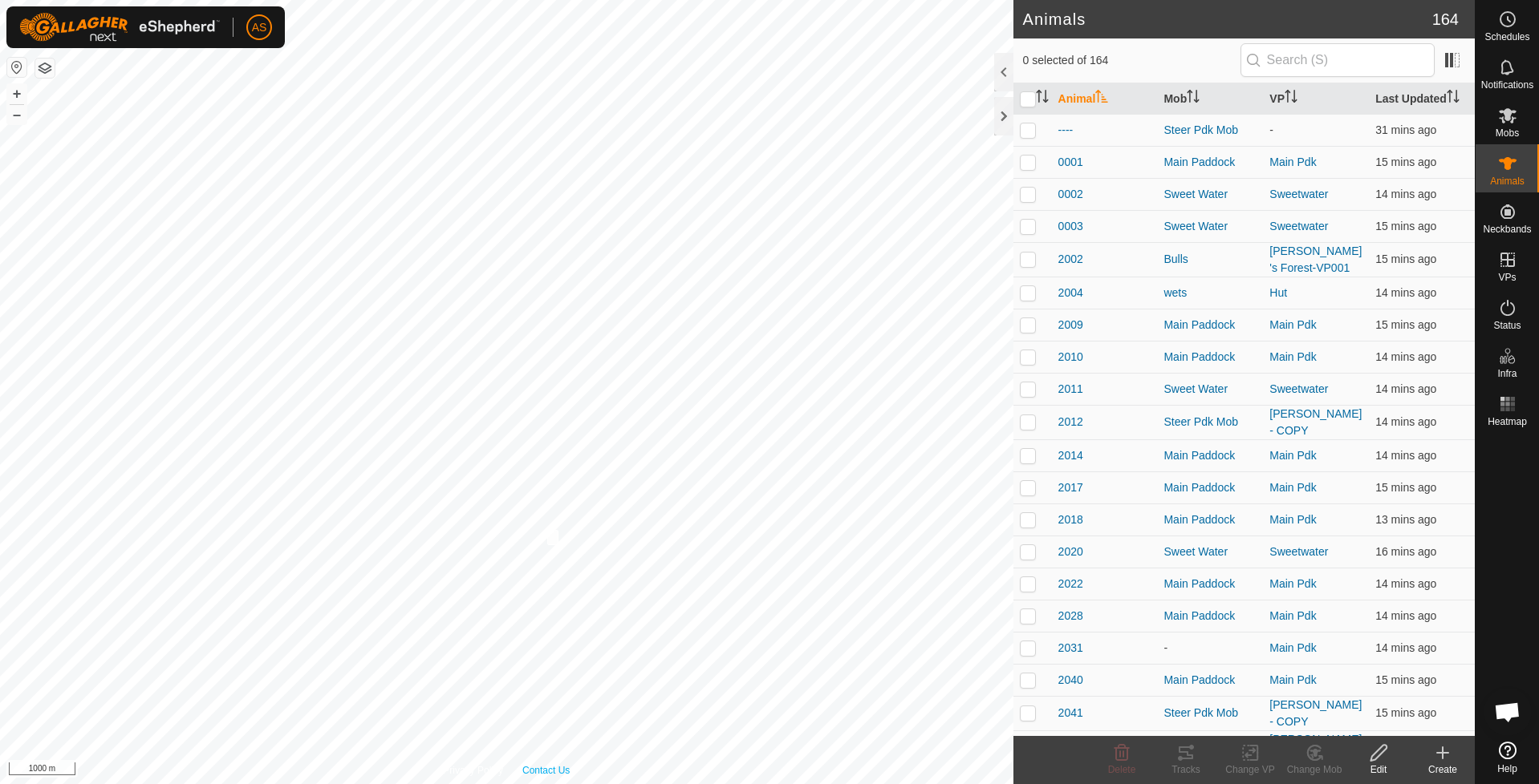
checkbox input "true"
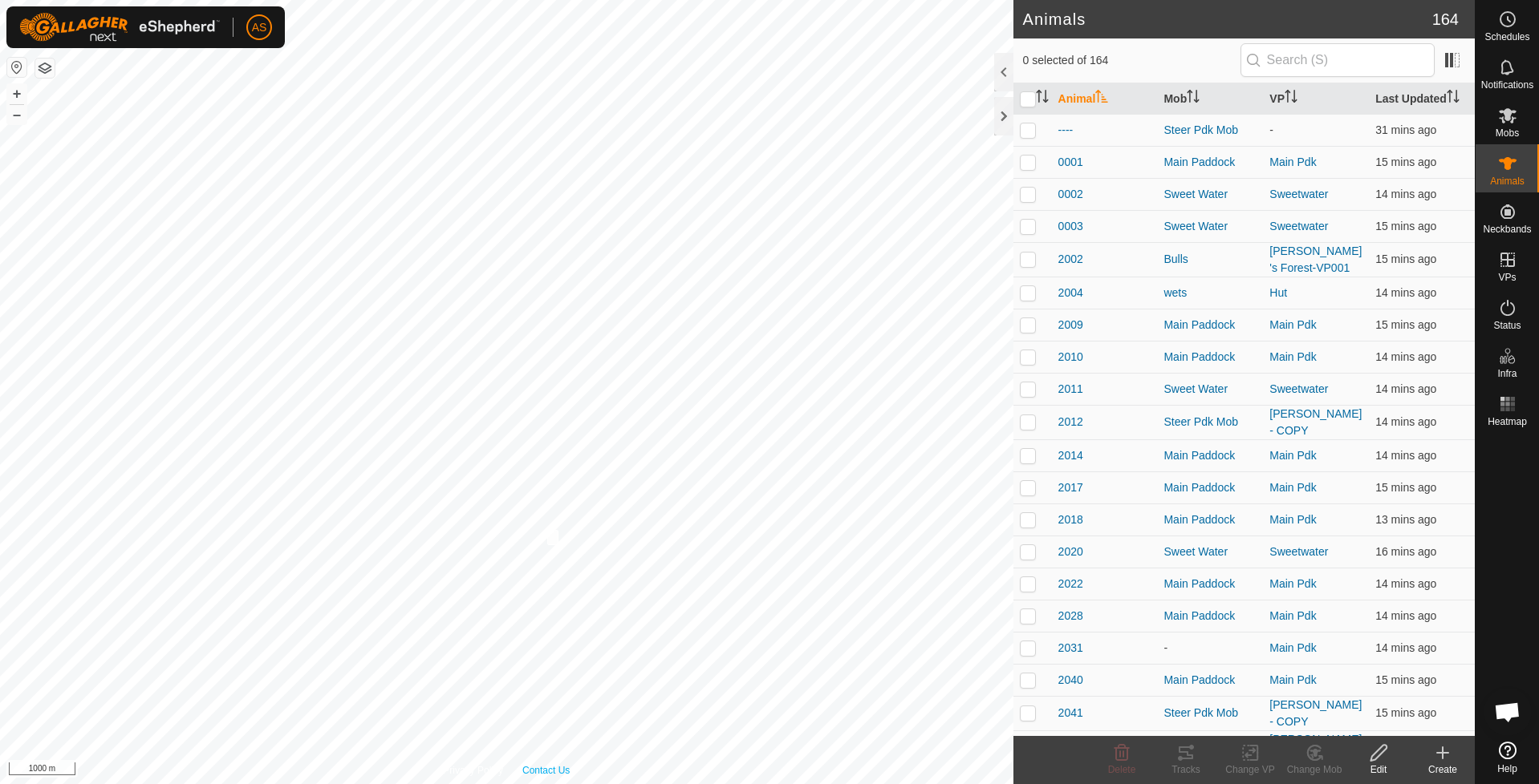
checkbox input "true"
click at [1187, 759] on icon at bounding box center [1185, 752] width 14 height 12
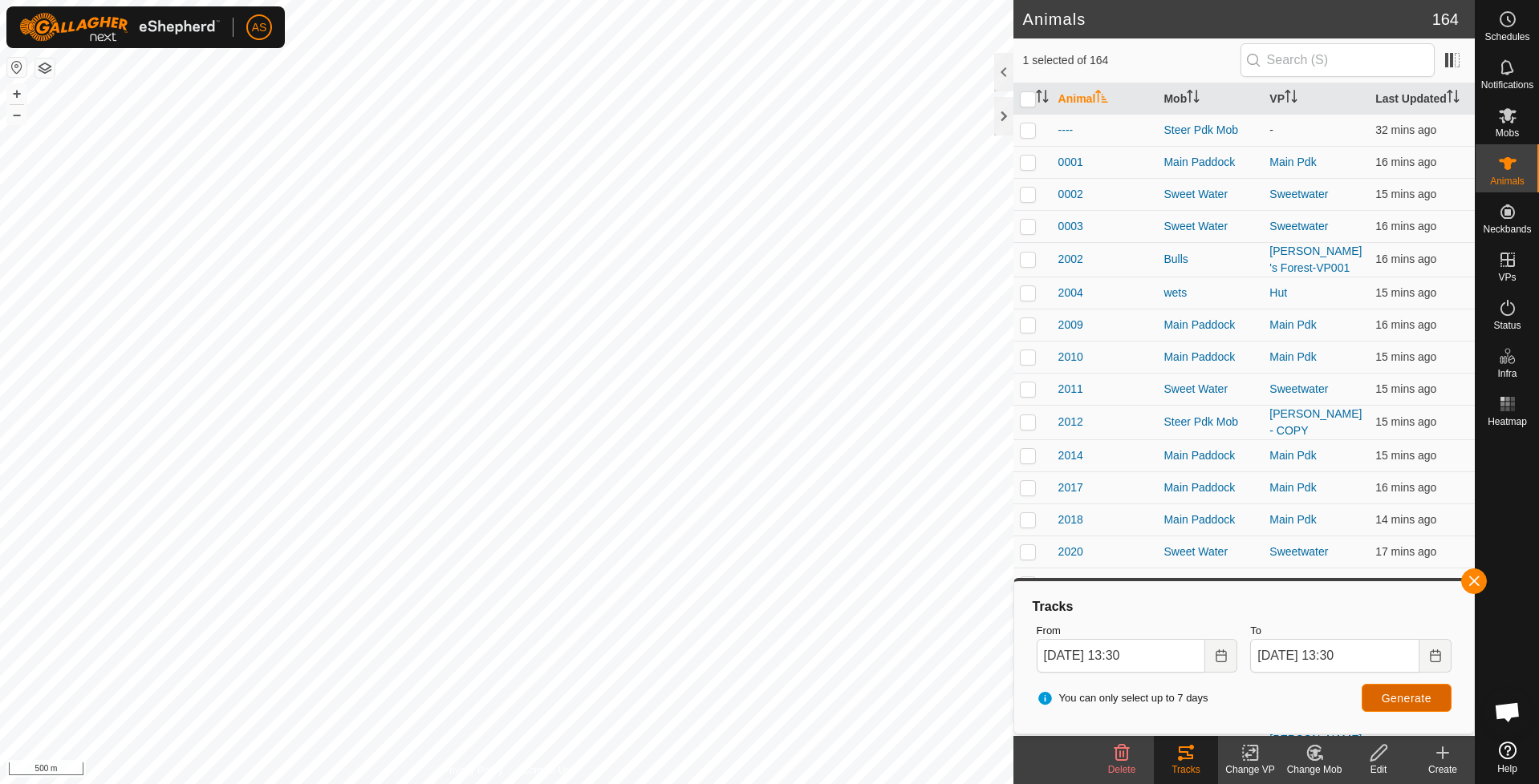
click at [1392, 702] on span "Generate" at bounding box center [1407, 698] width 50 height 12
click at [1382, 701] on span "Generate" at bounding box center [1407, 698] width 50 height 12
